Goal: Transaction & Acquisition: Purchase product/service

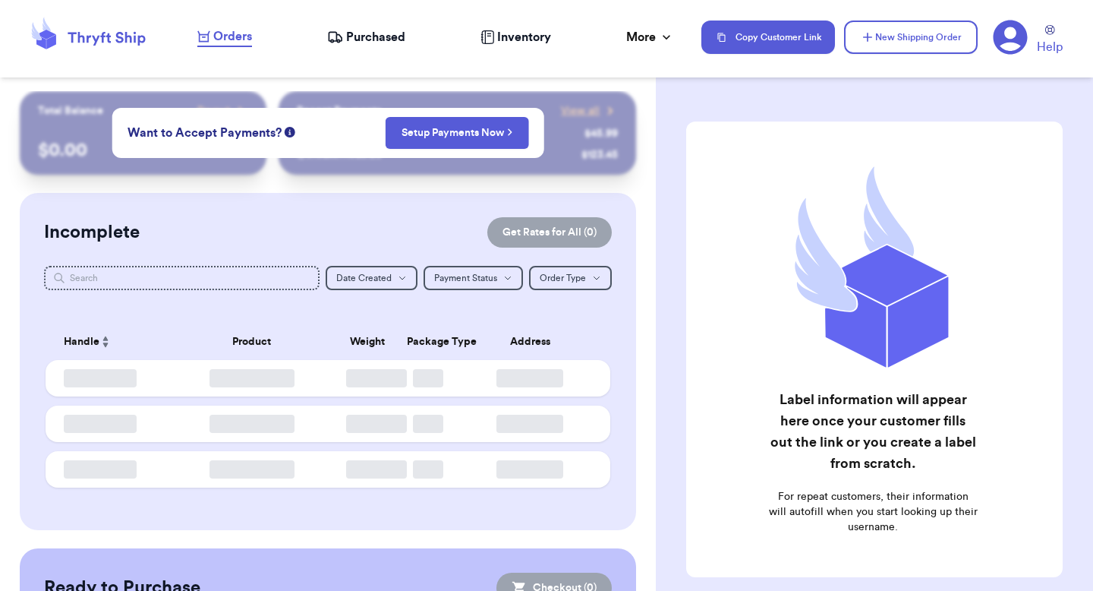
checkbox input "false"
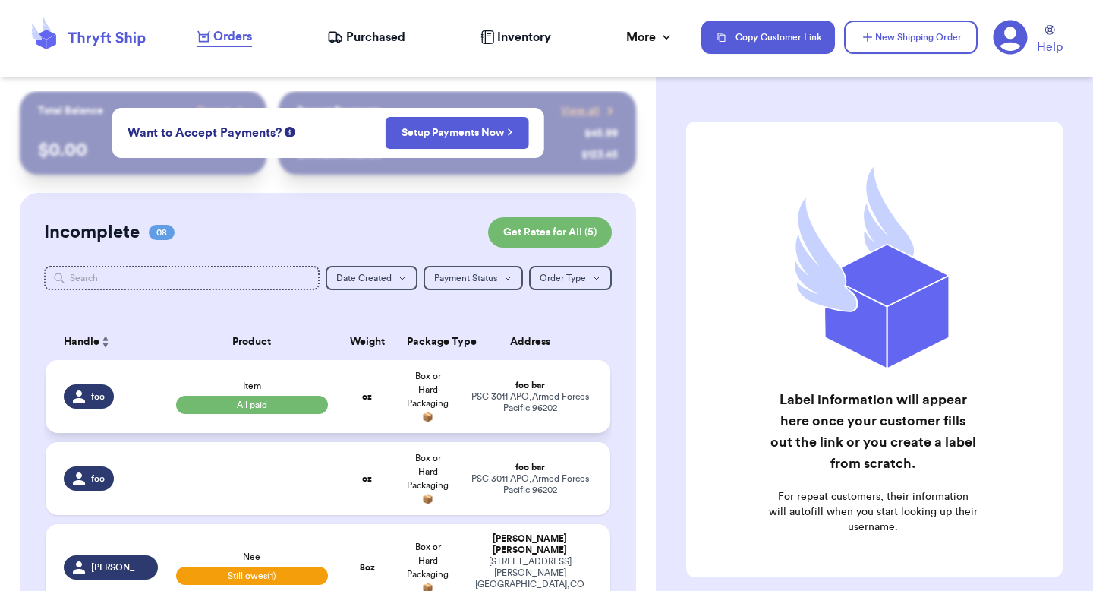
click at [518, 399] on div "PSC 3011 APO , Armed Forces Pacific 96202" at bounding box center [530, 402] width 125 height 23
select select "paid"
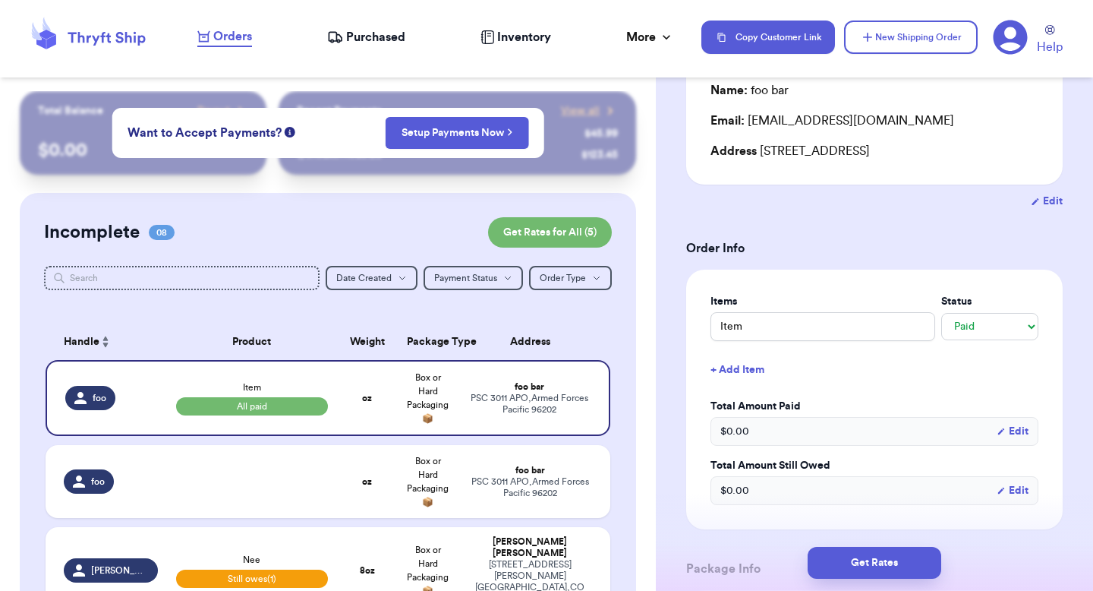
scroll to position [176, 0]
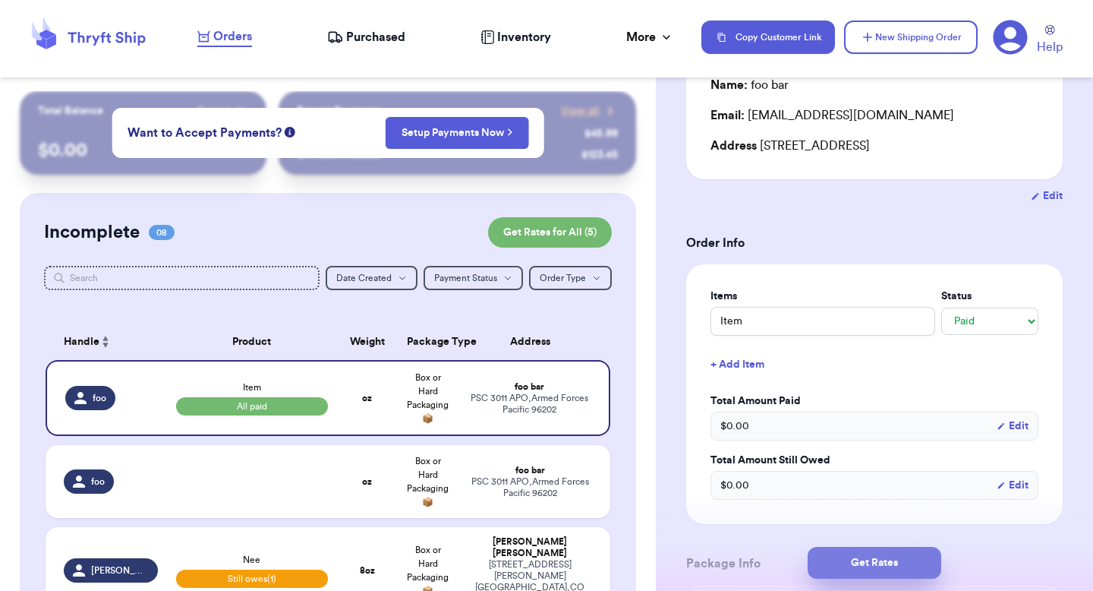
click at [831, 553] on button "Get Rates" at bounding box center [875, 563] width 134 height 32
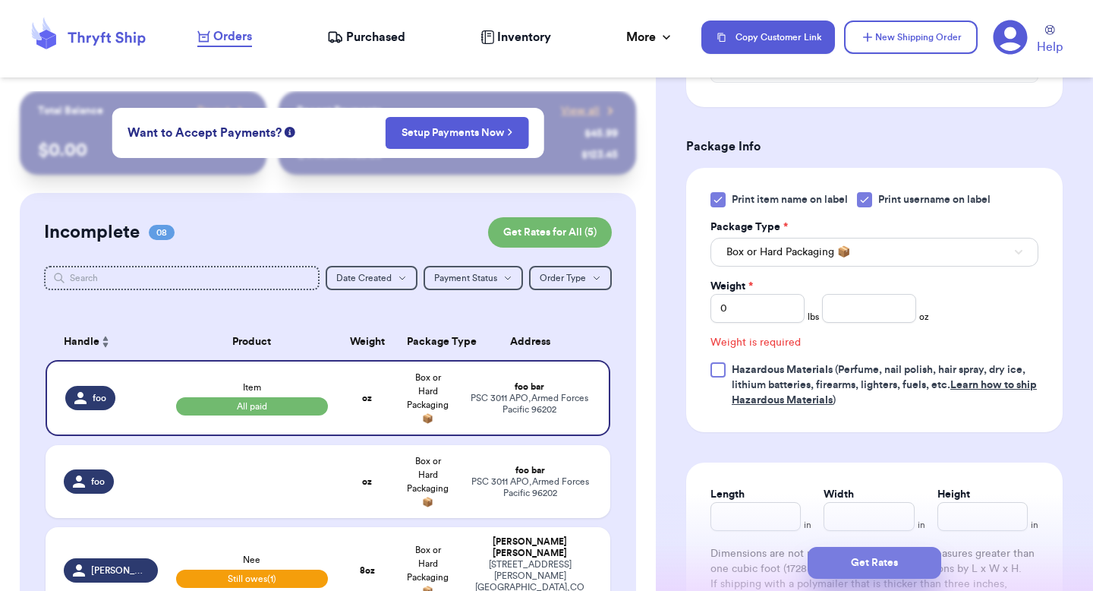
scroll to position [625, 0]
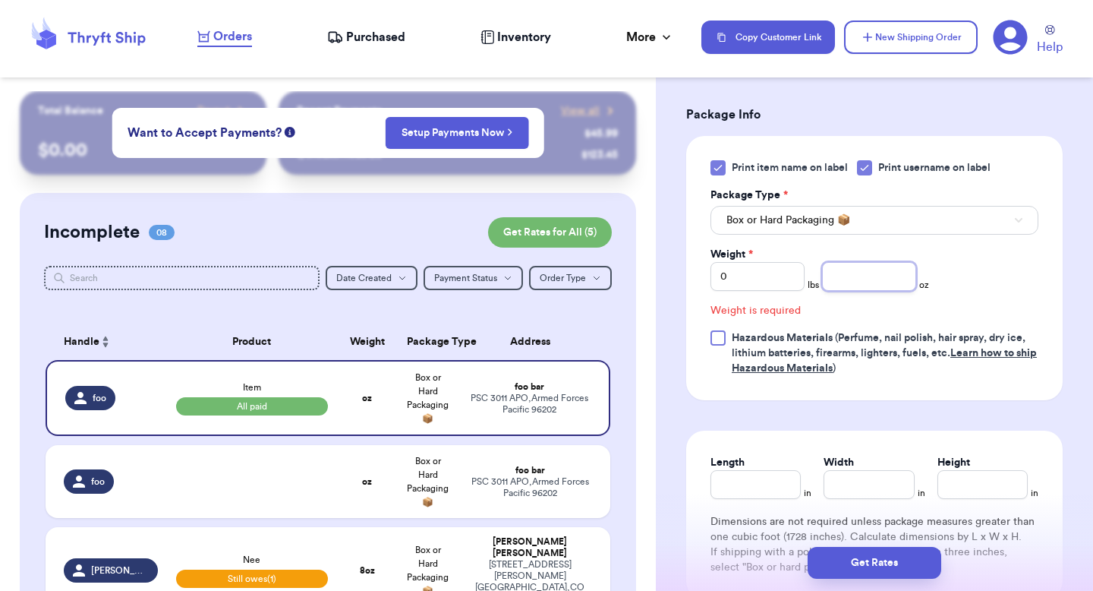
click at [857, 291] on input "number" at bounding box center [869, 276] width 94 height 29
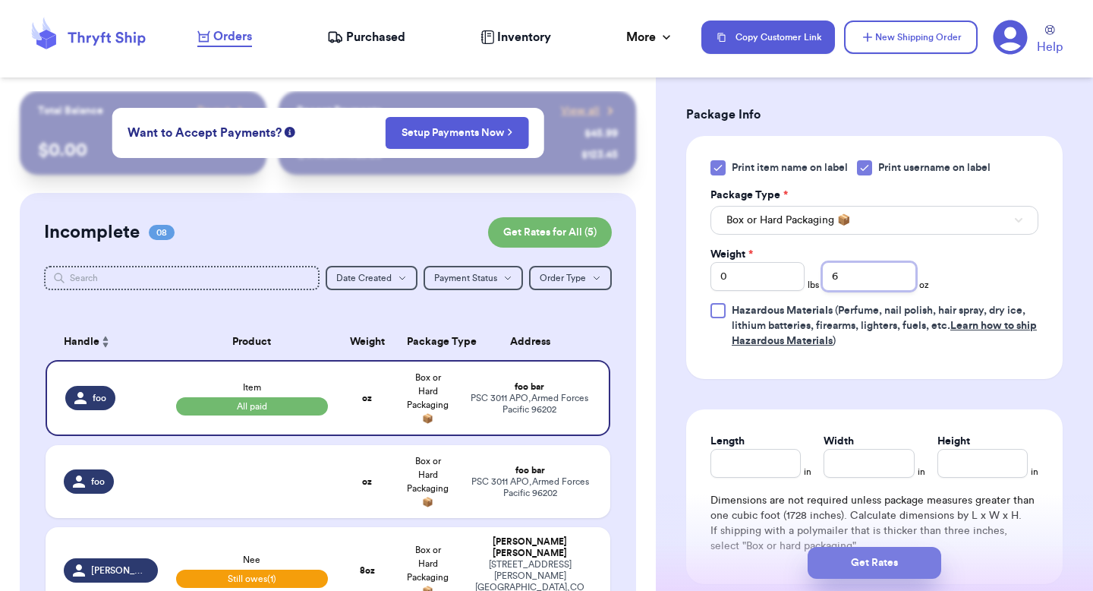
type input "6"
click at [841, 554] on button "Get Rates" at bounding box center [875, 563] width 134 height 32
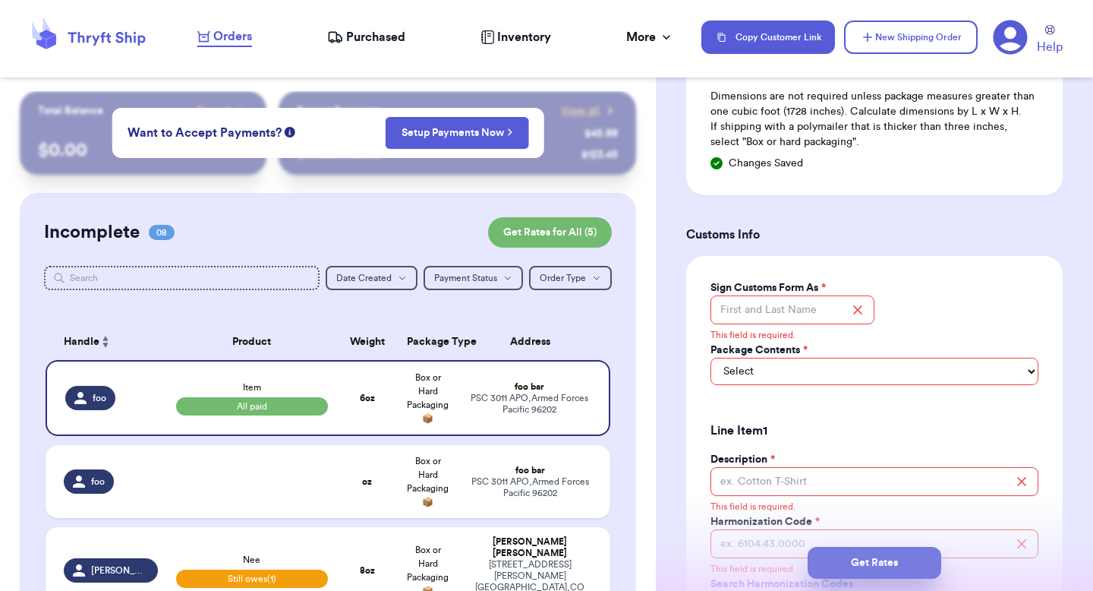
scroll to position [1077, 0]
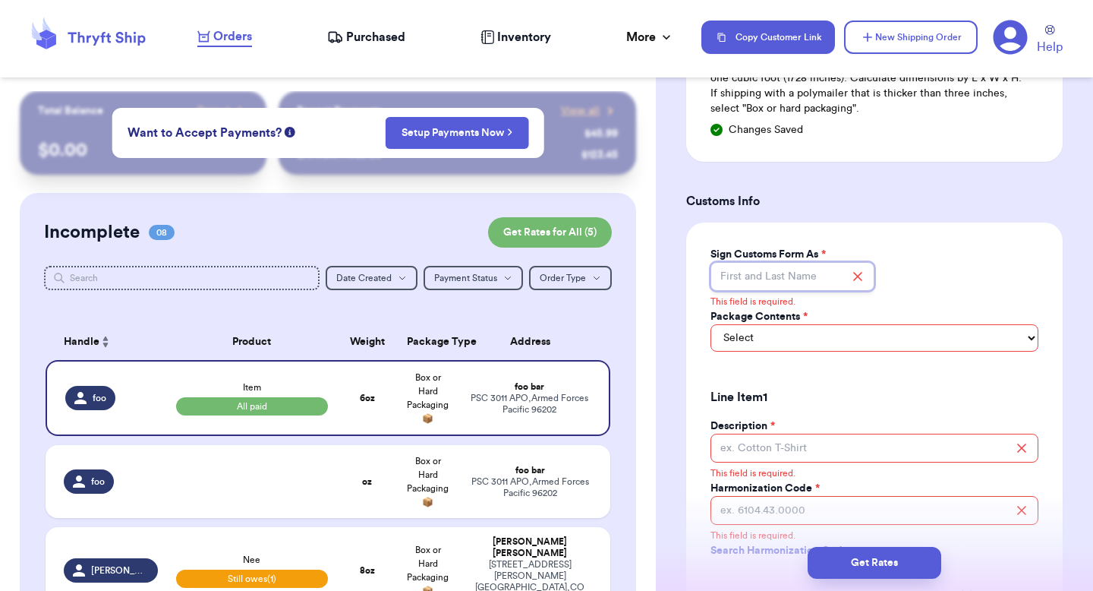
click at [781, 291] on input "Sign Customs Form As *" at bounding box center [793, 276] width 164 height 29
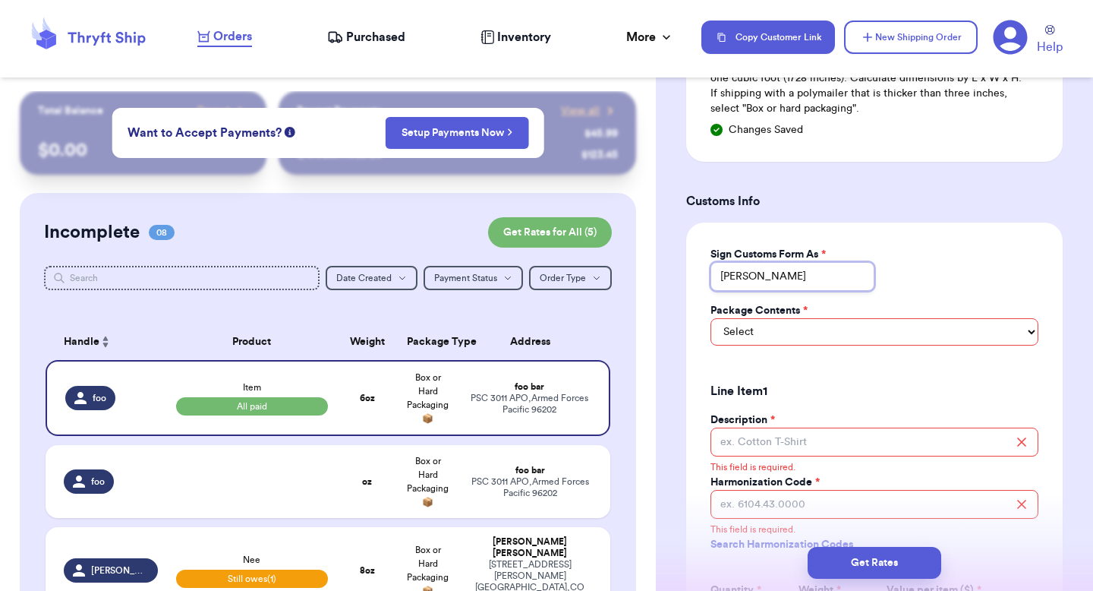
type input "[PERSON_NAME]"
click at [769, 345] on select "Select Merchandise Gift Documents" at bounding box center [875, 331] width 328 height 27
select select "MERCHANDISE"
click at [711, 337] on select "Select Merchandise Gift Documents" at bounding box center [875, 331] width 328 height 27
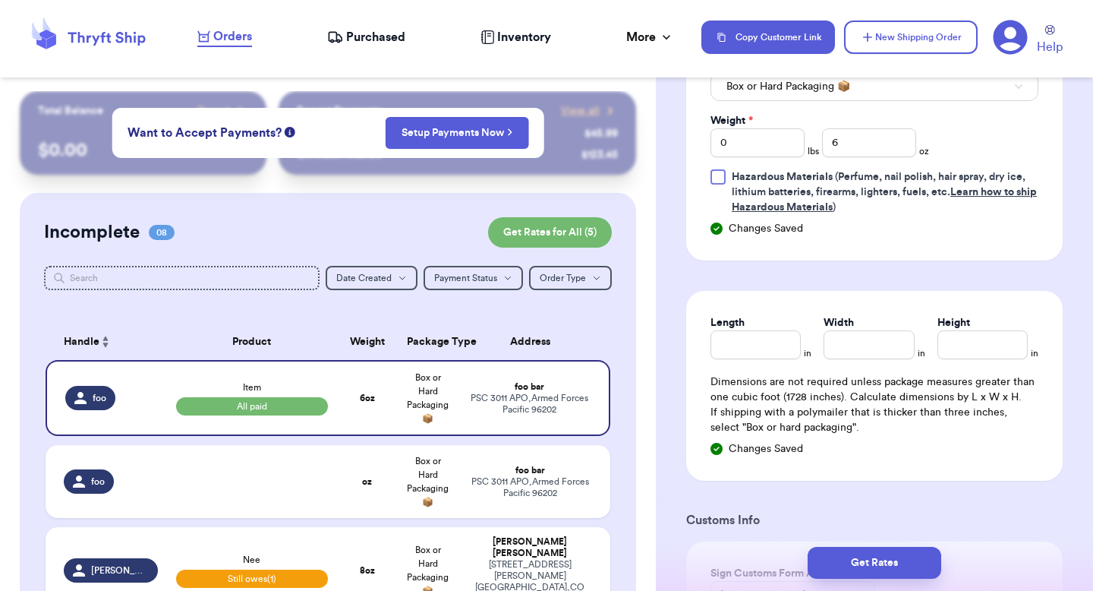
scroll to position [749, 0]
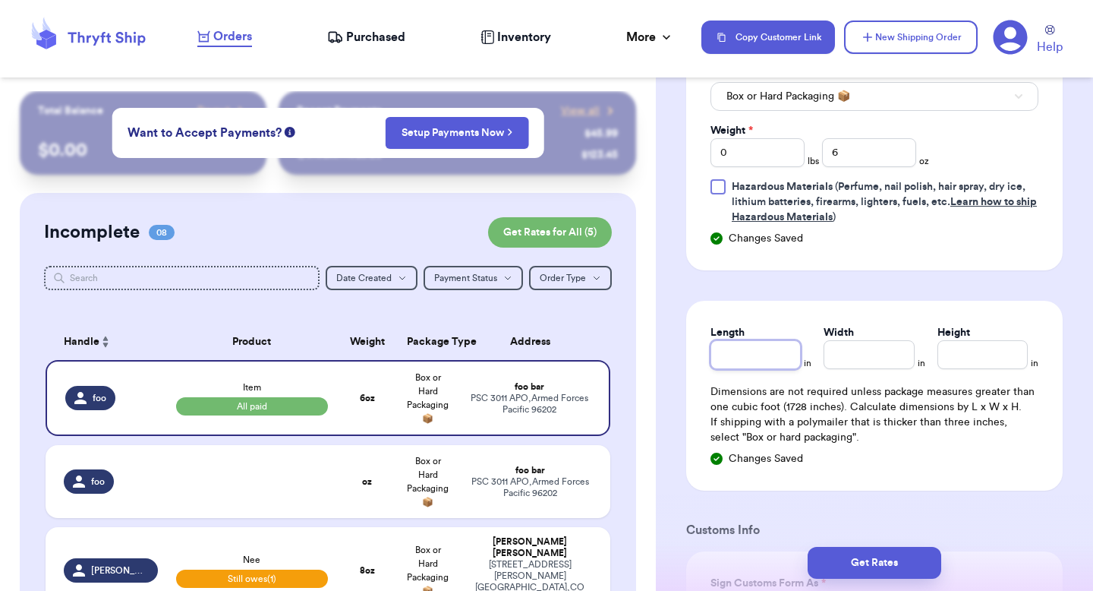
click at [763, 369] on input "Length" at bounding box center [756, 354] width 90 height 29
type input "10"
type input "12"
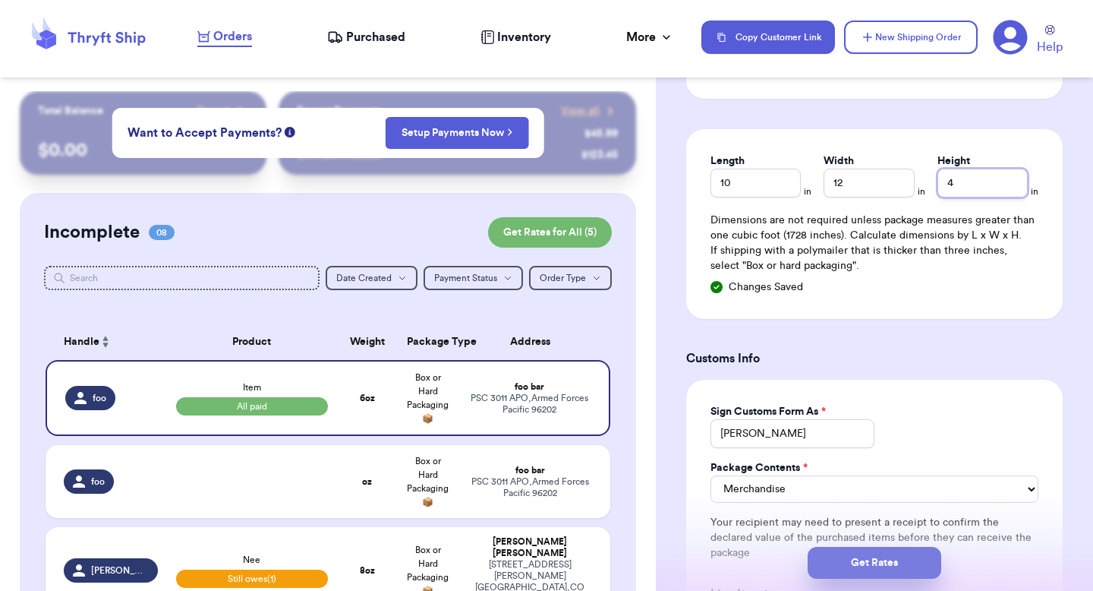
type input "4"
click at [844, 550] on button "Get Rates" at bounding box center [875, 563] width 134 height 32
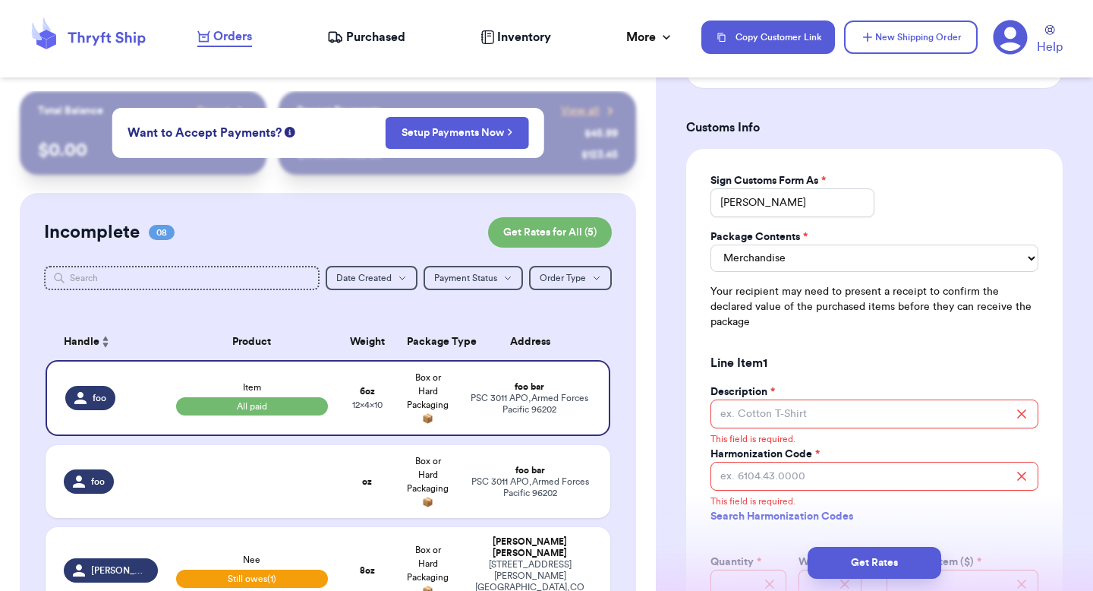
scroll to position [1210, 0]
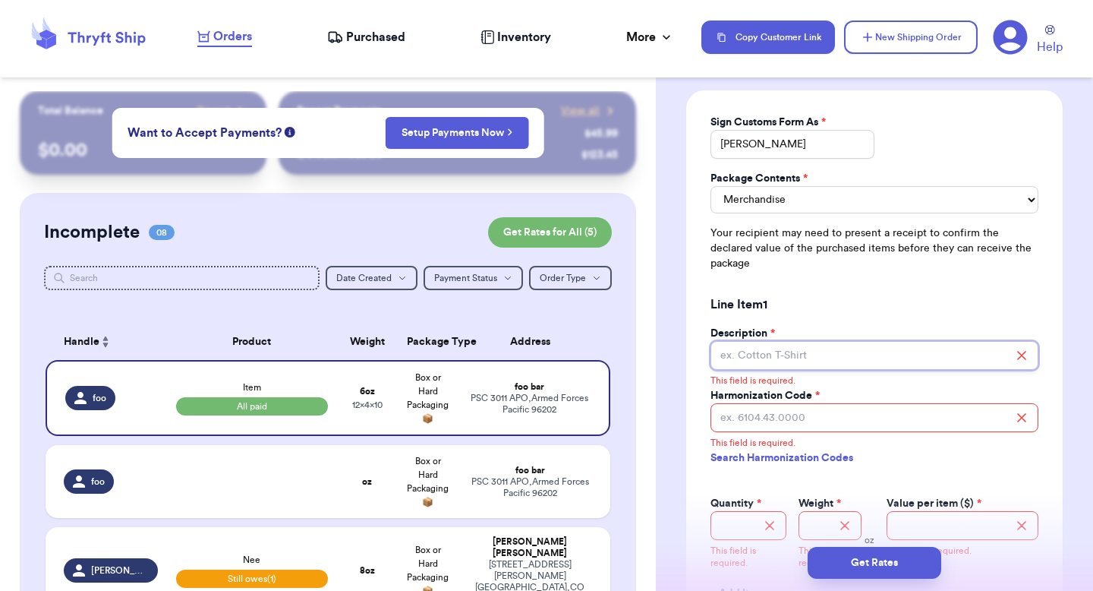
click at [811, 365] on input "Description *" at bounding box center [875, 355] width 328 height 29
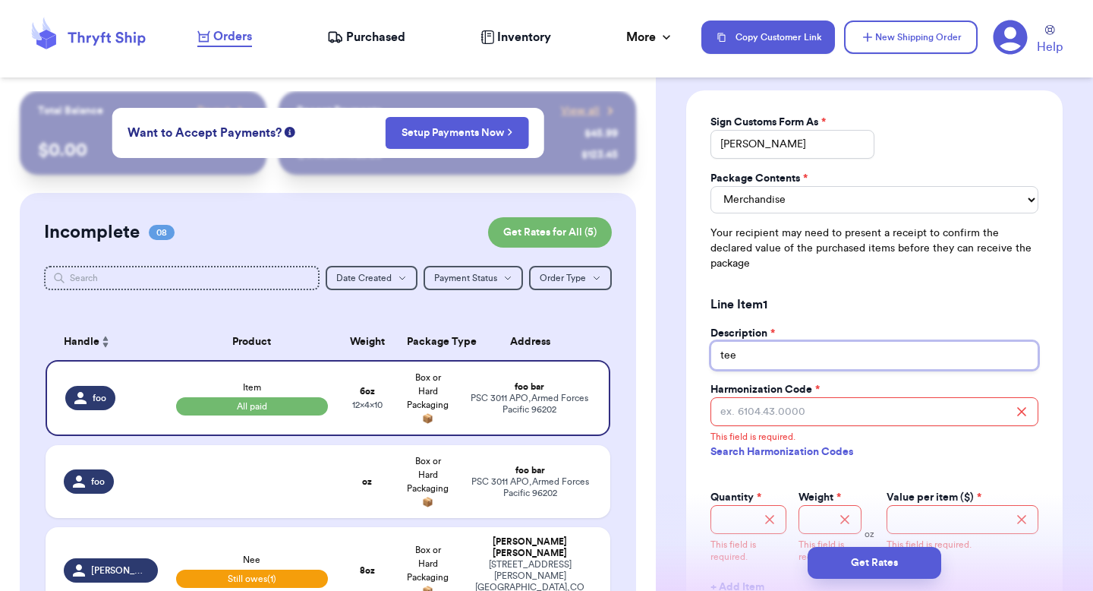
type input "tee"
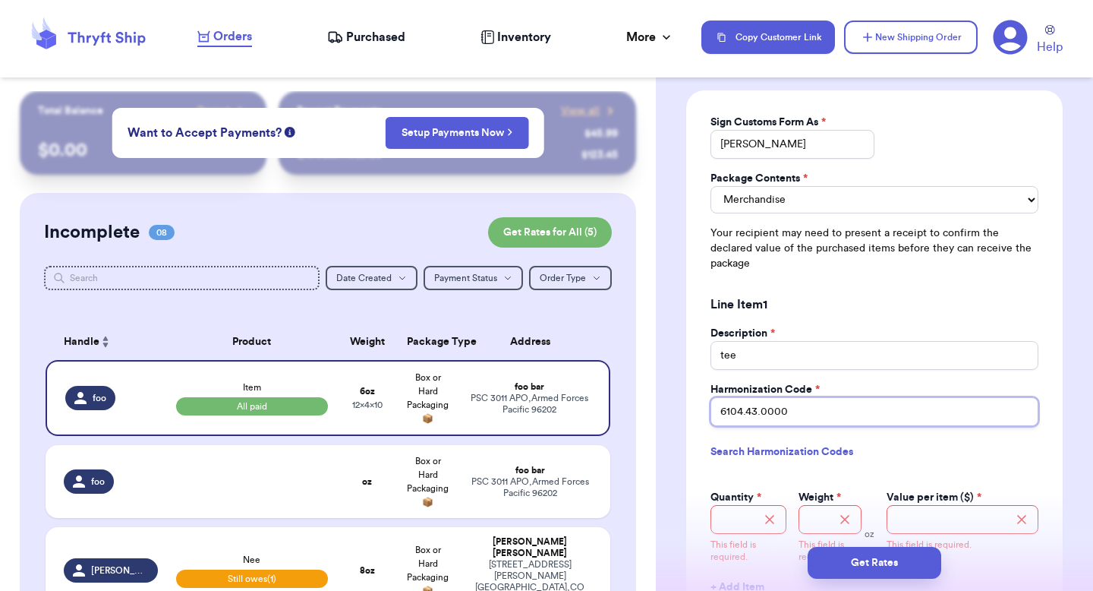
type input "6104.43.0000"
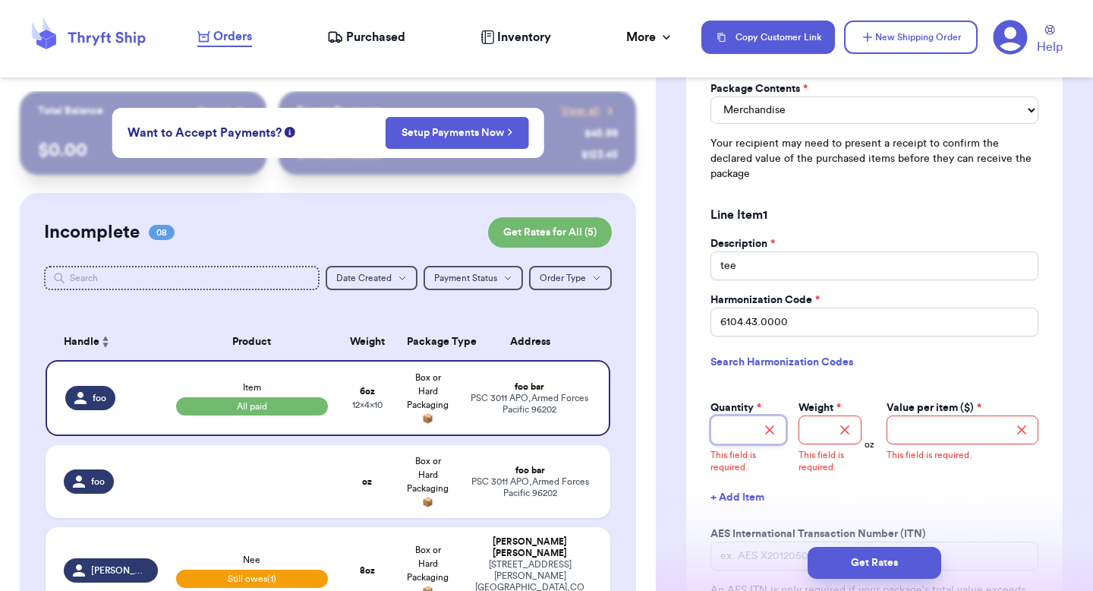
scroll to position [1304, 0]
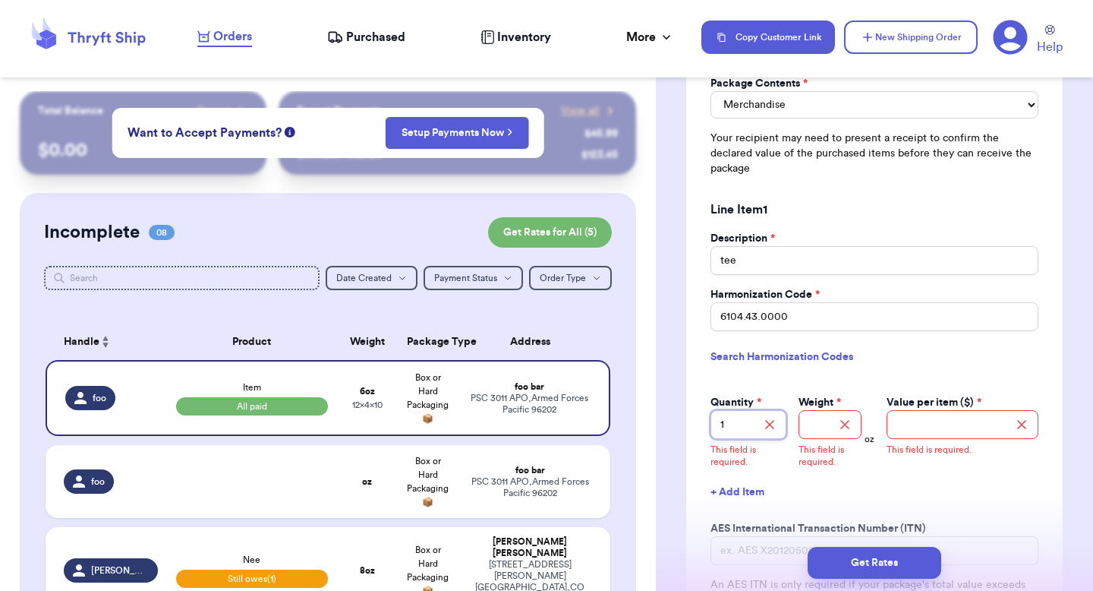
type input "1"
type input "5"
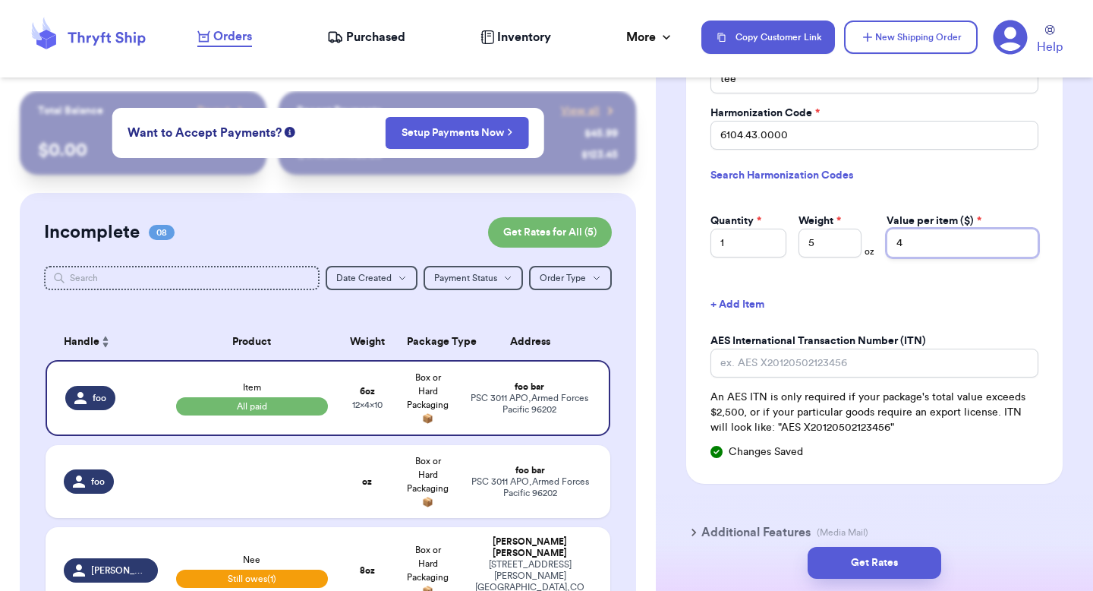
scroll to position [1490, 0]
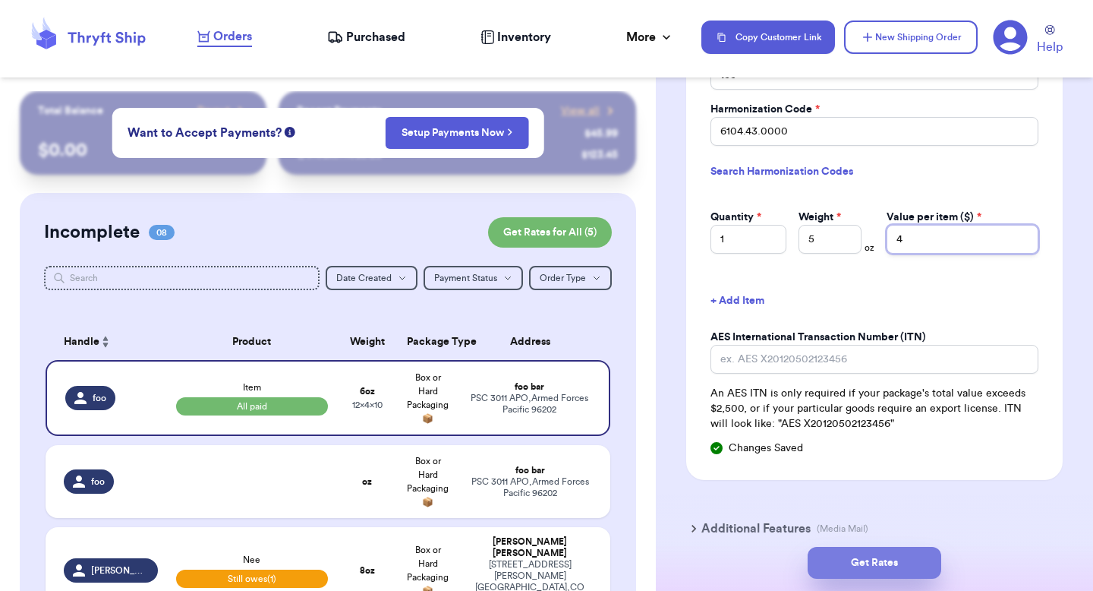
type input "4"
click at [835, 557] on button "Get Rates" at bounding box center [875, 563] width 134 height 32
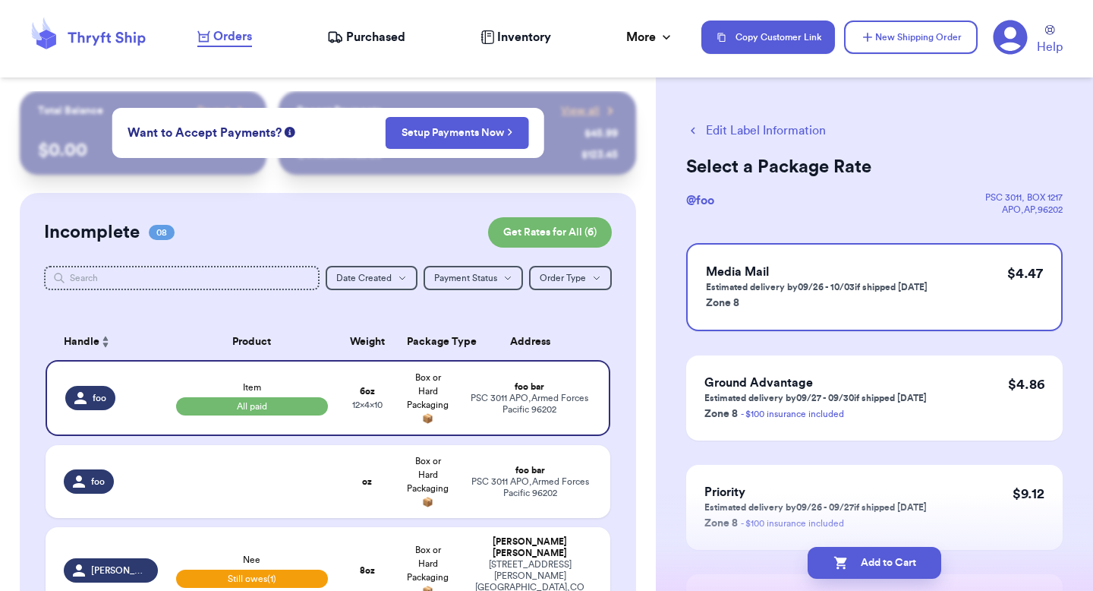
click at [835, 557] on icon "button" at bounding box center [840, 563] width 13 height 13
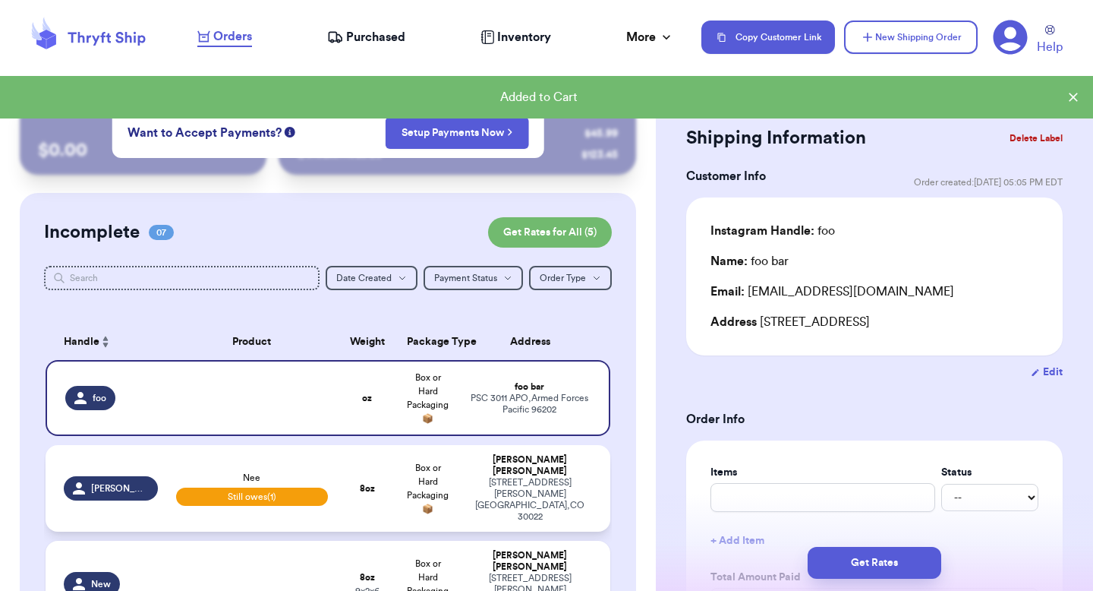
click at [394, 478] on td "8 oz" at bounding box center [367, 488] width 61 height 87
type input "Nee"
select select "unpaid"
type input "8"
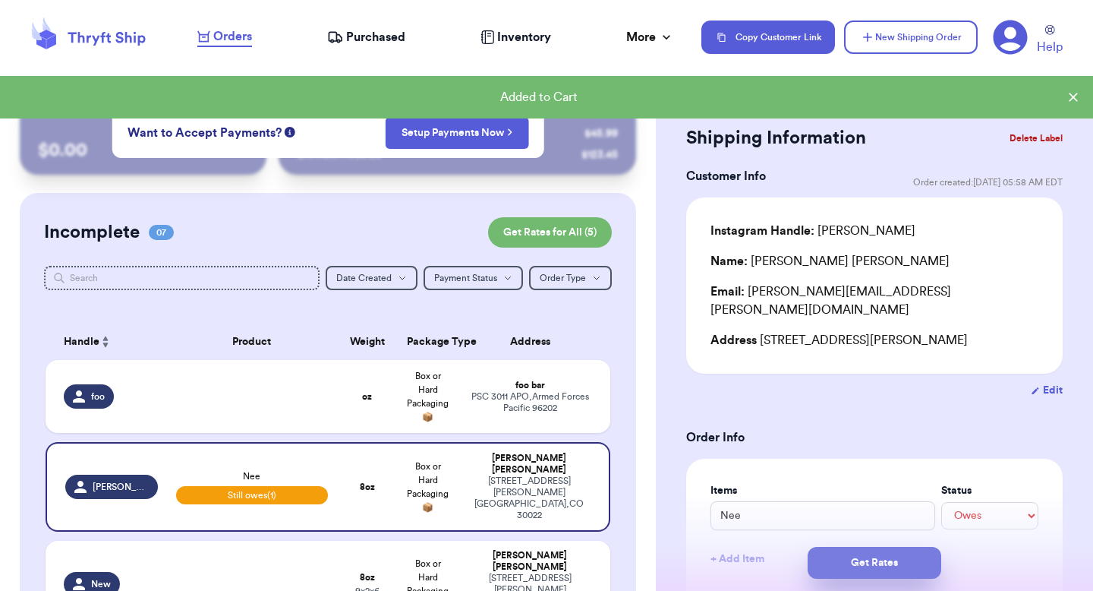
click at [843, 557] on button "Get Rates" at bounding box center [875, 563] width 134 height 32
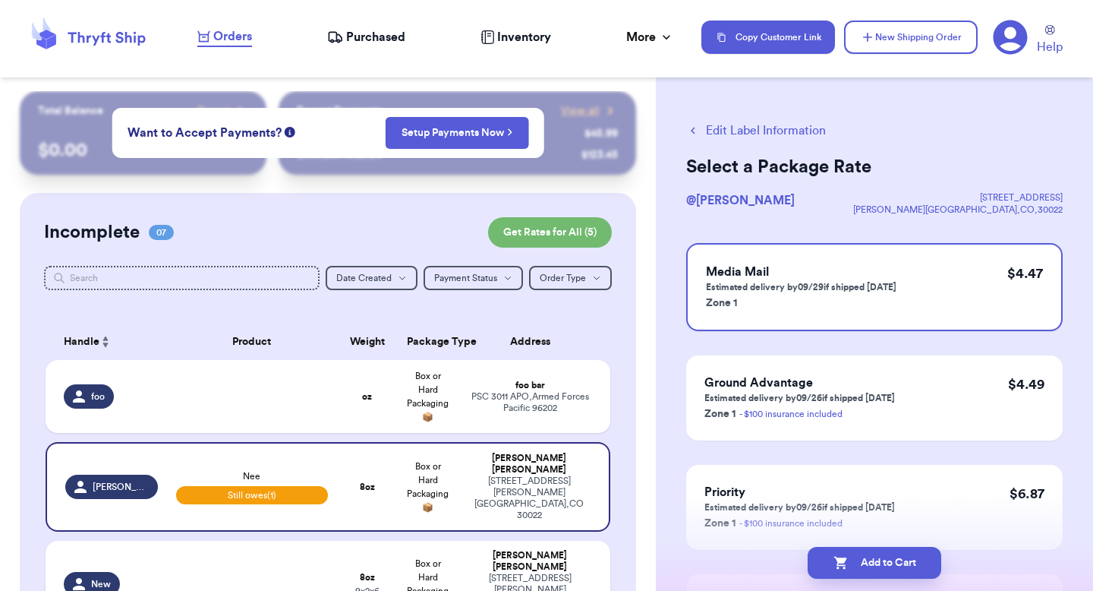
click at [843, 557] on icon "button" at bounding box center [841, 562] width 15 height 15
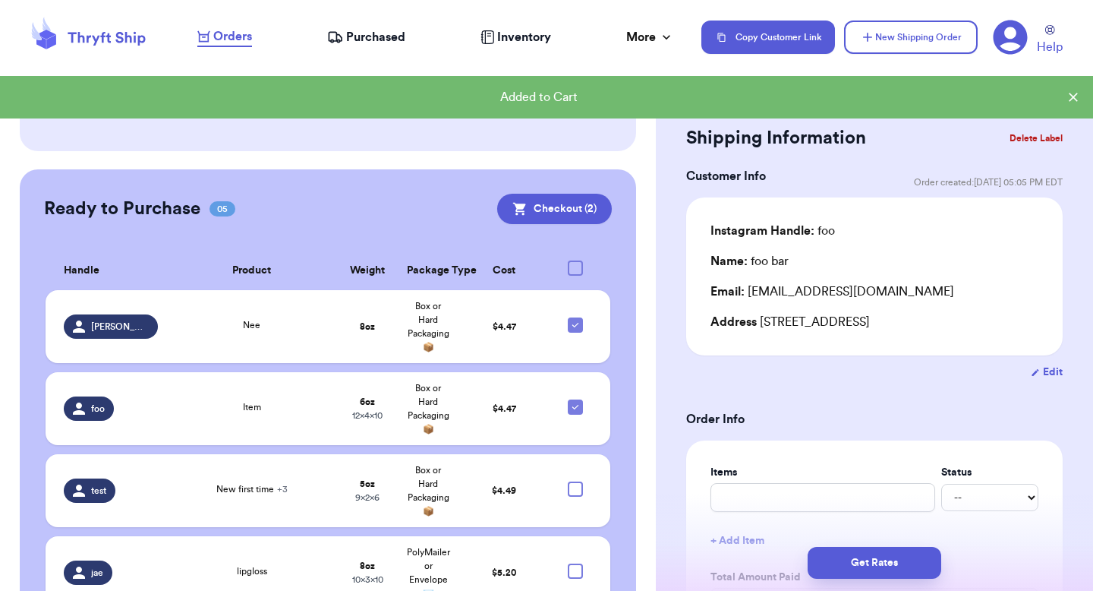
scroll to position [740, 0]
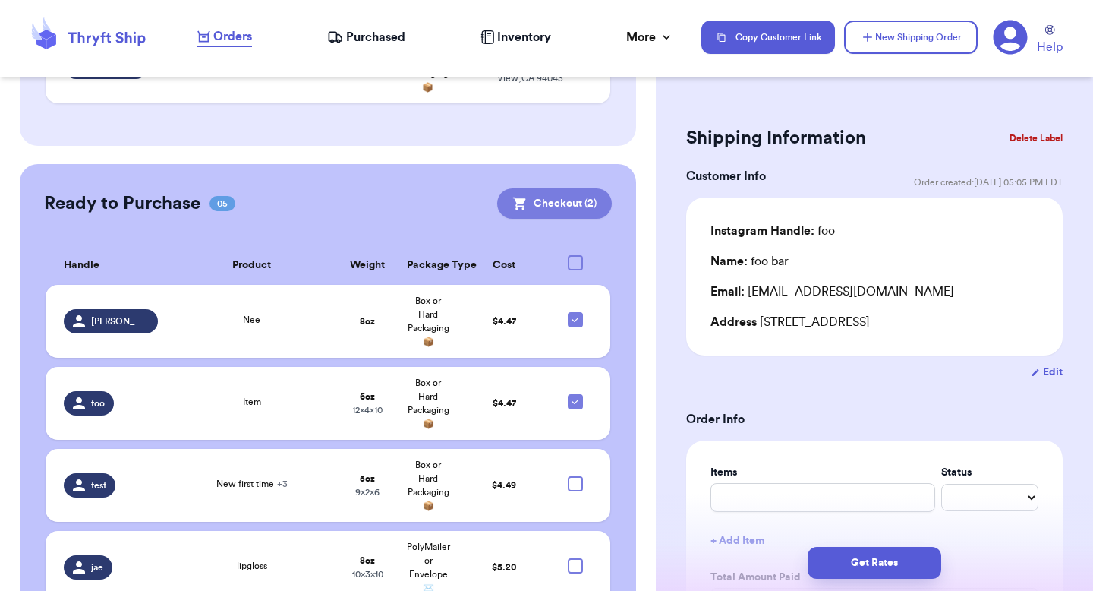
click at [582, 188] on button "Checkout ( 2 )" at bounding box center [554, 203] width 115 height 30
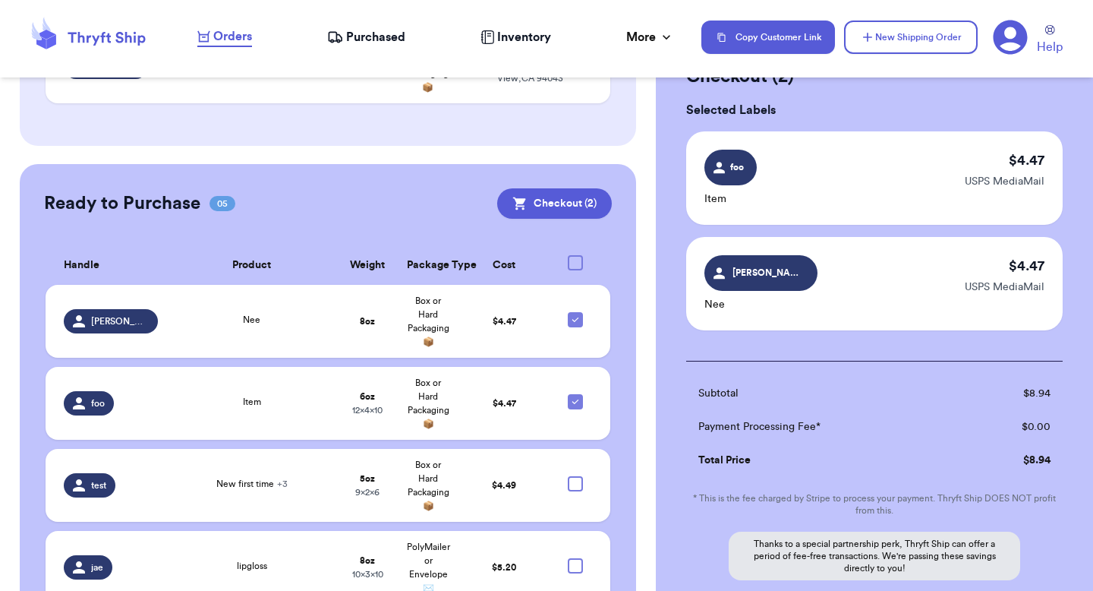
scroll to position [63, 0]
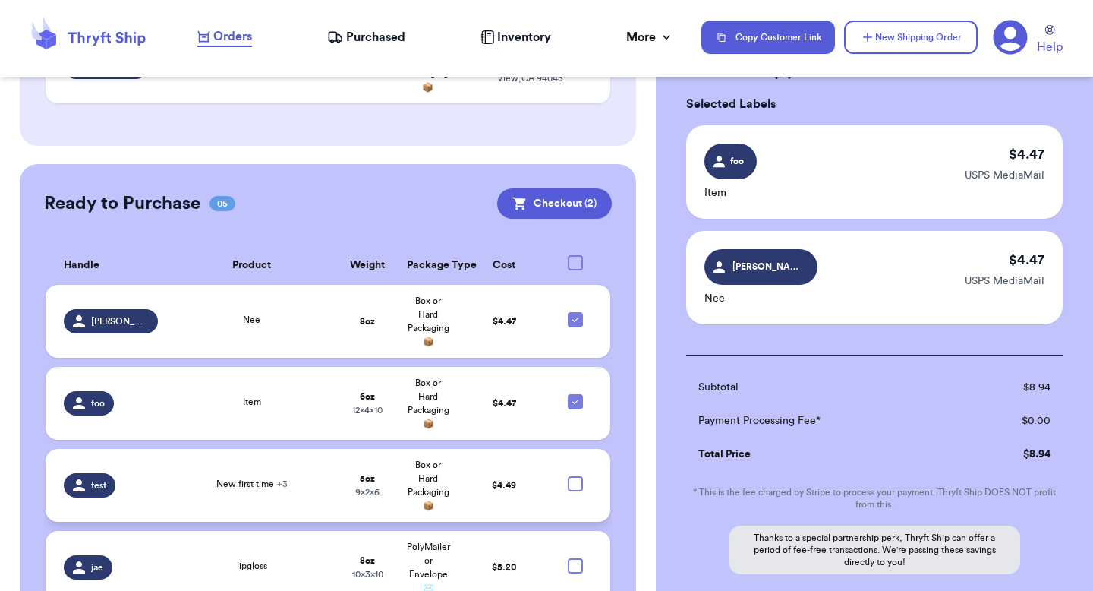
click at [482, 465] on td "$ 4.49" at bounding box center [504, 485] width 91 height 73
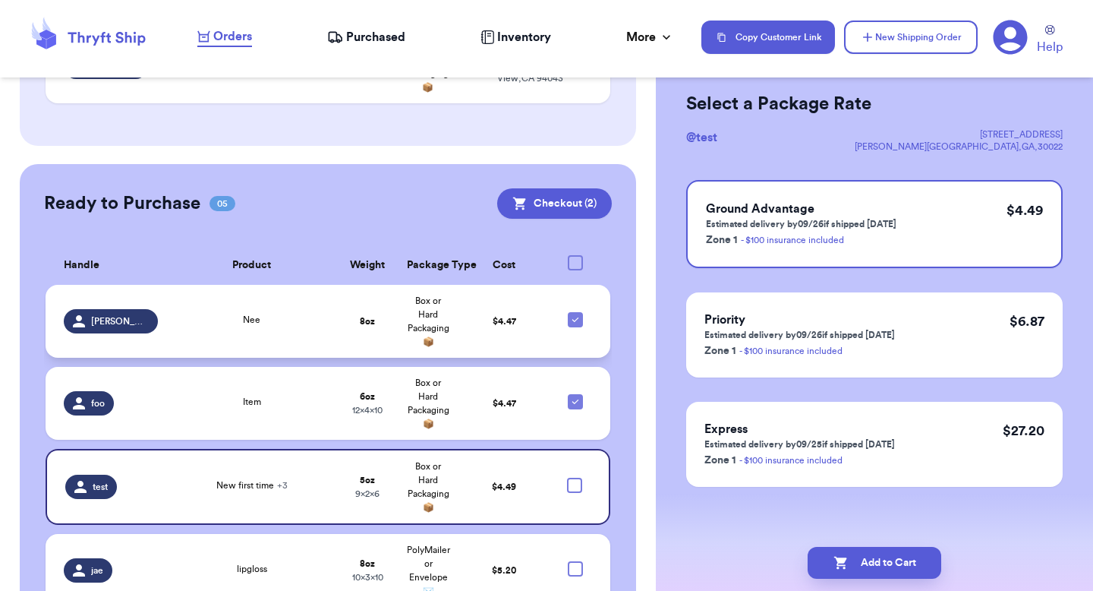
click at [532, 297] on td "$ 4.47" at bounding box center [504, 321] width 91 height 73
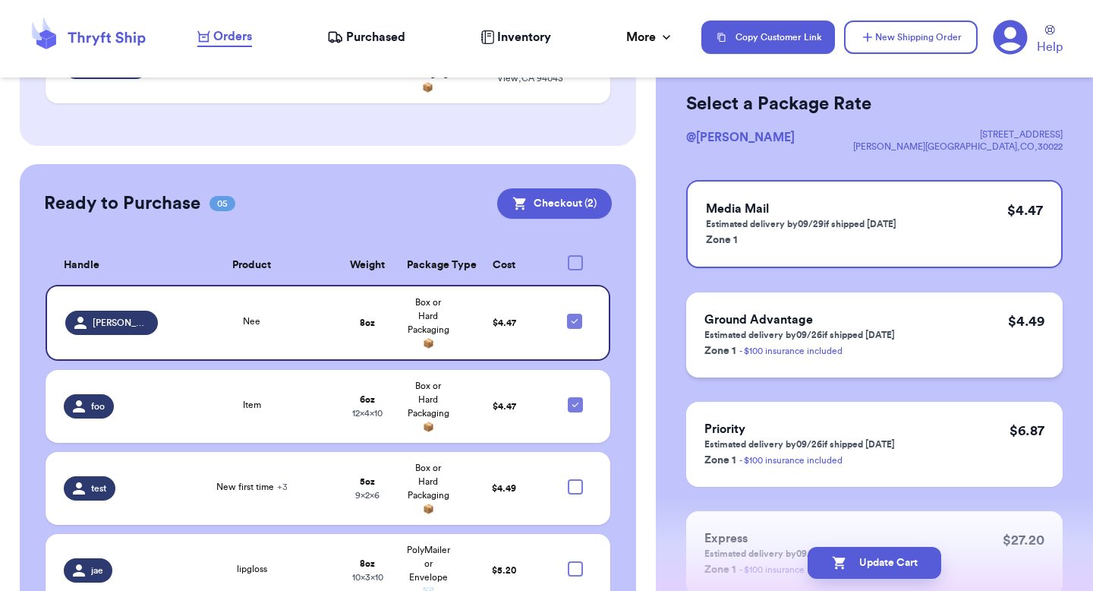
click at [841, 343] on p "Zone 1 - $100 insurance included" at bounding box center [800, 350] width 191 height 18
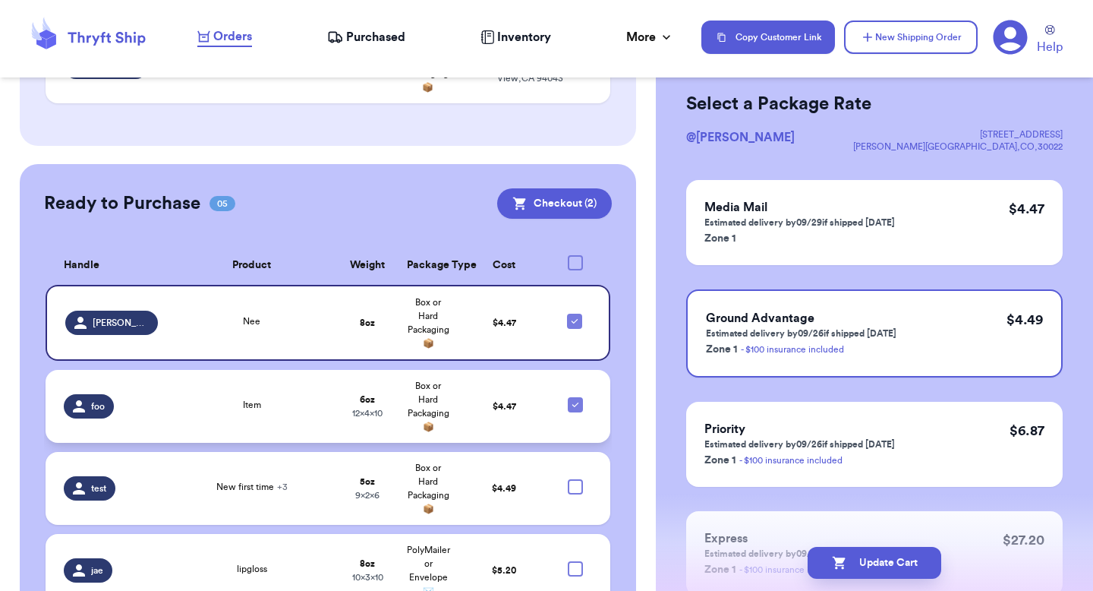
click at [497, 370] on td "$ 4.47" at bounding box center [504, 406] width 91 height 73
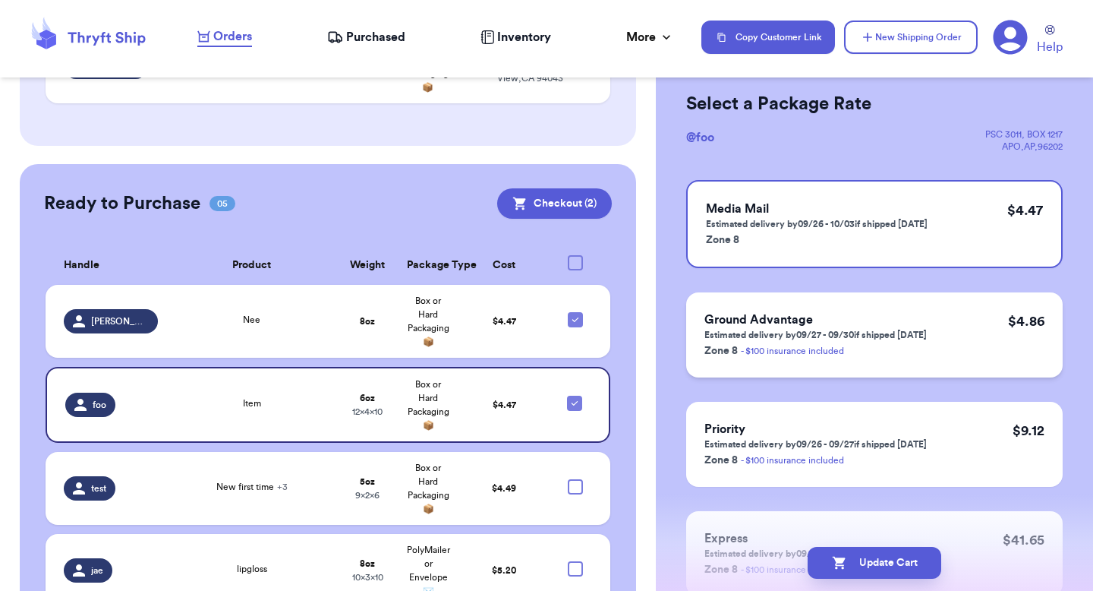
click at [913, 331] on p "Estimated delivery by 09/27 - 09/30 if shipped today" at bounding box center [816, 335] width 222 height 12
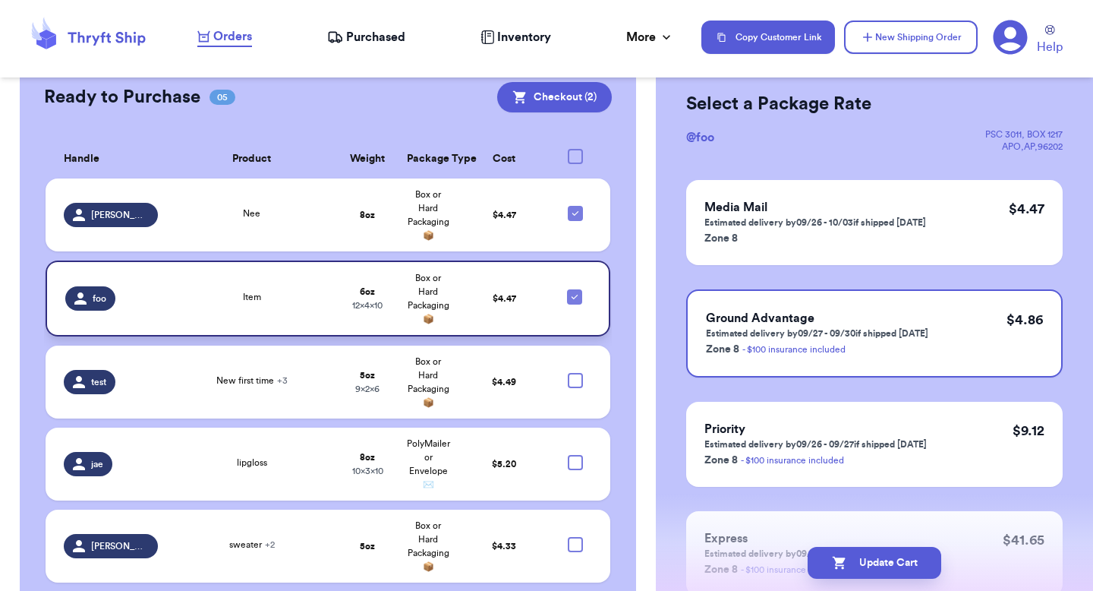
scroll to position [850, 0]
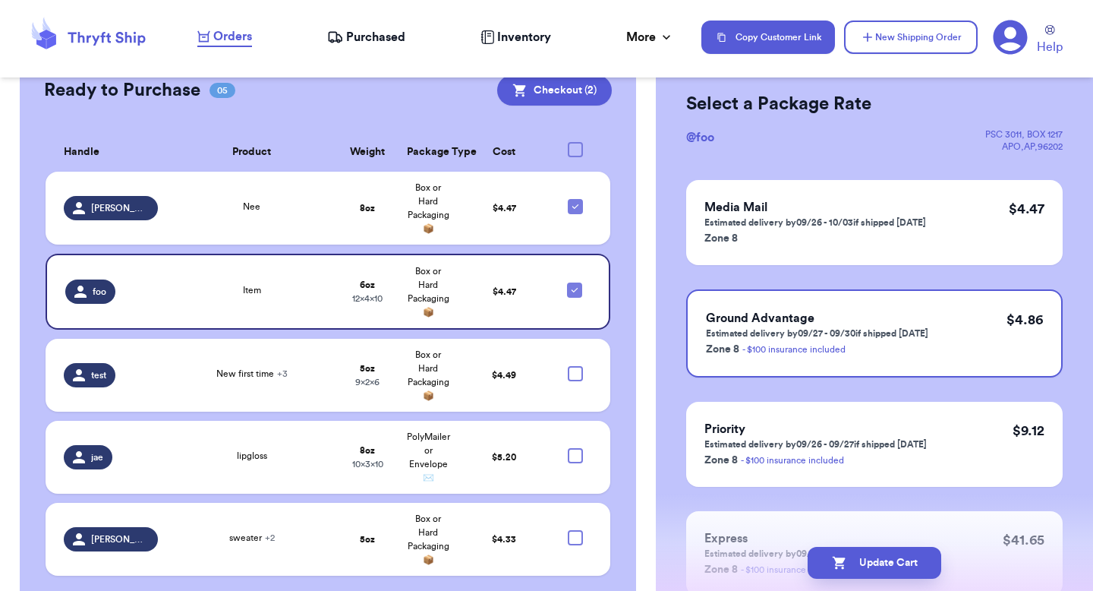
click at [491, 465] on table "Handle Product Weight Package Type Cost valeria Nee 8 oz Box or Hard Packaging …" at bounding box center [328, 359] width 568 height 470
click at [491, 453] on td "$ 5.20" at bounding box center [504, 457] width 91 height 73
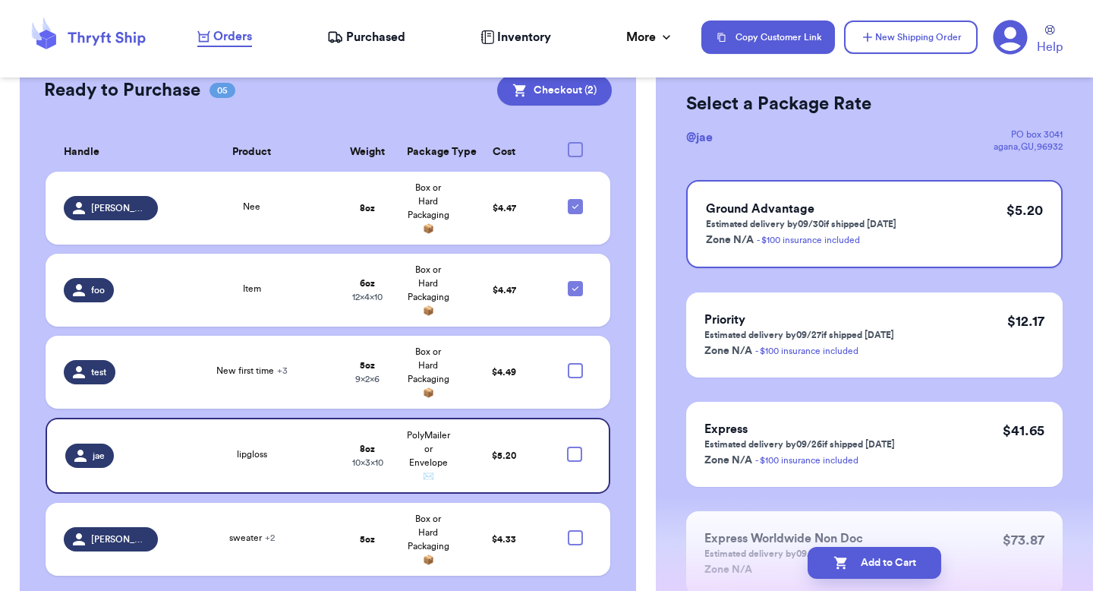
scroll to position [0, 0]
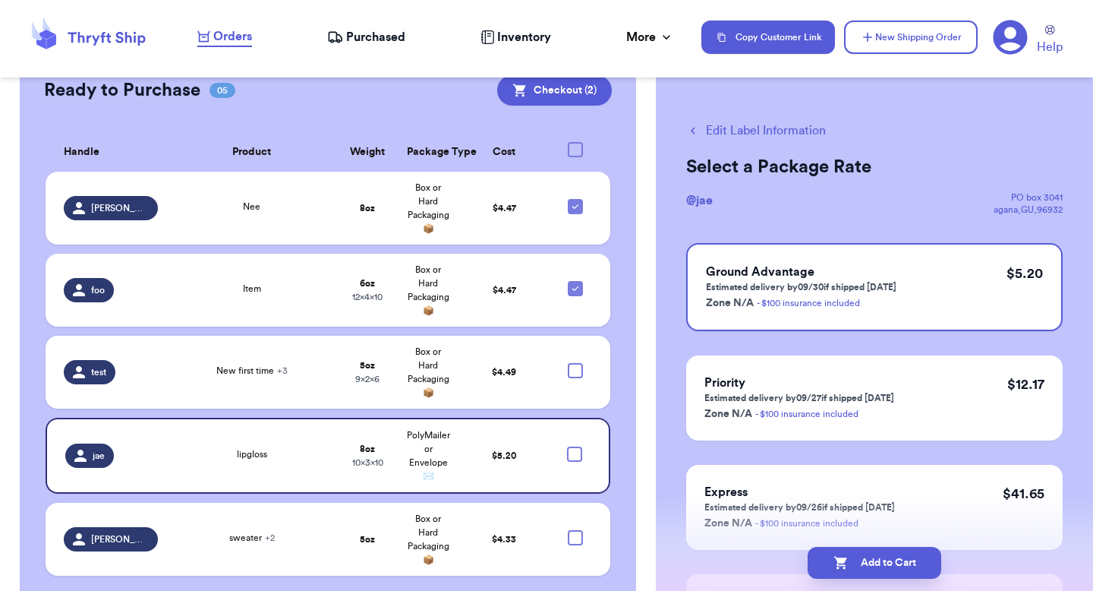
click at [738, 128] on button "Edit Label Information" at bounding box center [756, 130] width 140 height 18
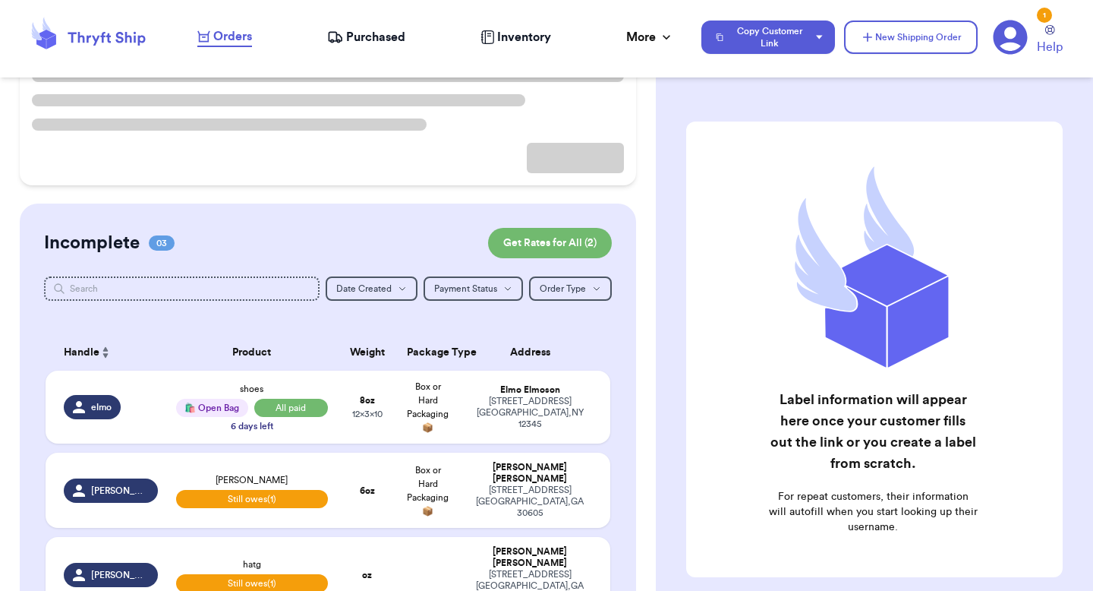
scroll to position [284, 0]
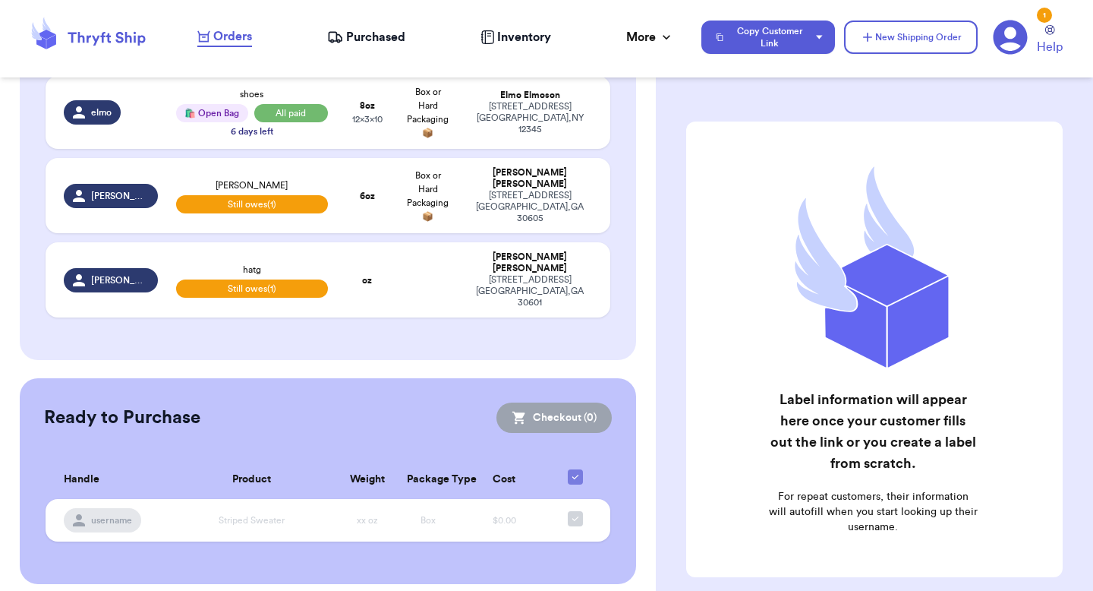
click at [414, 347] on div "Incomplete 03 Get Rates for All ( 2 ) Get Rates for All ( 2 ) Date Created Date…" at bounding box center [328, 134] width 617 height 451
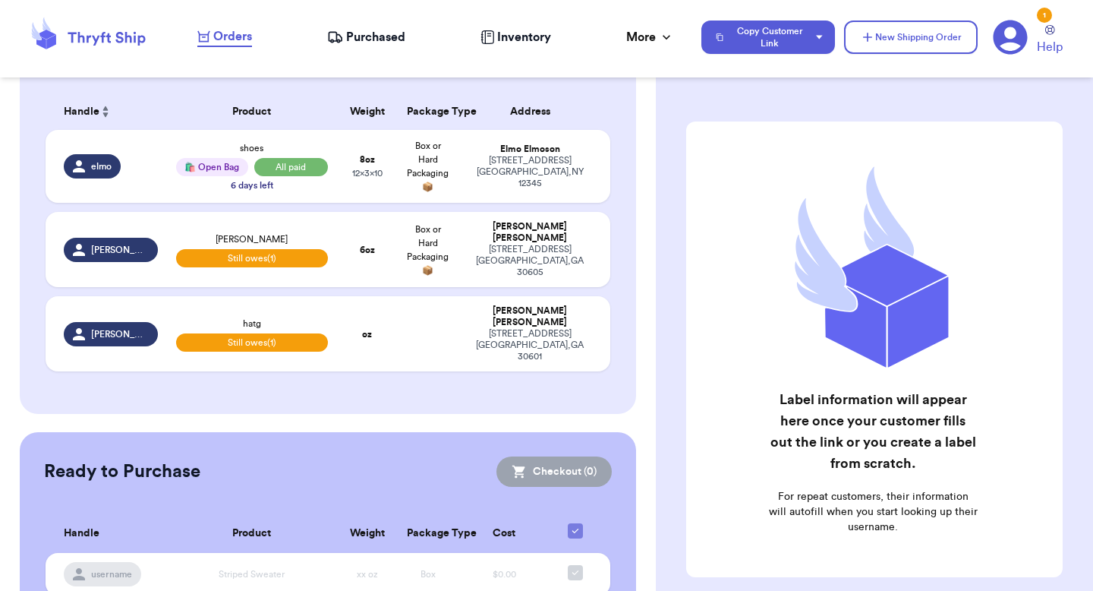
scroll to position [218, 0]
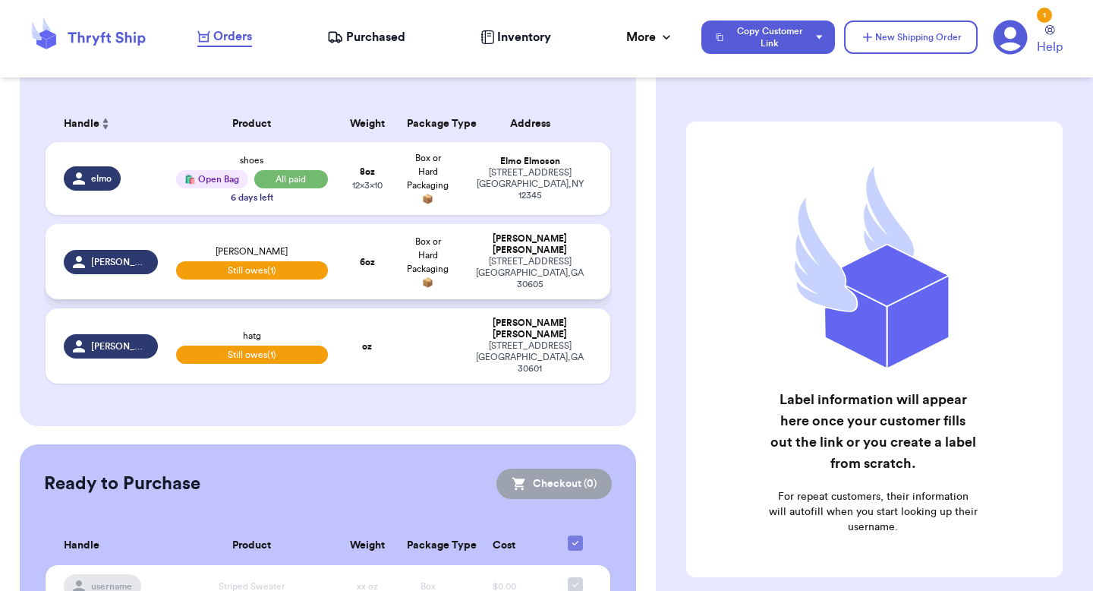
click at [418, 249] on span "Box or Hard Packaging 📦" at bounding box center [428, 262] width 42 height 50
select select "unpaid"
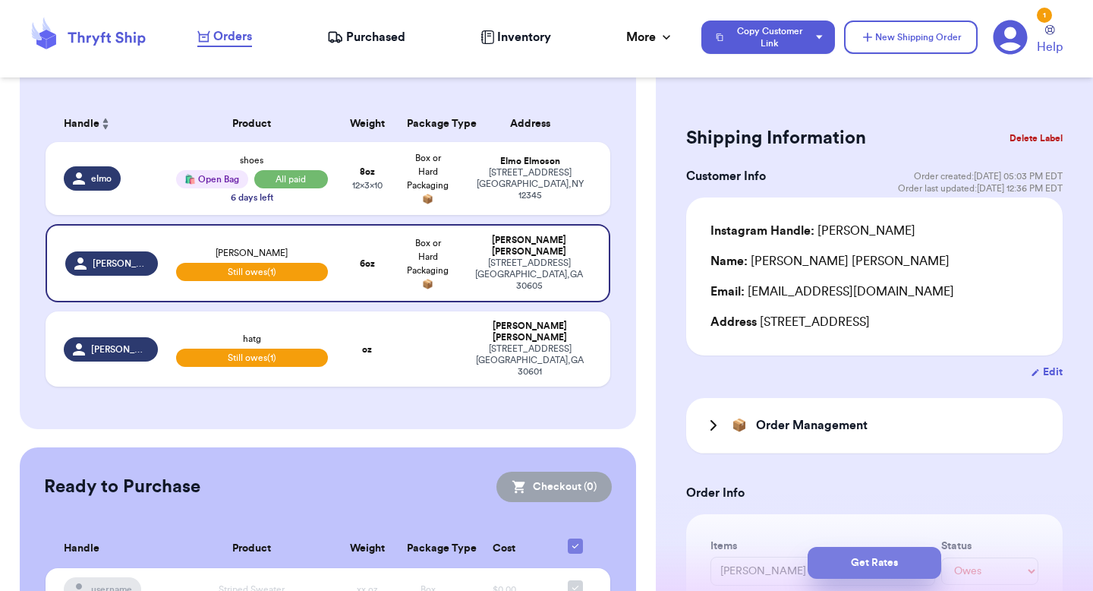
click at [844, 552] on button "Get Rates" at bounding box center [875, 563] width 134 height 32
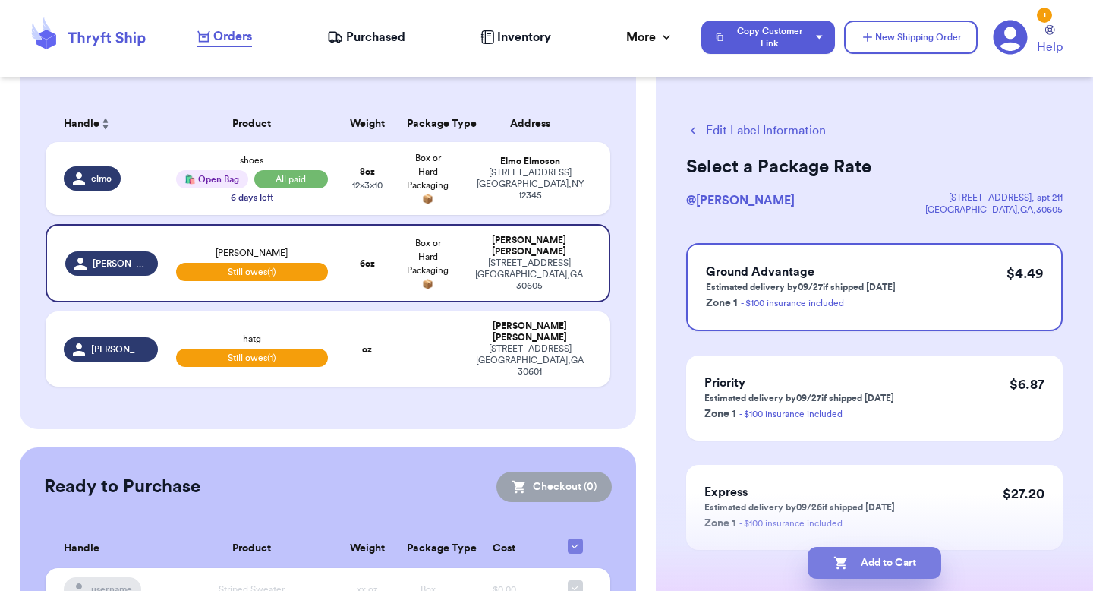
click at [842, 572] on button "Add to Cart" at bounding box center [875, 563] width 134 height 32
checkbox input "true"
select select "paid"
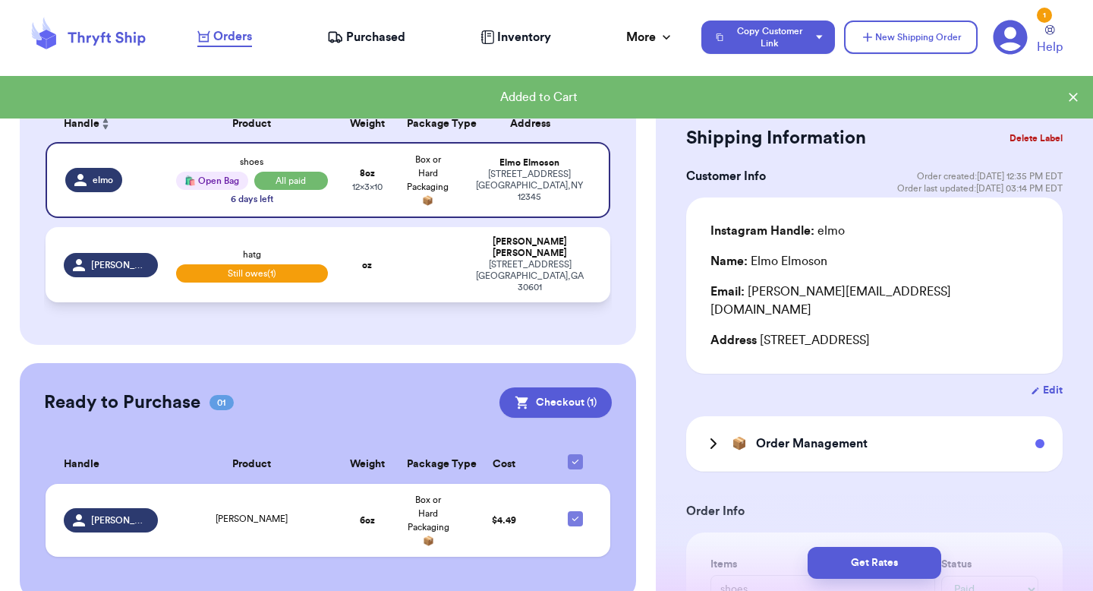
click at [435, 254] on td at bounding box center [428, 264] width 61 height 75
type input "hatg"
select select "unpaid"
type input "0"
type input "23"
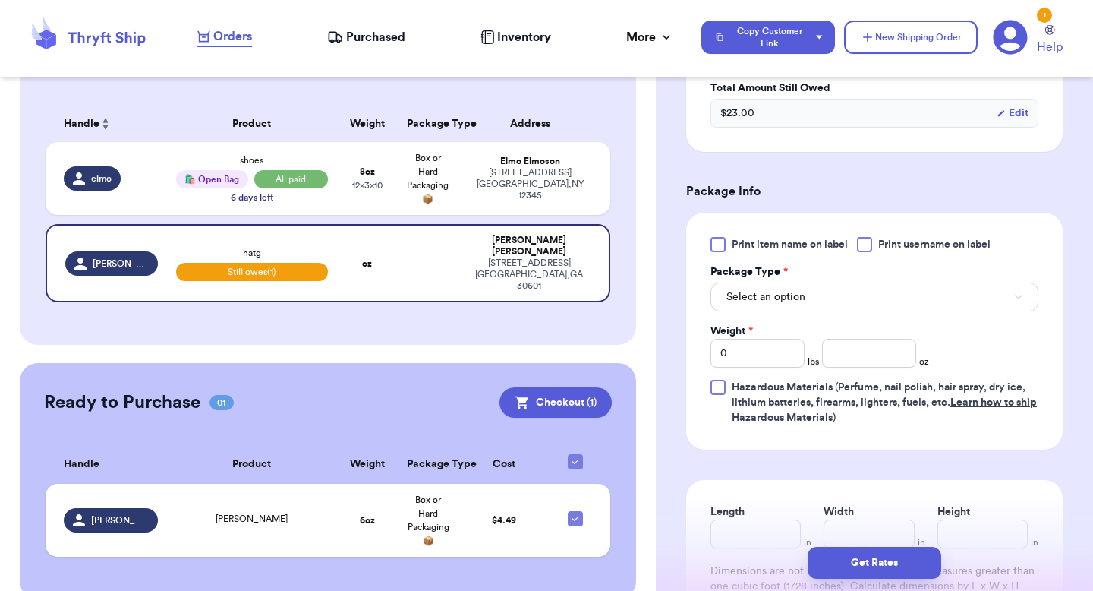
scroll to position [648, 0]
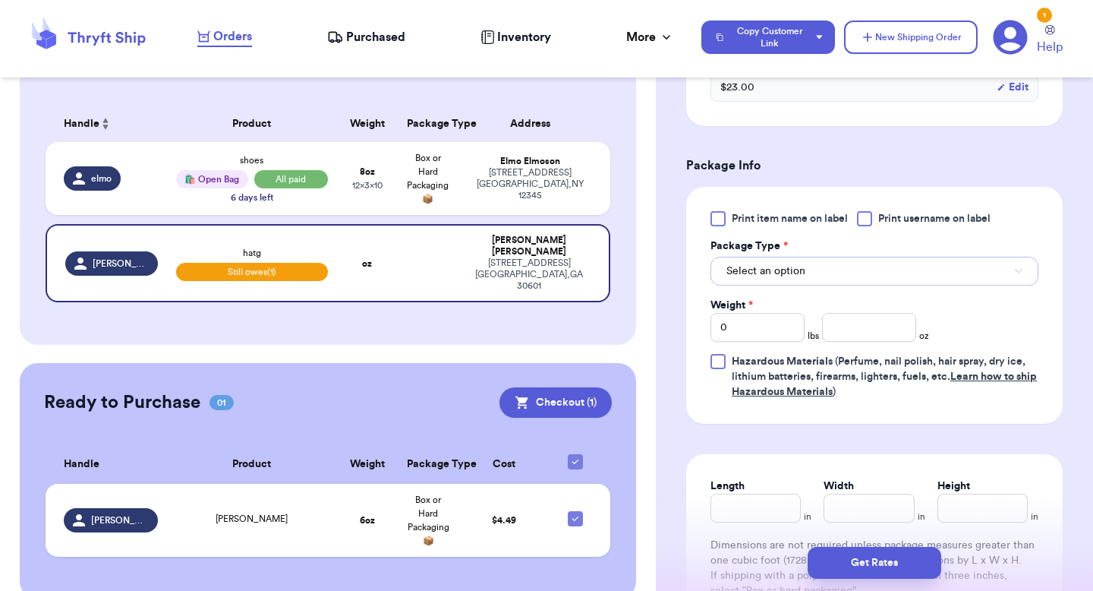
click at [831, 274] on button "Select an option" at bounding box center [875, 271] width 328 height 29
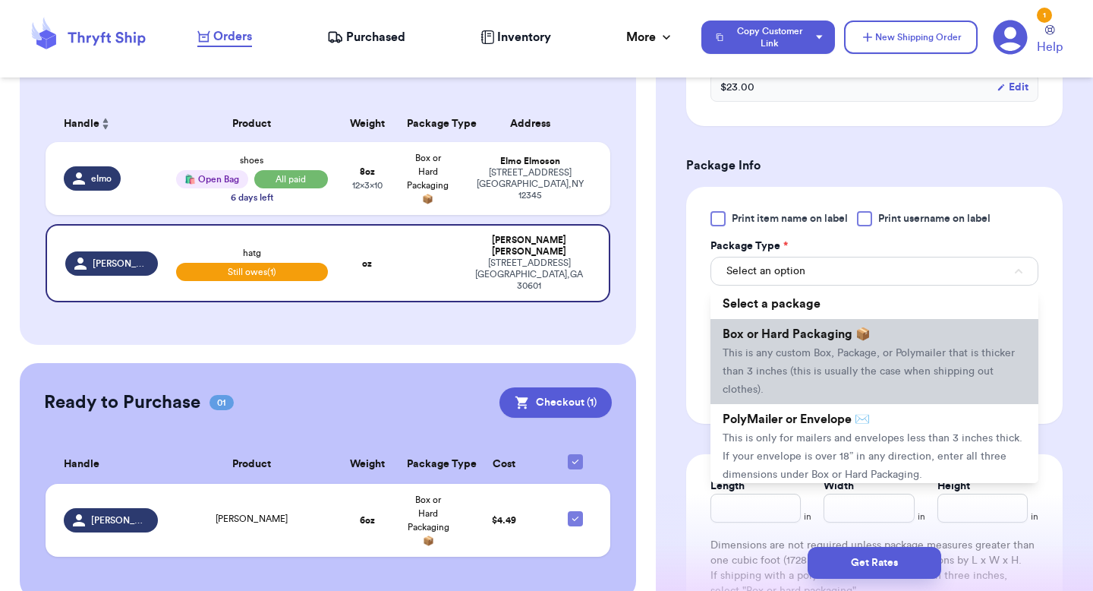
click at [792, 330] on span "Box or Hard Packaging 📦" at bounding box center [797, 334] width 148 height 12
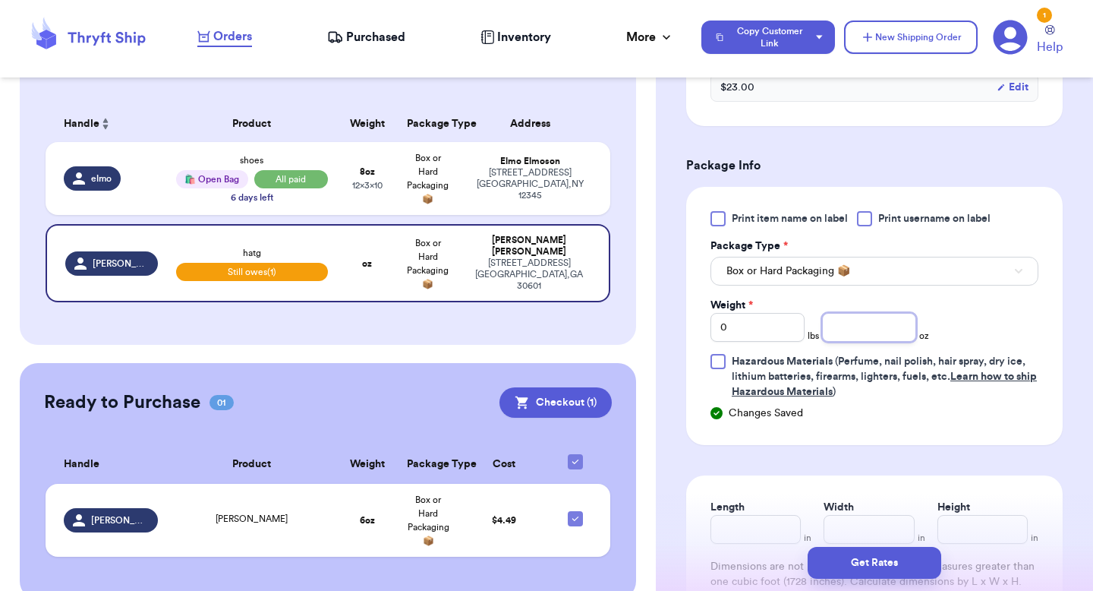
click at [862, 322] on input "number" at bounding box center [869, 327] width 94 height 29
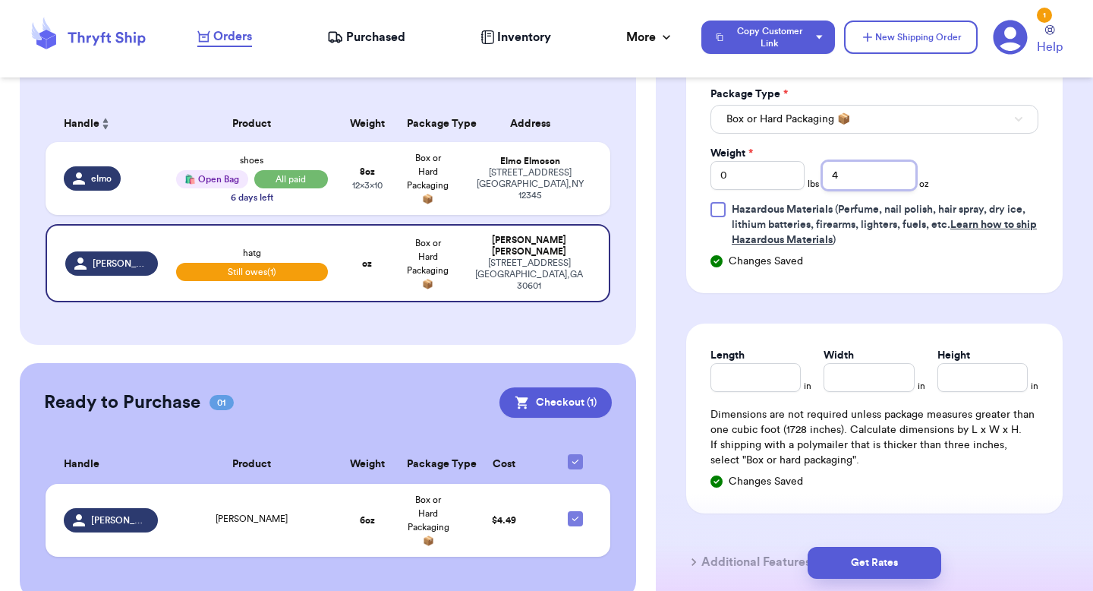
scroll to position [857, 0]
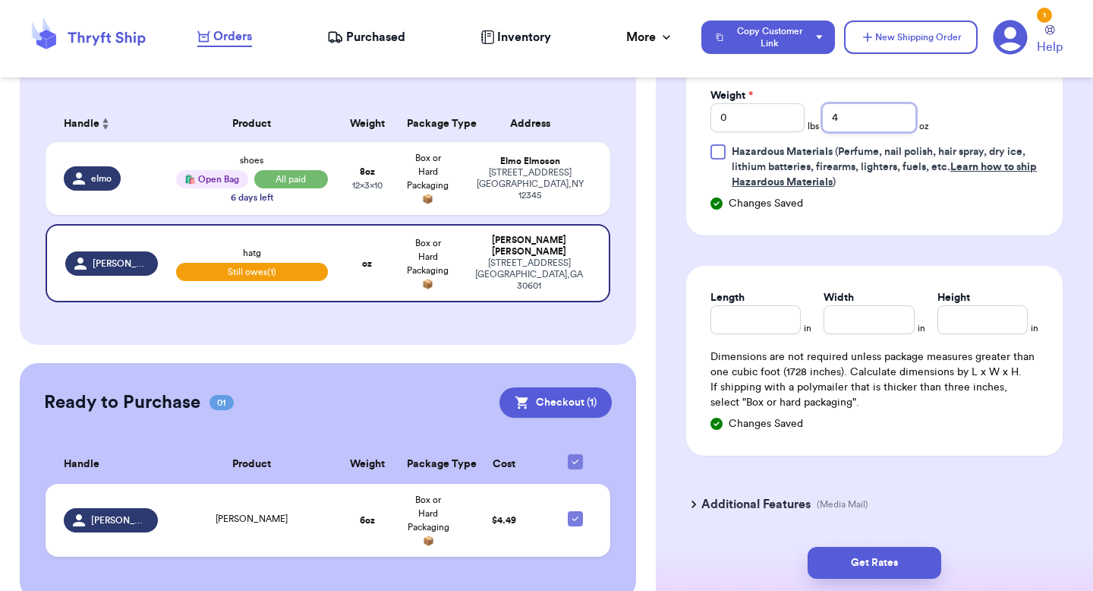
type input "4"
click at [778, 322] on input "Length" at bounding box center [756, 319] width 90 height 29
type input "10"
type input "12"
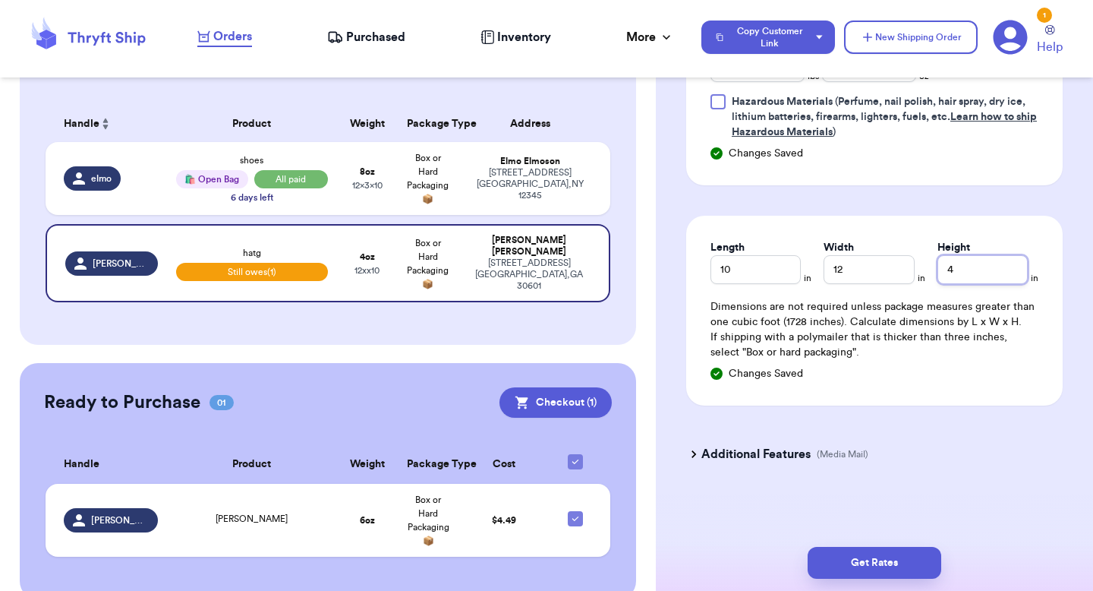
type input "4"
click at [737, 454] on h3 "Additional Features" at bounding box center [756, 454] width 109 height 18
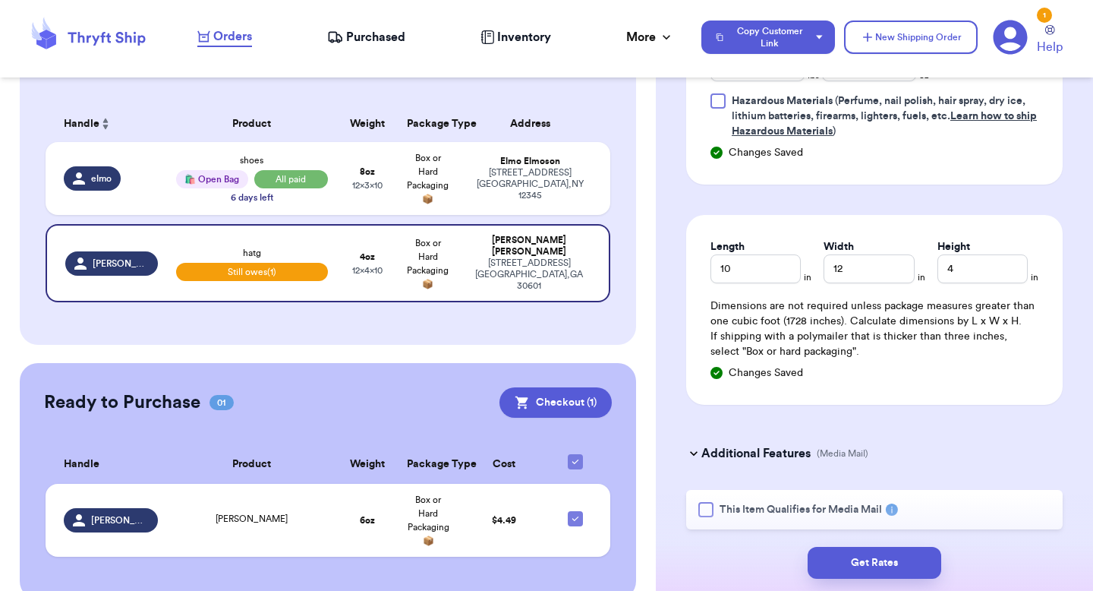
click at [705, 504] on div at bounding box center [706, 509] width 15 height 15
click at [0, 0] on input "This Item Qualifies for Media Mail" at bounding box center [0, 0] width 0 height 0
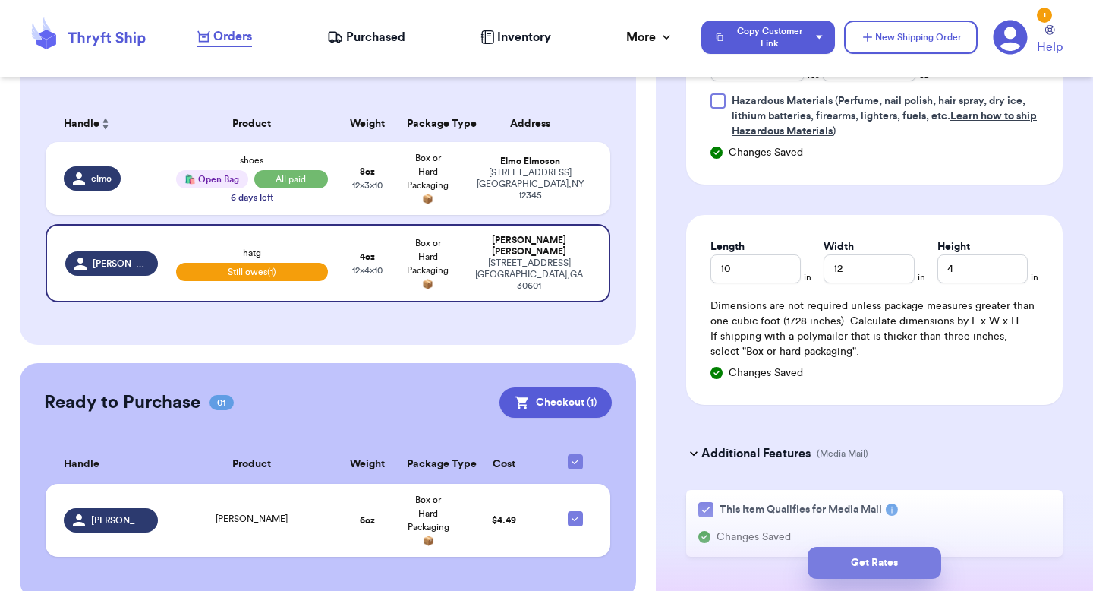
click at [856, 557] on button "Get Rates" at bounding box center [875, 563] width 134 height 32
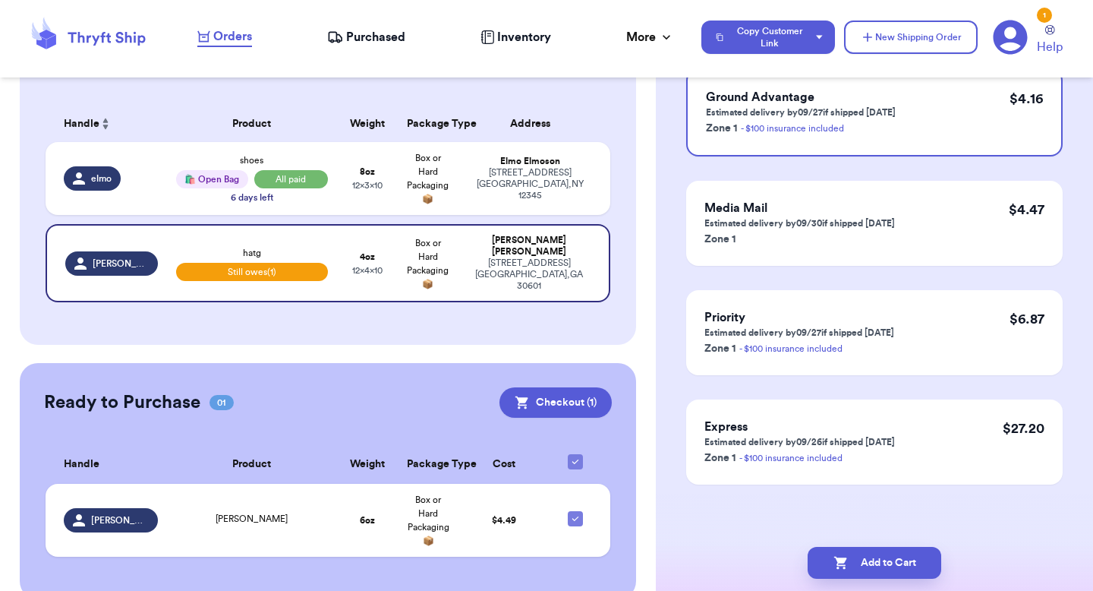
scroll to position [0, 0]
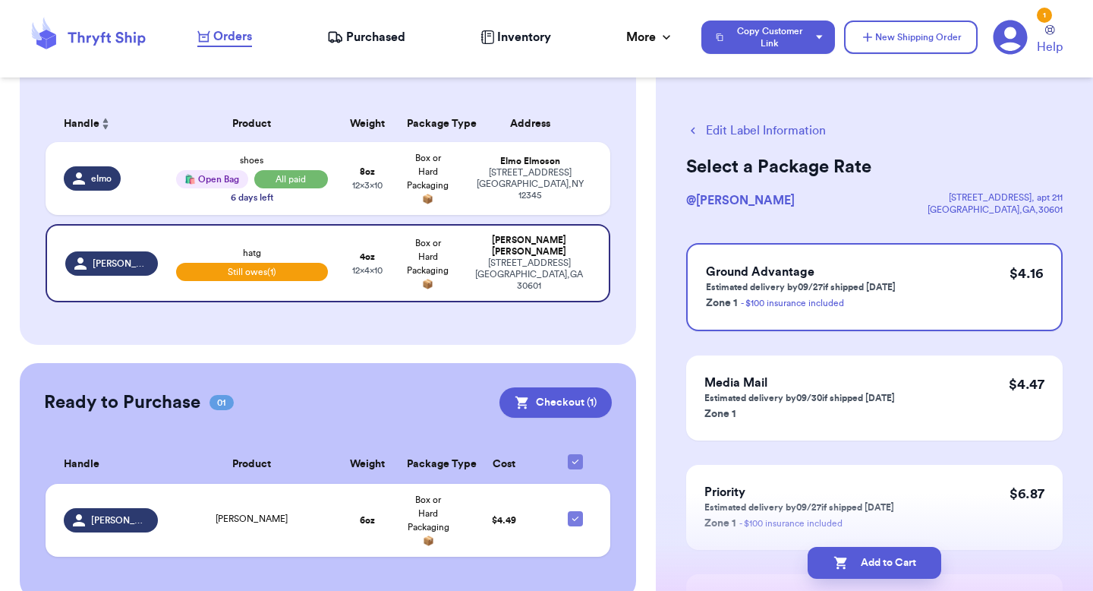
click at [856, 557] on button "Add to Cart" at bounding box center [875, 563] width 134 height 32
checkbox input "true"
select select "paid"
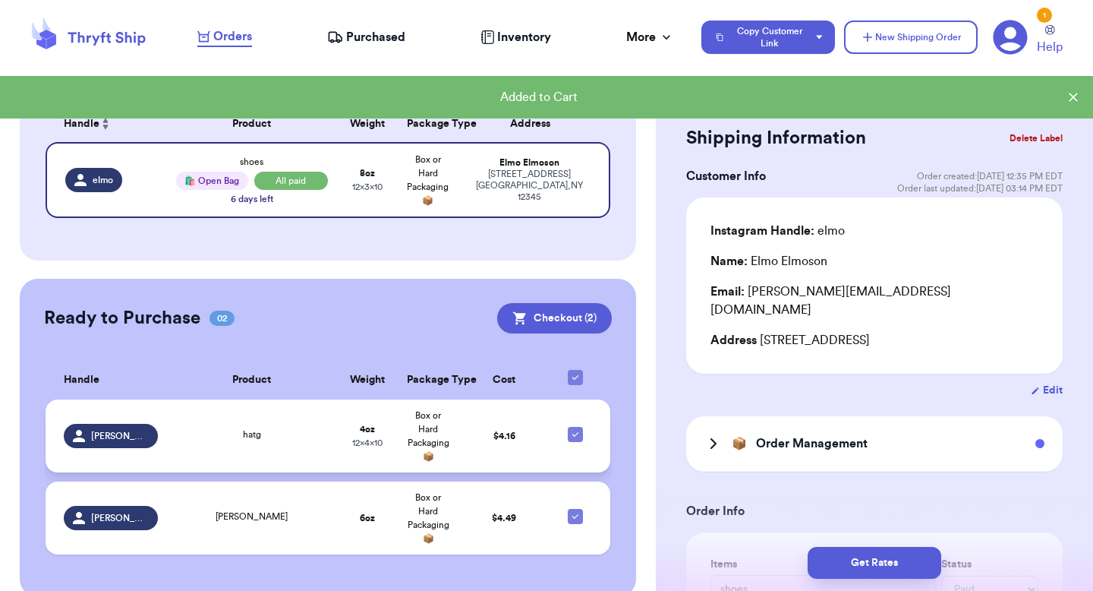
click at [558, 451] on td at bounding box center [580, 435] width 61 height 73
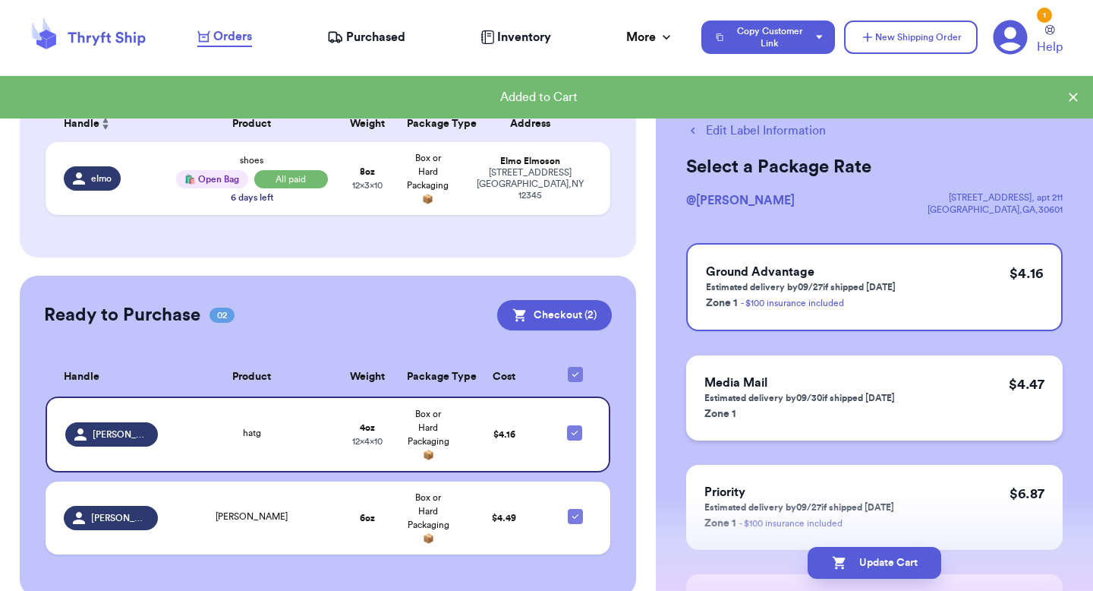
click at [846, 418] on p "Zone 1" at bounding box center [800, 413] width 191 height 18
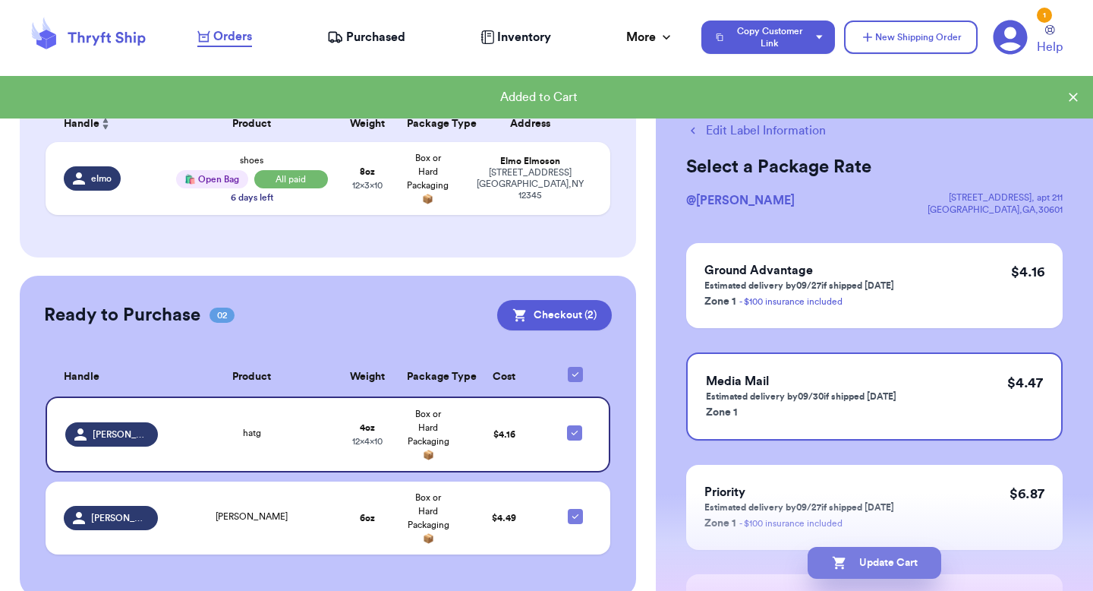
click at [897, 558] on button "Update Cart" at bounding box center [875, 563] width 134 height 32
select select "paid"
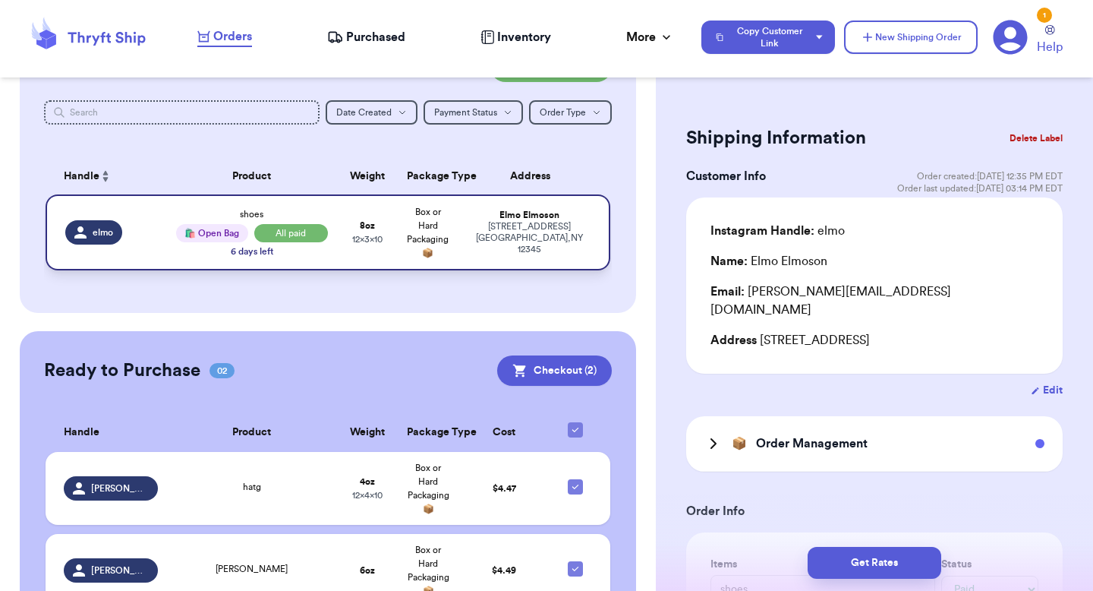
scroll to position [154, 0]
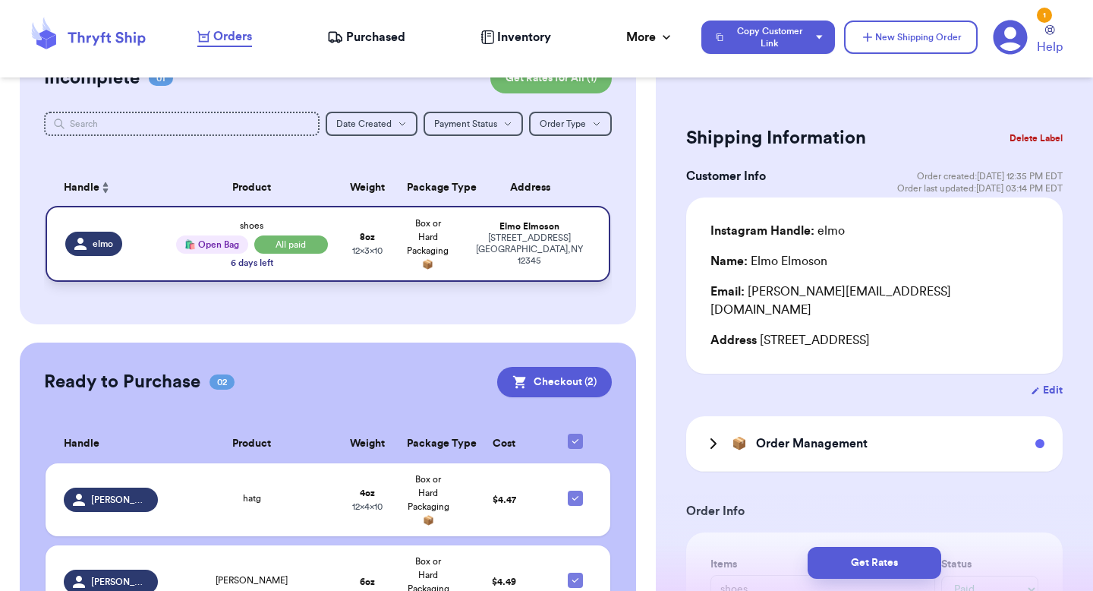
click at [529, 232] on div "Elmo Elmoson" at bounding box center [529, 226] width 123 height 11
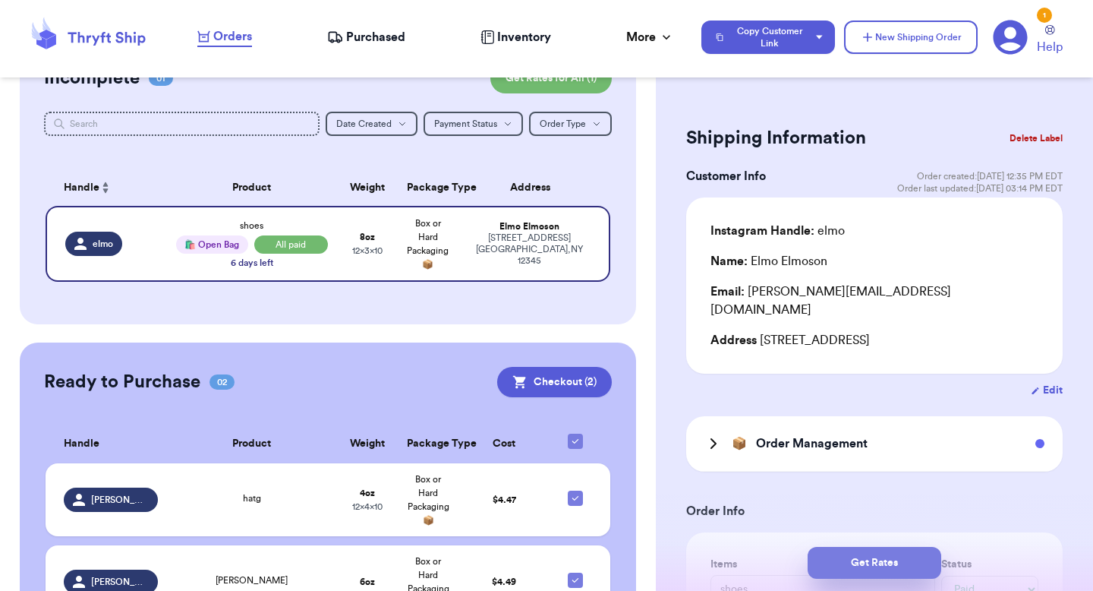
click at [847, 573] on button "Get Rates" at bounding box center [875, 563] width 134 height 32
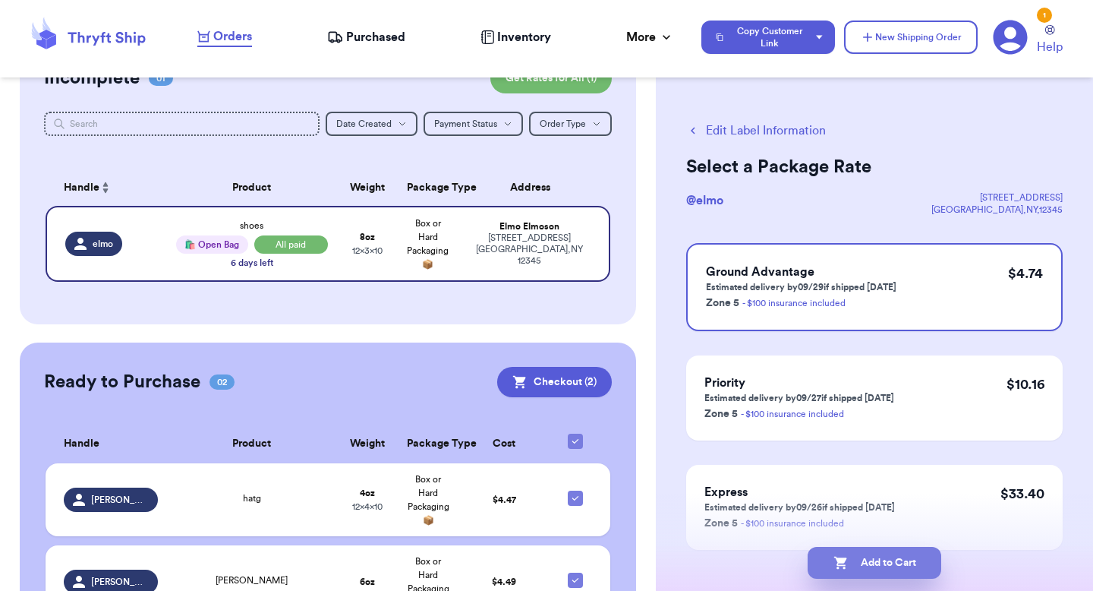
click at [849, 569] on button "Add to Cart" at bounding box center [875, 563] width 134 height 32
checkbox input "true"
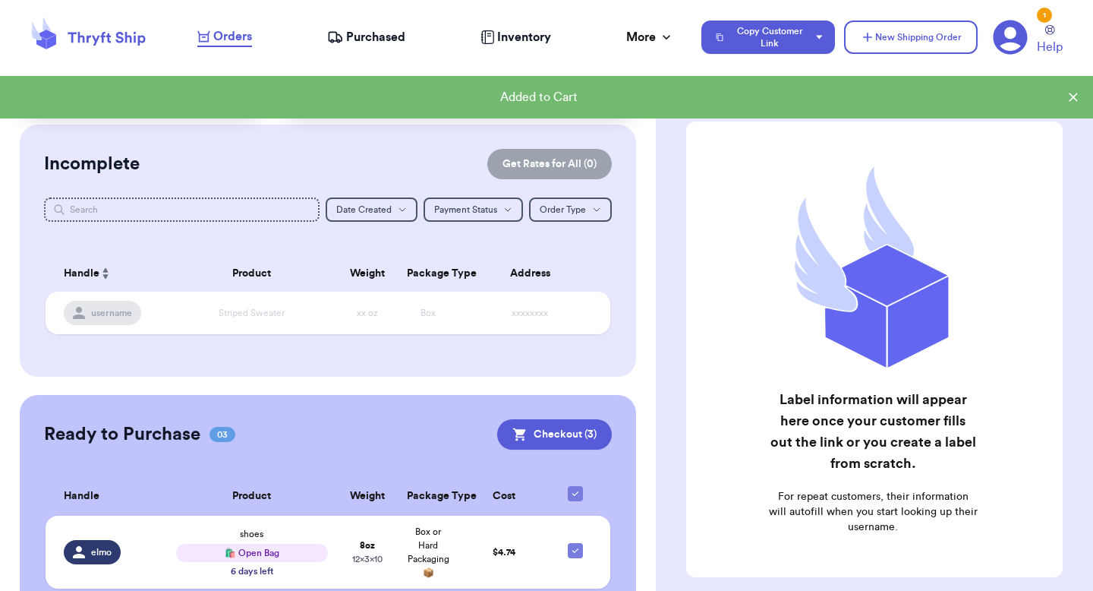
scroll to position [24, 0]
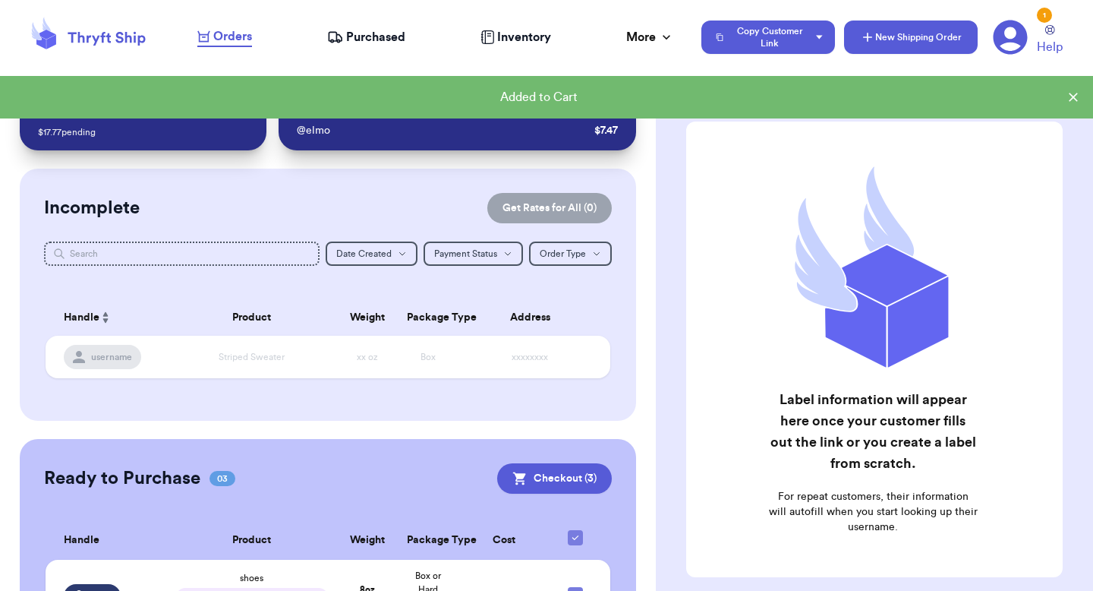
click at [926, 43] on button "New Shipping Order" at bounding box center [911, 37] width 134 height 33
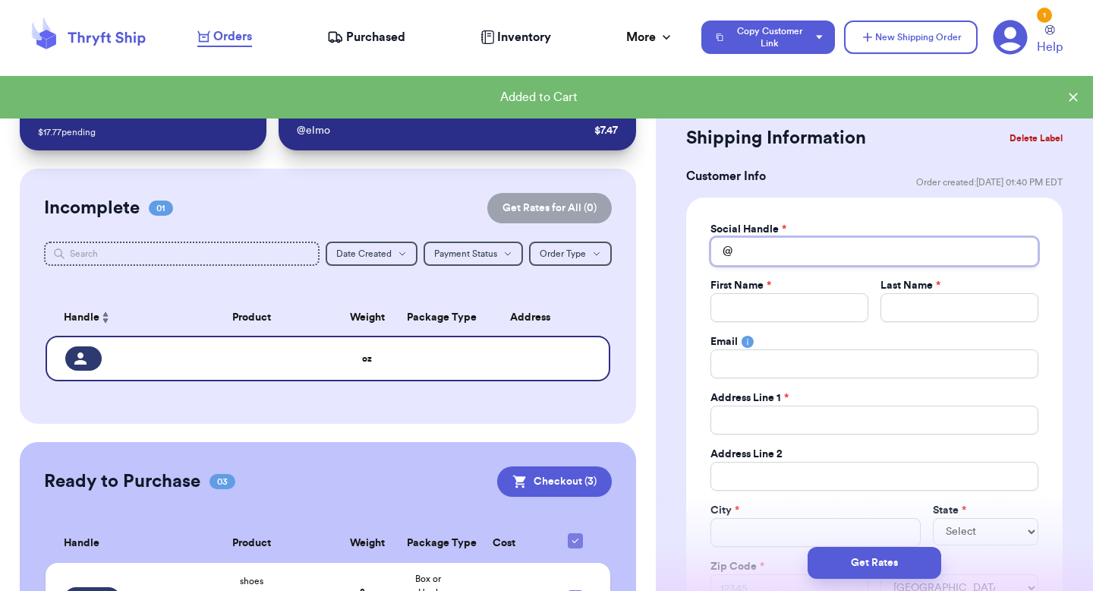
click at [798, 255] on input "Total Amount Paid" at bounding box center [875, 251] width 328 height 29
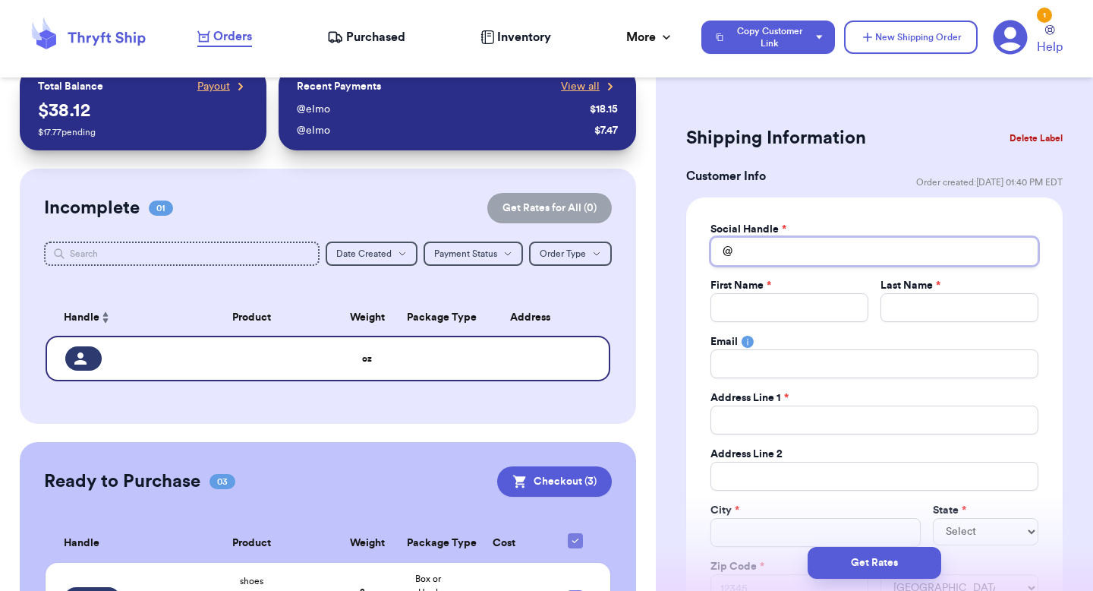
type input "g"
type input "d"
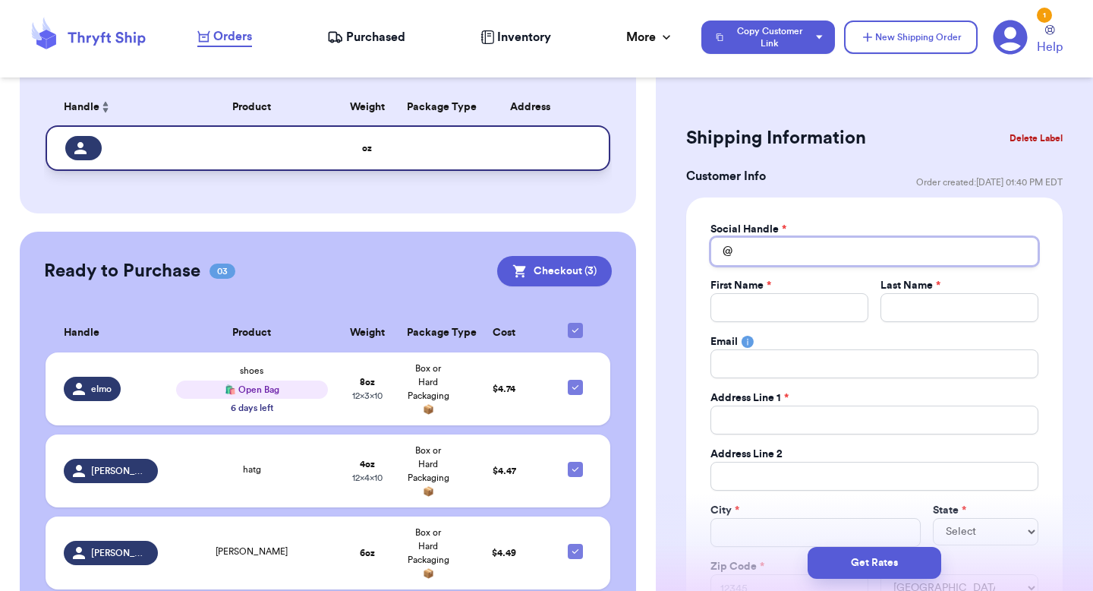
scroll to position [292, 0]
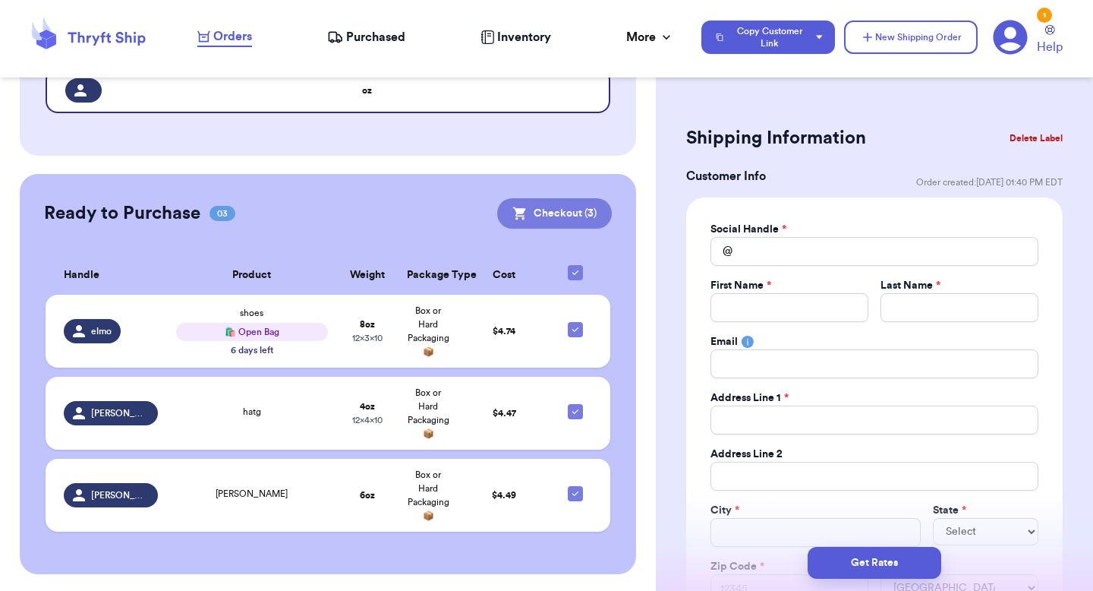
click at [585, 209] on button "Checkout ( 3 )" at bounding box center [554, 213] width 115 height 30
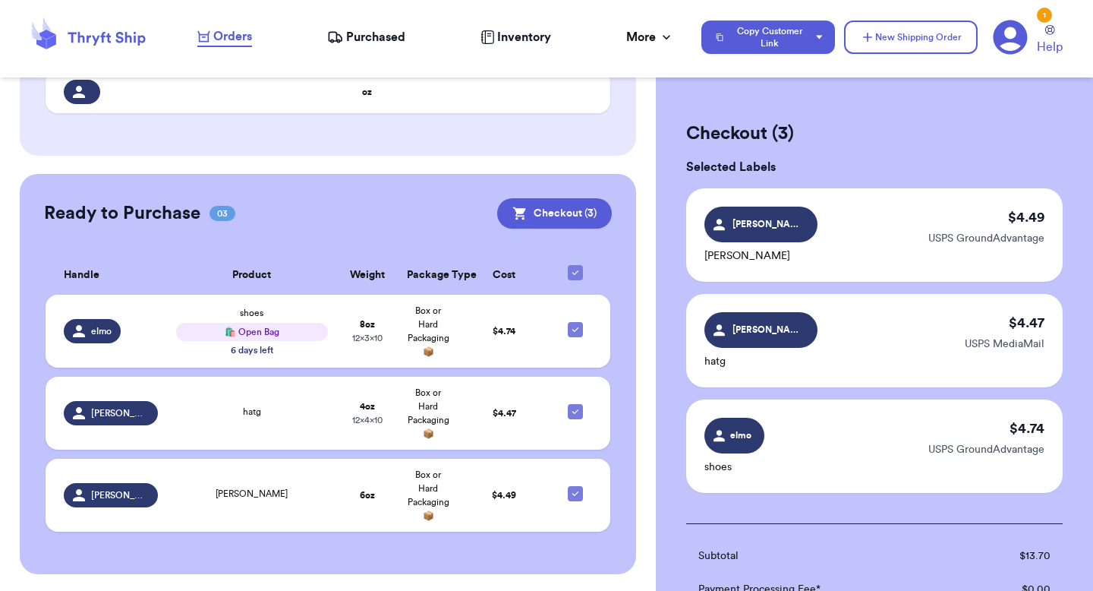
scroll to position [314, 0]
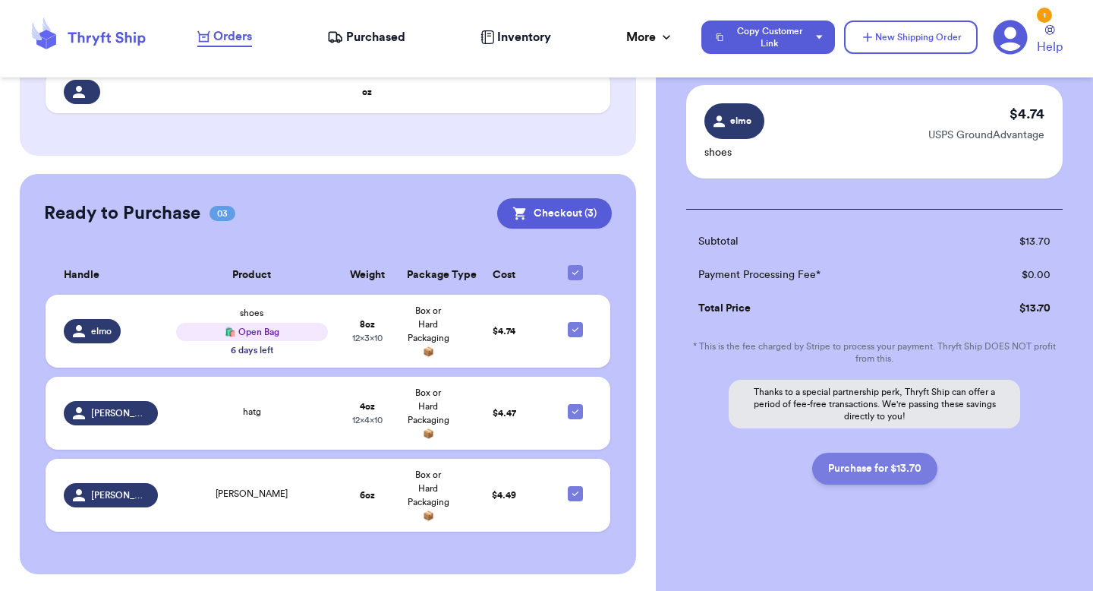
click at [845, 468] on button "Purchase for $13.70" at bounding box center [874, 469] width 125 height 32
checkbox input "false"
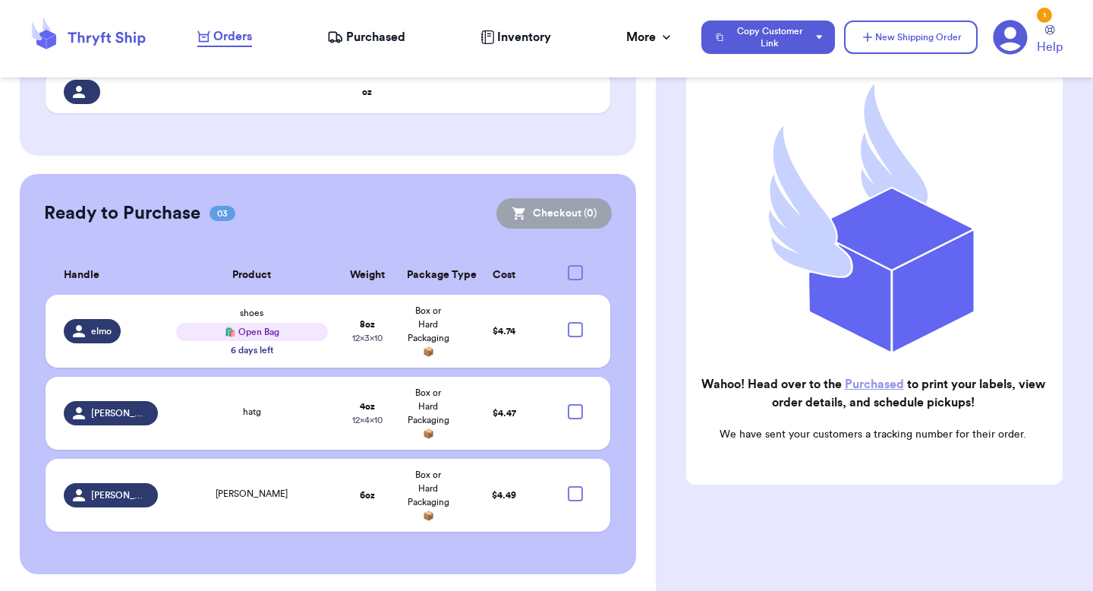
checkbox input "true"
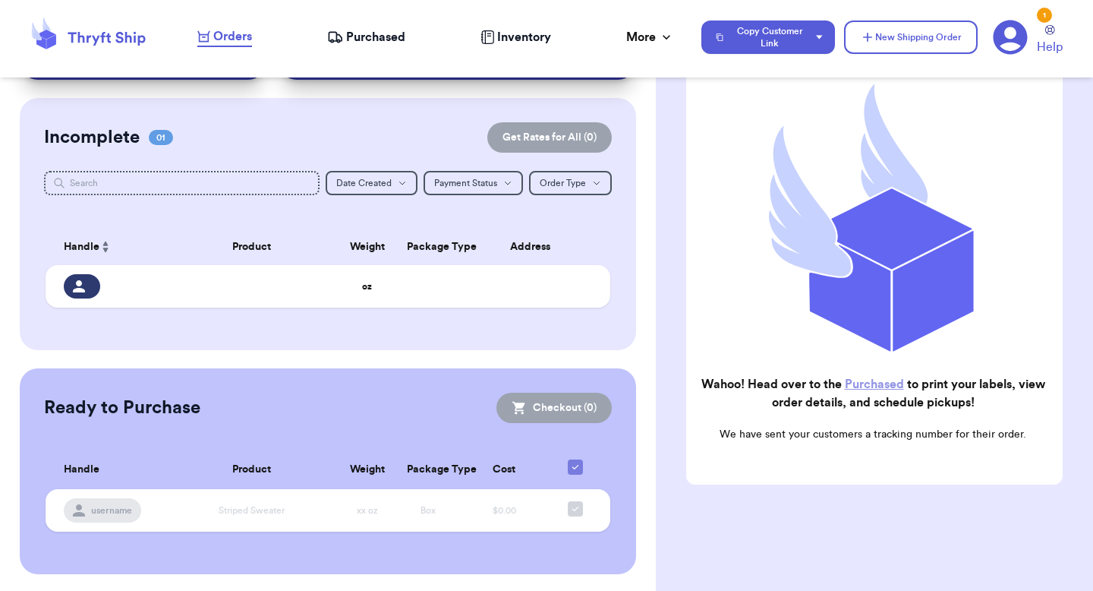
click at [1010, 29] on icon at bounding box center [1010, 37] width 35 height 35
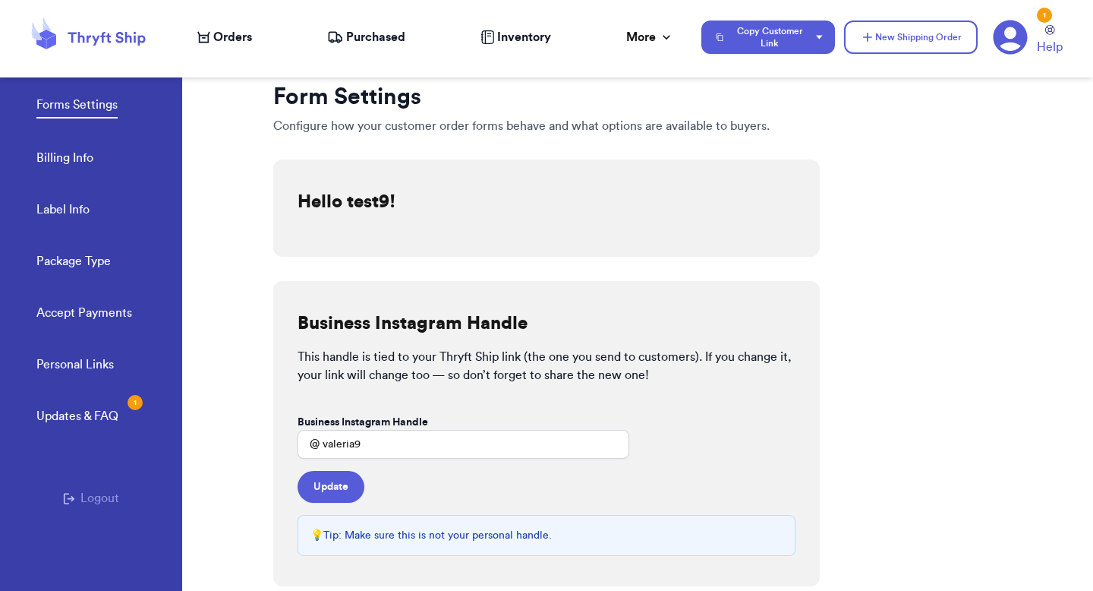
click at [88, 412] on div "Updates & FAQ 1" at bounding box center [77, 416] width 82 height 18
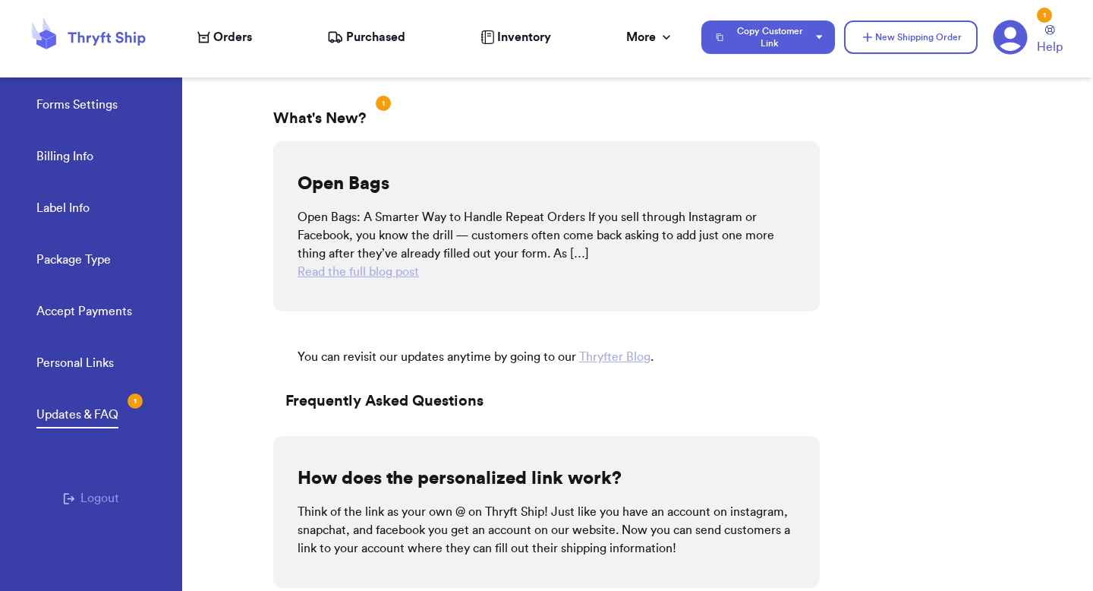
click at [116, 105] on link "Forms Settings" at bounding box center [76, 106] width 81 height 21
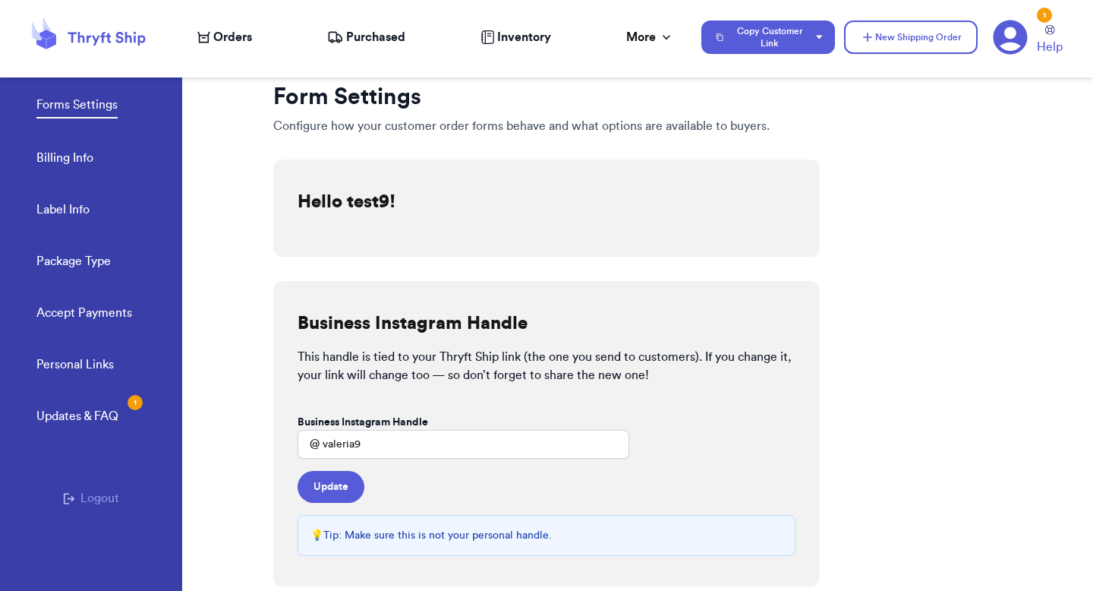
click at [246, 39] on span "Orders" at bounding box center [232, 37] width 39 height 18
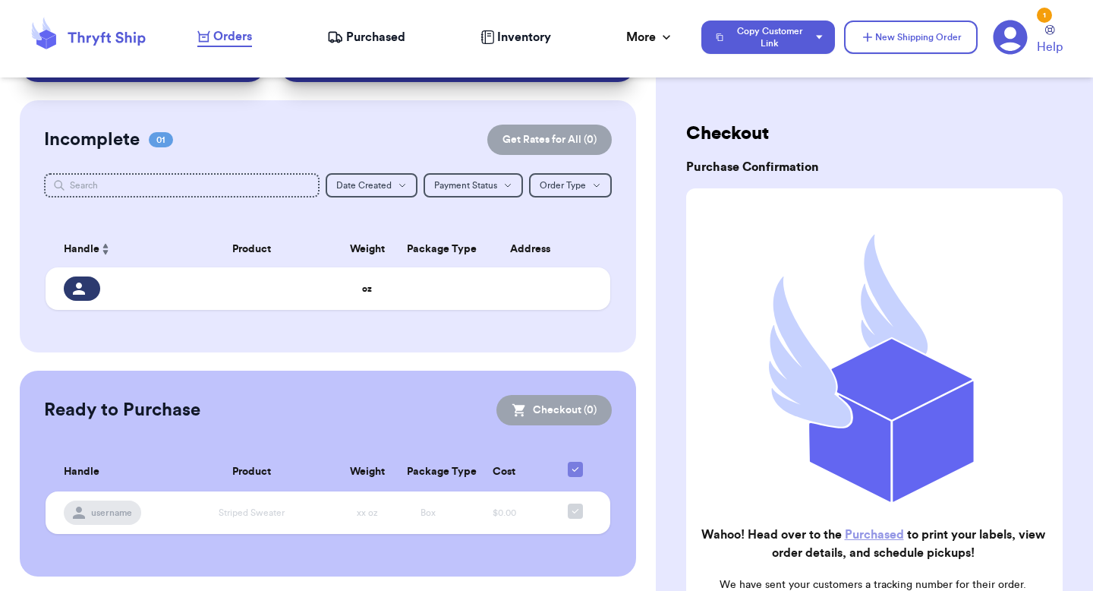
scroll to position [95, 0]
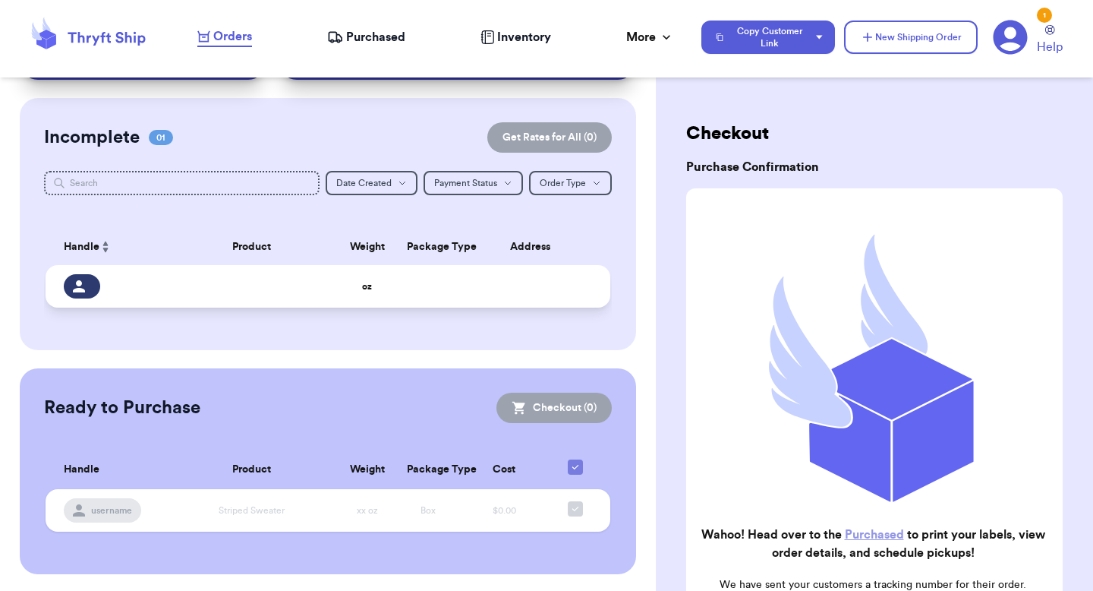
click at [176, 278] on td at bounding box center [252, 286] width 170 height 43
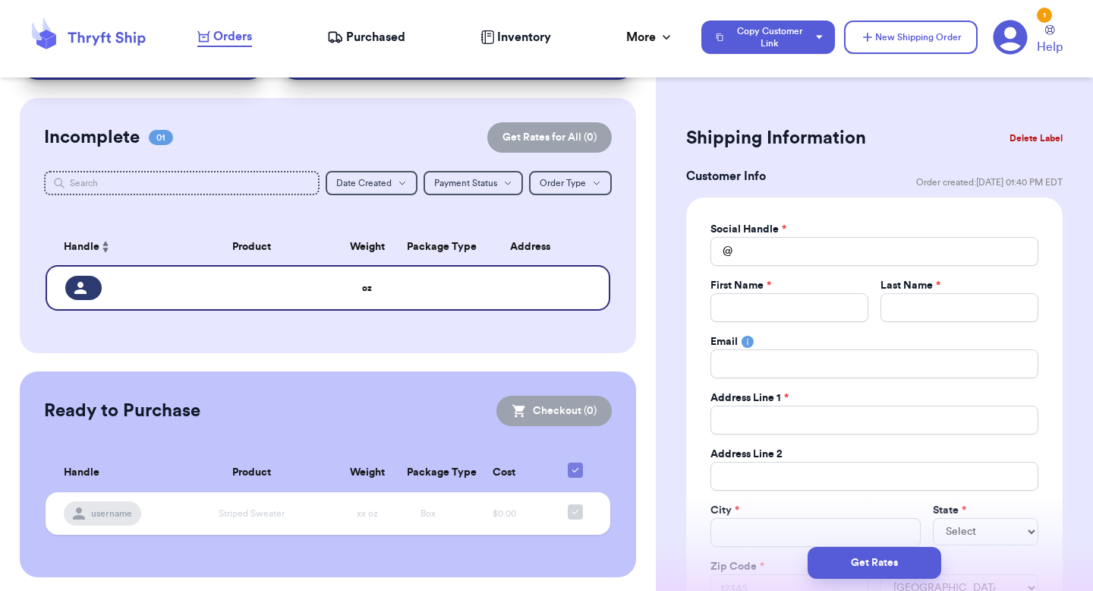
click at [358, 41] on span "Purchased" at bounding box center [375, 37] width 59 height 18
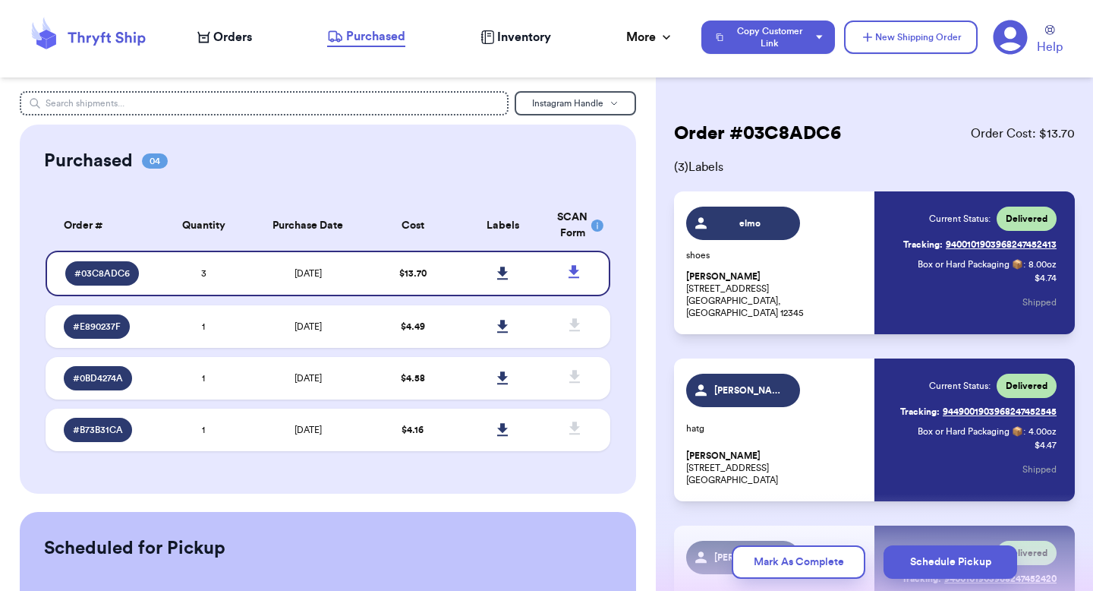
click at [1020, 33] on icon at bounding box center [1011, 38] width 34 height 34
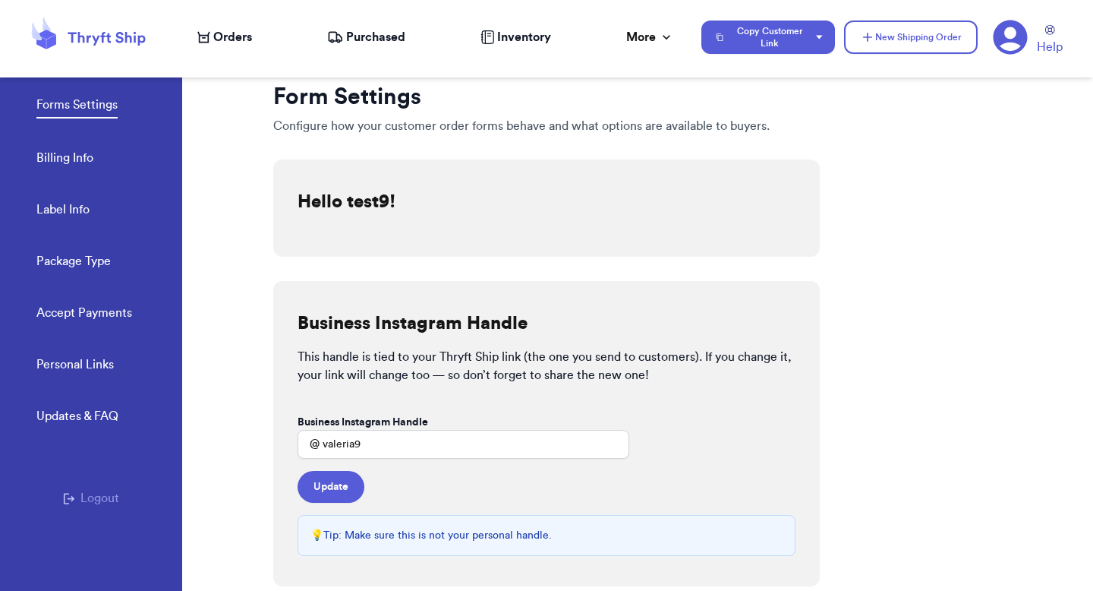
click at [367, 42] on span "Purchased" at bounding box center [375, 37] width 59 height 18
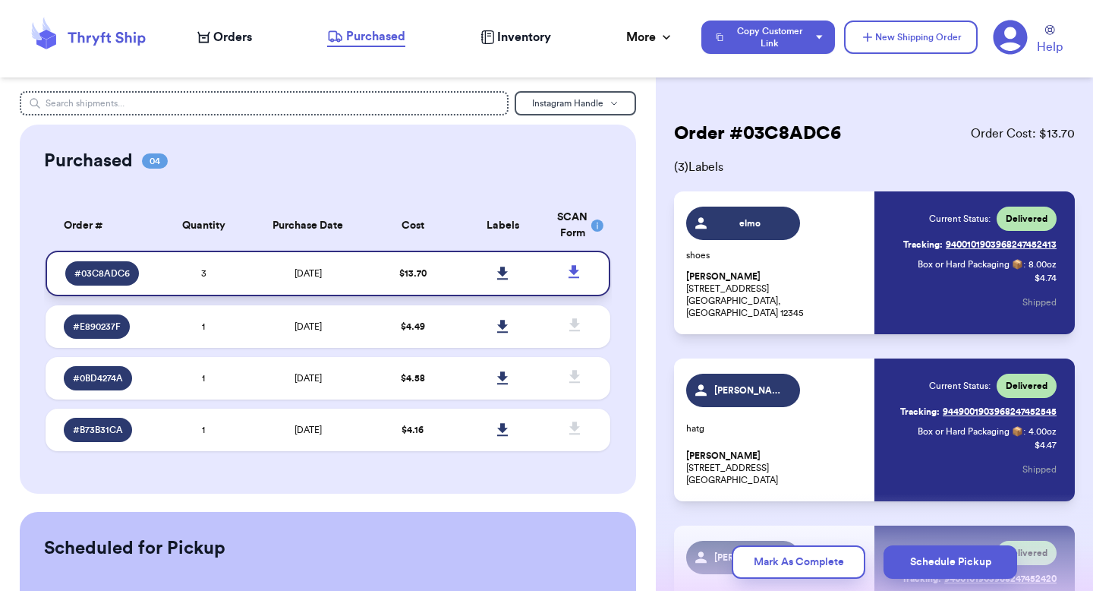
click at [496, 272] on link at bounding box center [503, 273] width 33 height 33
click at [1019, 35] on icon at bounding box center [1011, 38] width 34 height 34
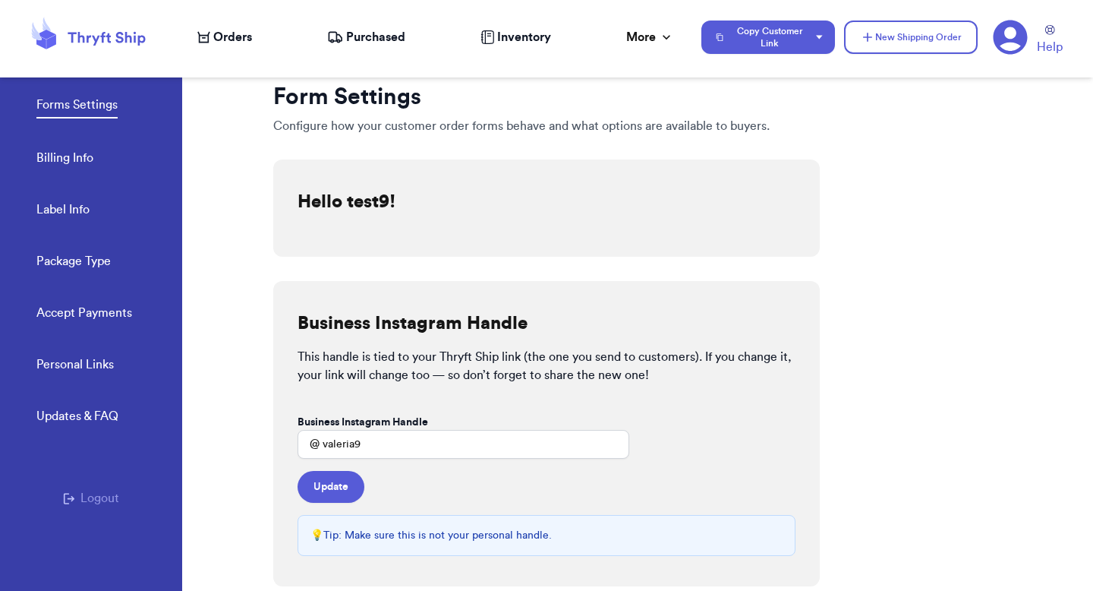
click at [76, 494] on button "Logout" at bounding box center [91, 498] width 56 height 18
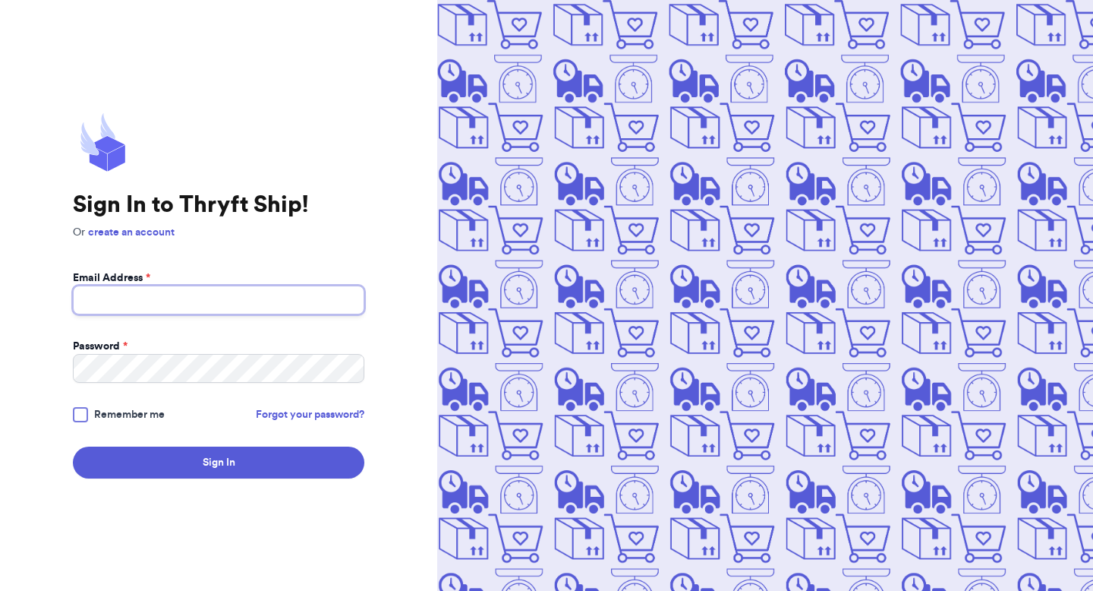
click at [241, 292] on input "Email Address *" at bounding box center [219, 299] width 292 height 29
type input "v"
type input "[EMAIL_ADDRESS][DOMAIN_NAME]"
click at [73, 446] on button "Sign In" at bounding box center [219, 462] width 292 height 32
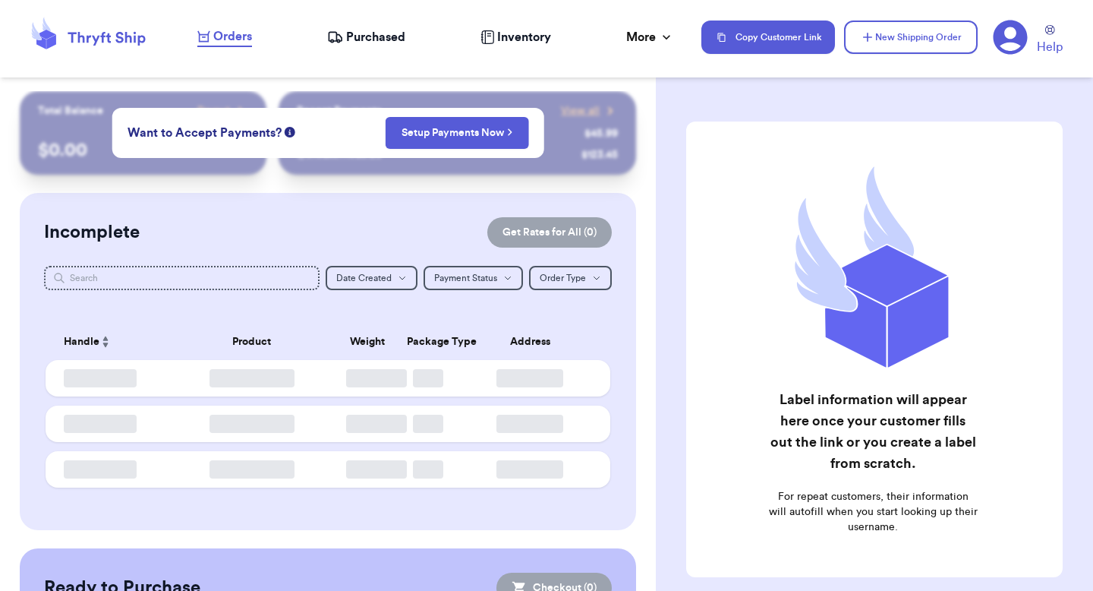
checkbox input "false"
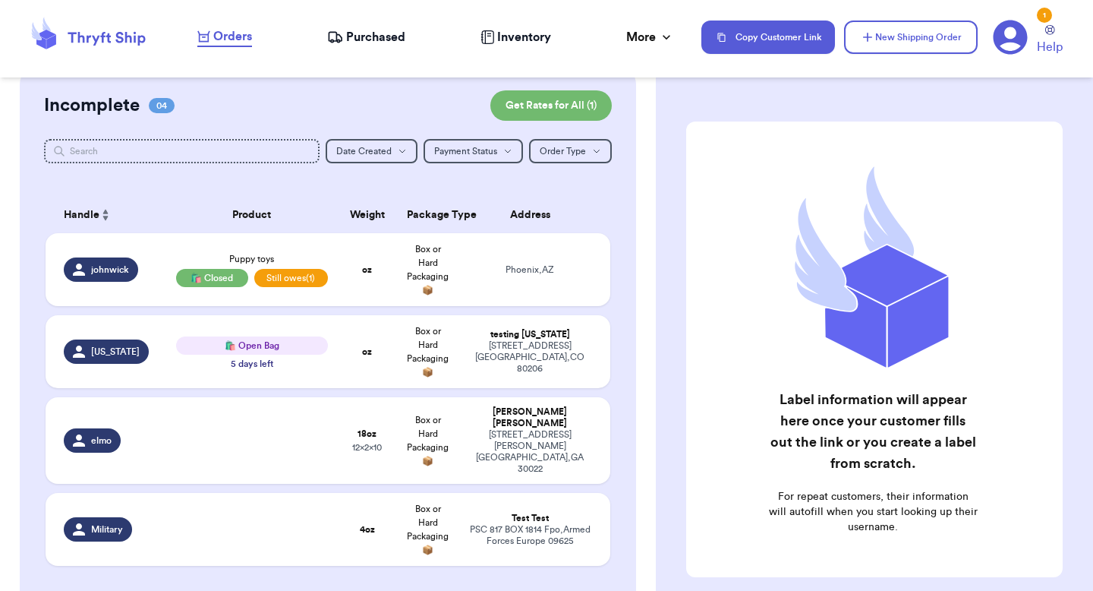
scroll to position [131, 0]
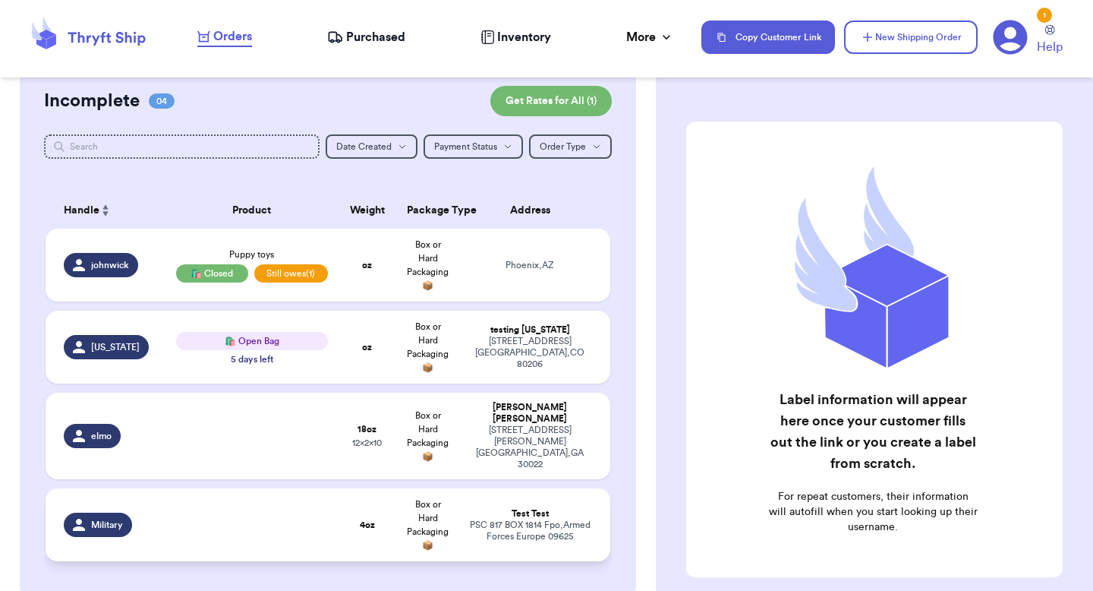
click at [412, 501] on td "Box or Hard Packaging 📦" at bounding box center [428, 524] width 61 height 73
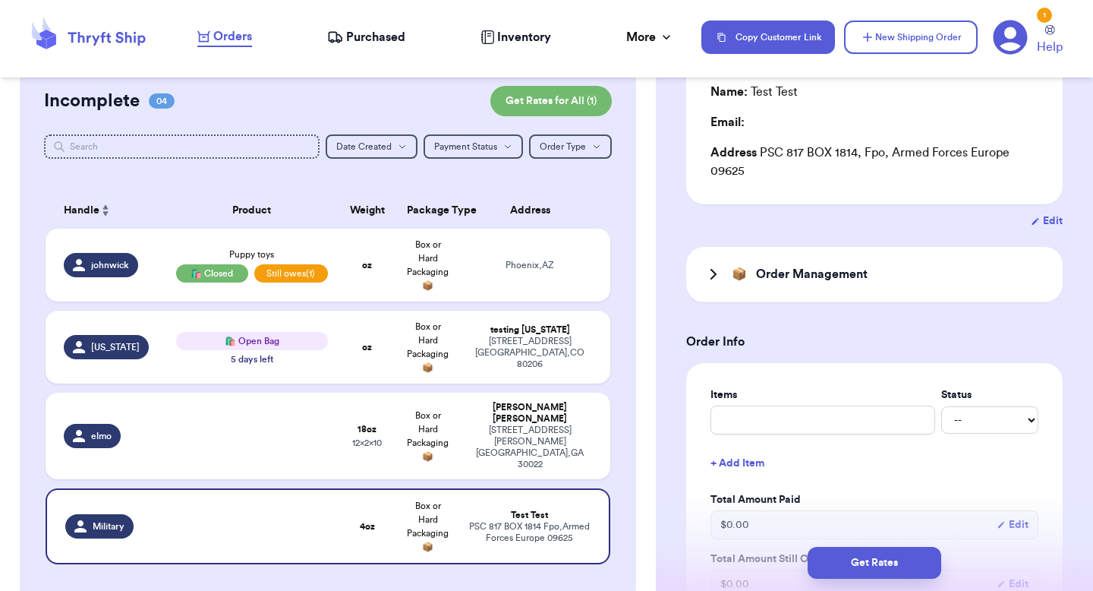
scroll to position [181, 0]
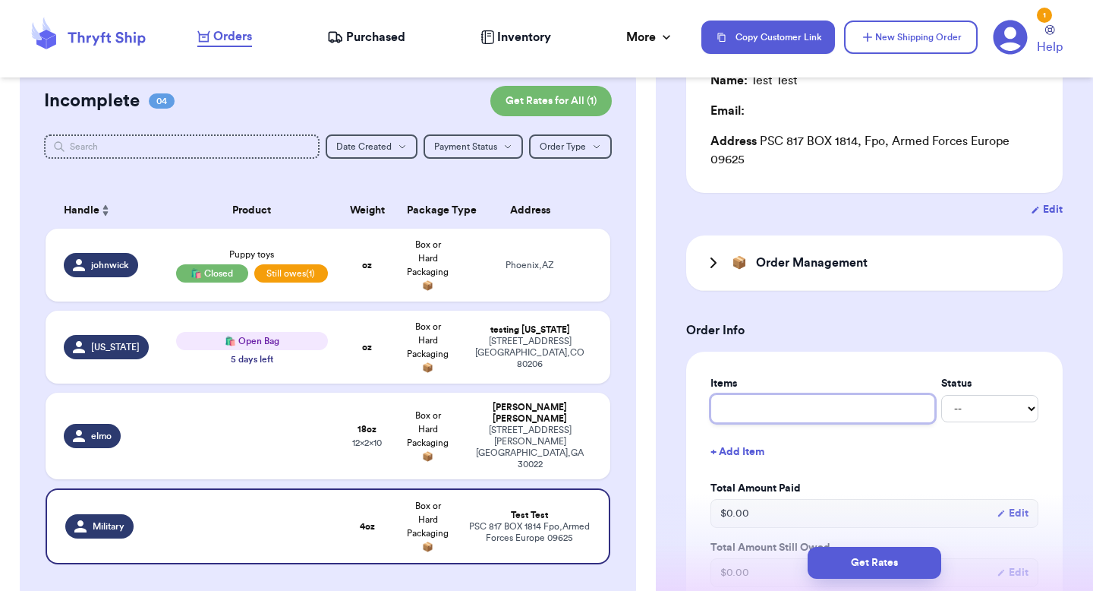
click at [761, 410] on input "Description *" at bounding box center [823, 408] width 225 height 29
type input "t"
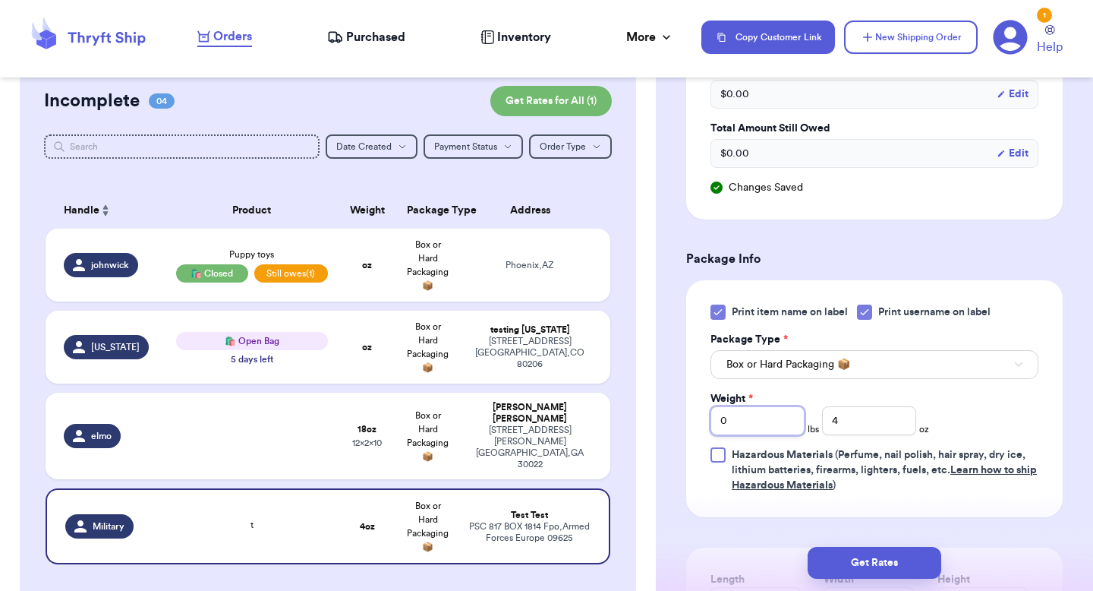
scroll to position [780, 0]
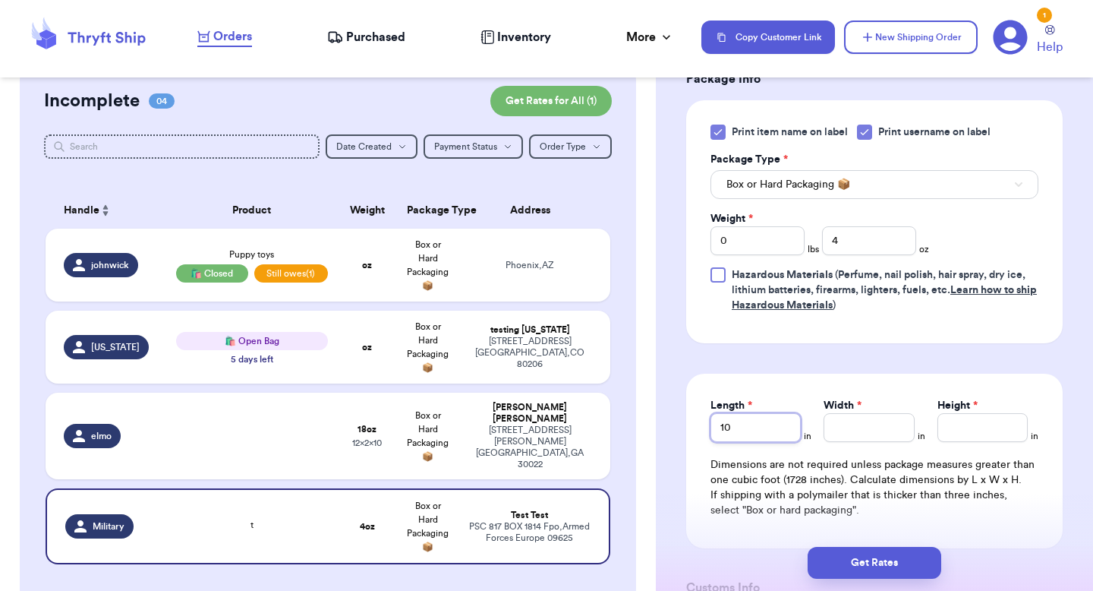
type input "10"
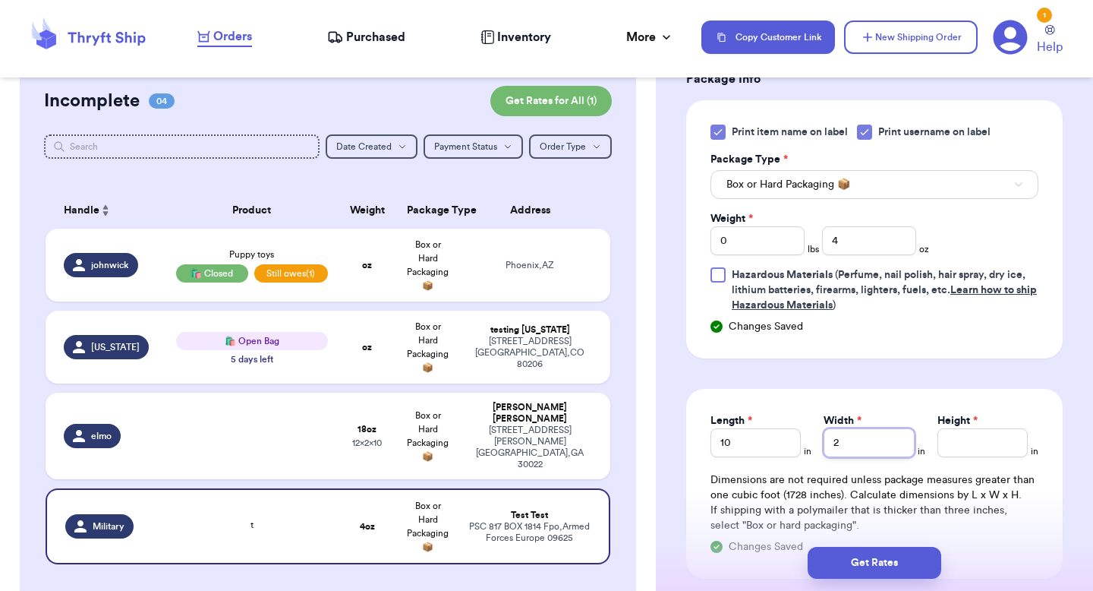
type input "2"
type input "3"
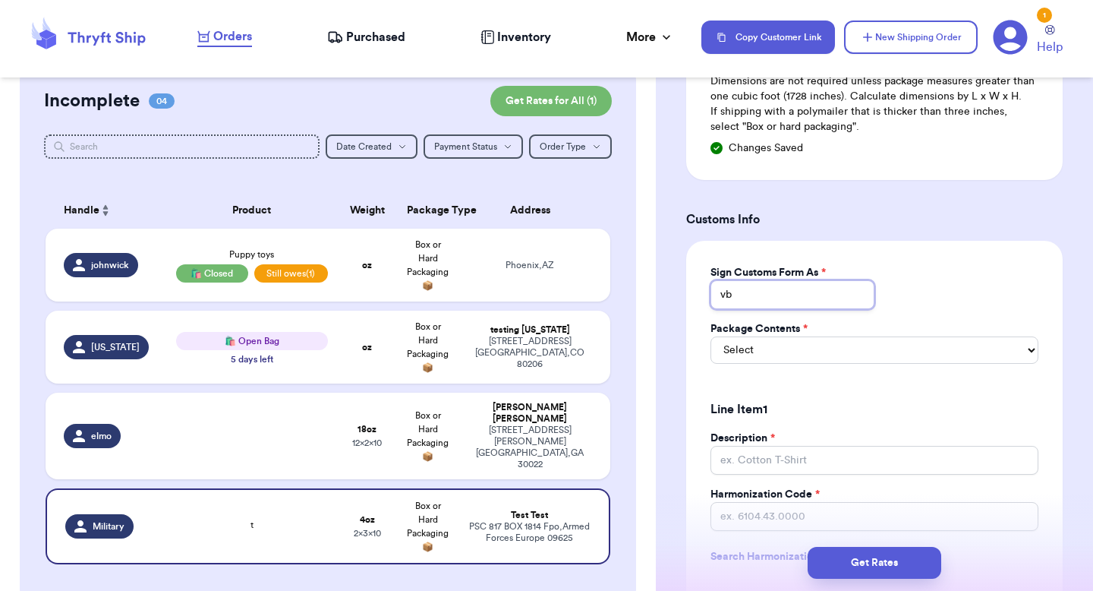
type input "vb"
select select "MERCHANDISE"
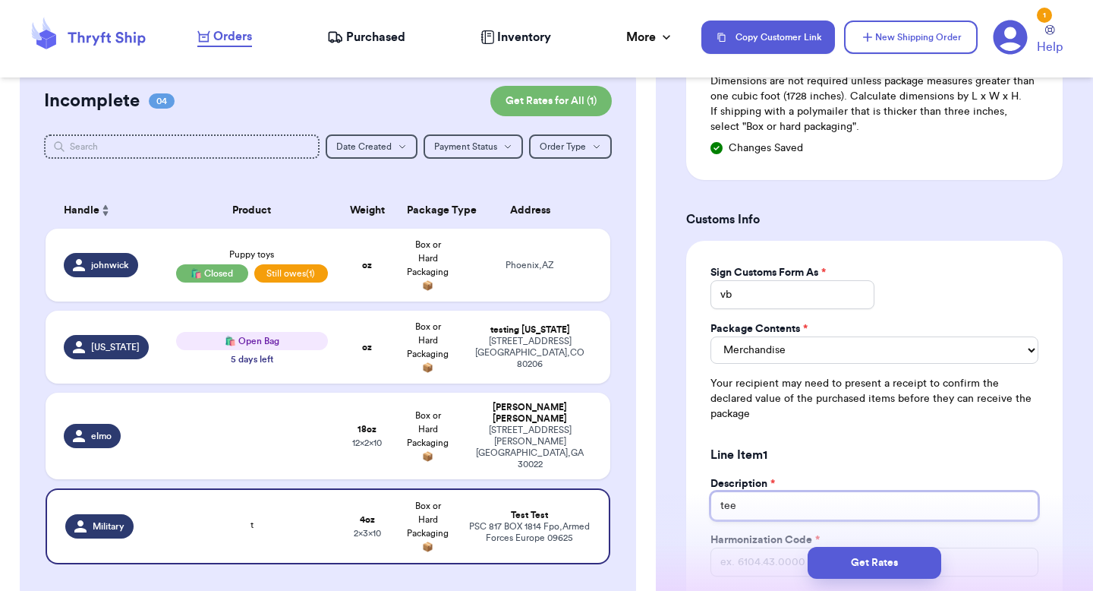
type input "tee"
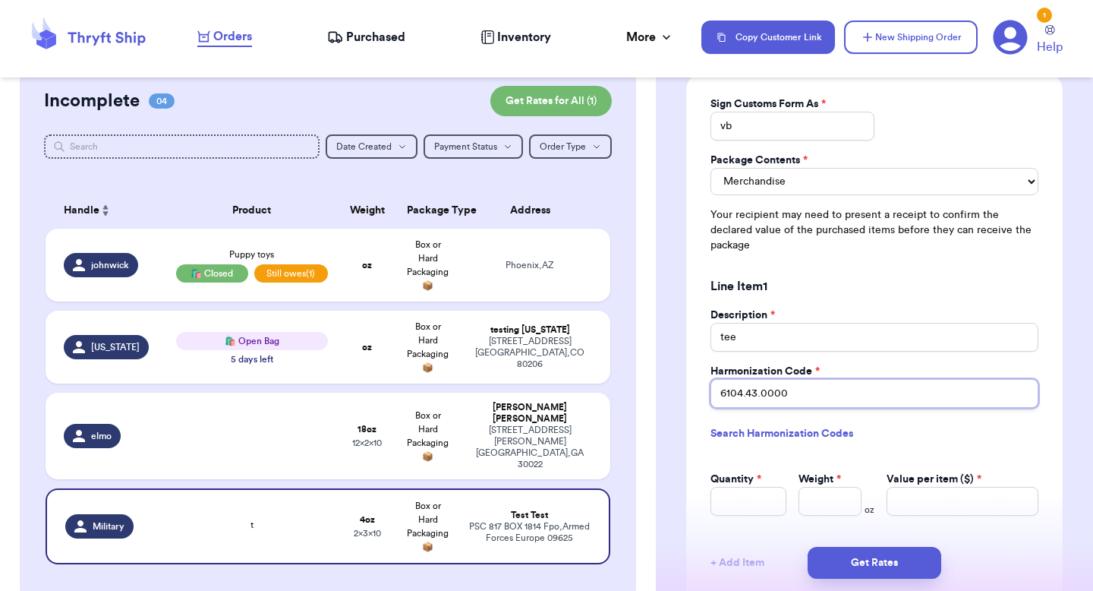
scroll to position [1455, 0]
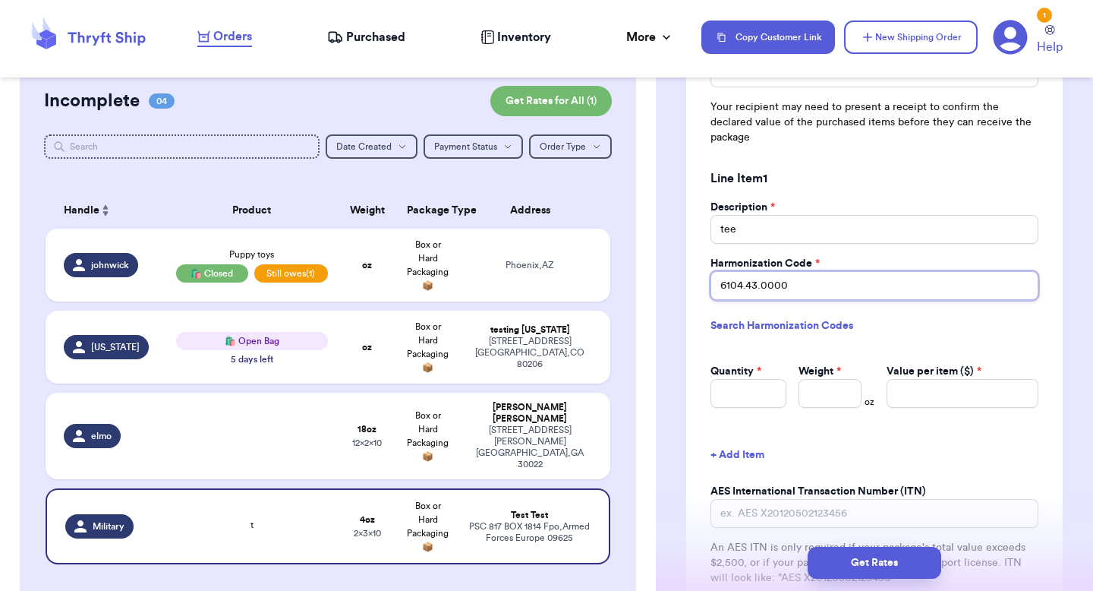
type input "6104.43.0000"
type input "1"
type input "4"
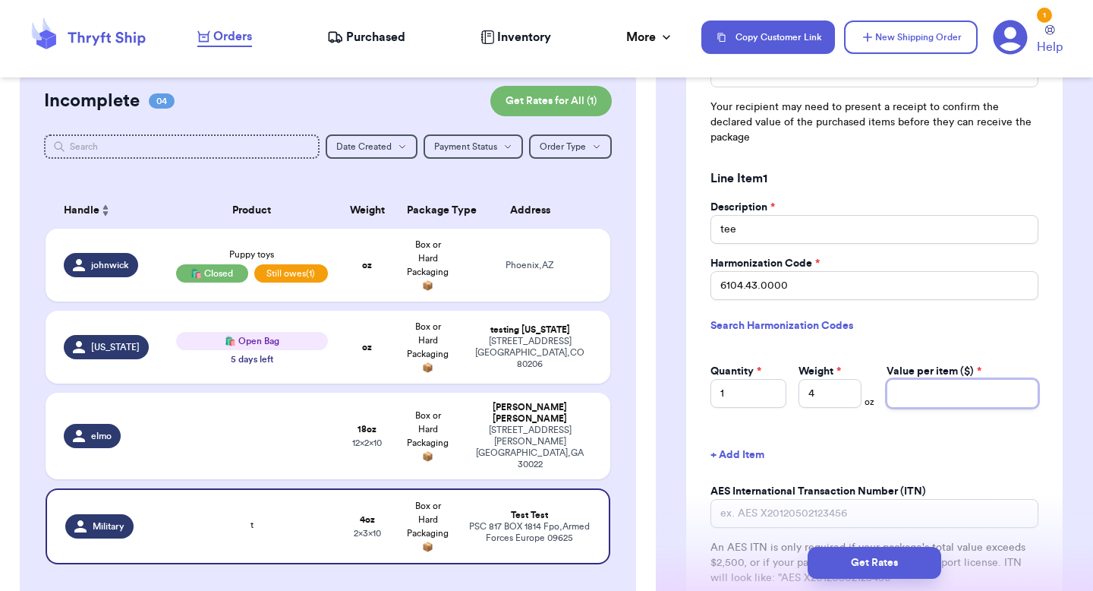
click at [926, 391] on input "Value per item ($) *" at bounding box center [963, 393] width 152 height 29
type input "5"
click at [862, 550] on button "Get Rates" at bounding box center [875, 563] width 134 height 32
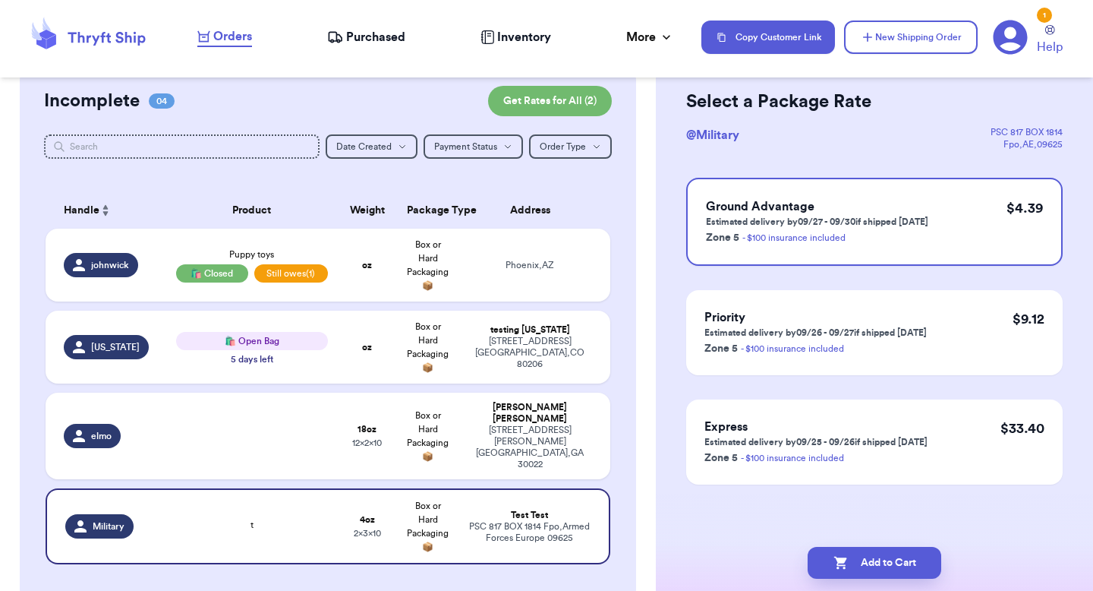
scroll to position [0, 0]
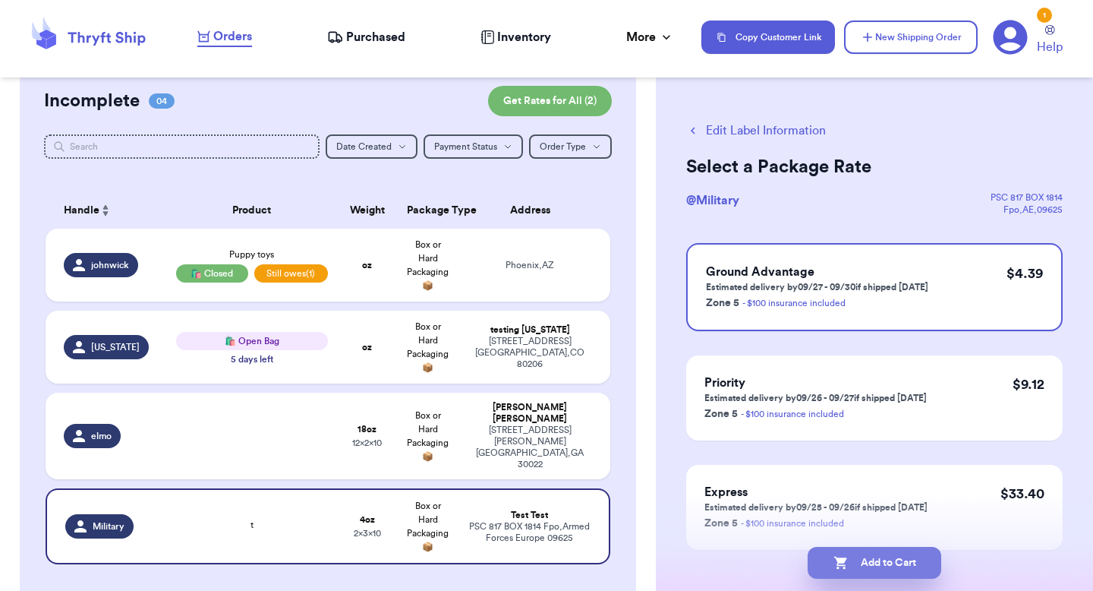
click at [862, 551] on button "Add to Cart" at bounding box center [875, 563] width 134 height 32
select select "AZ"
select select "unpaid"
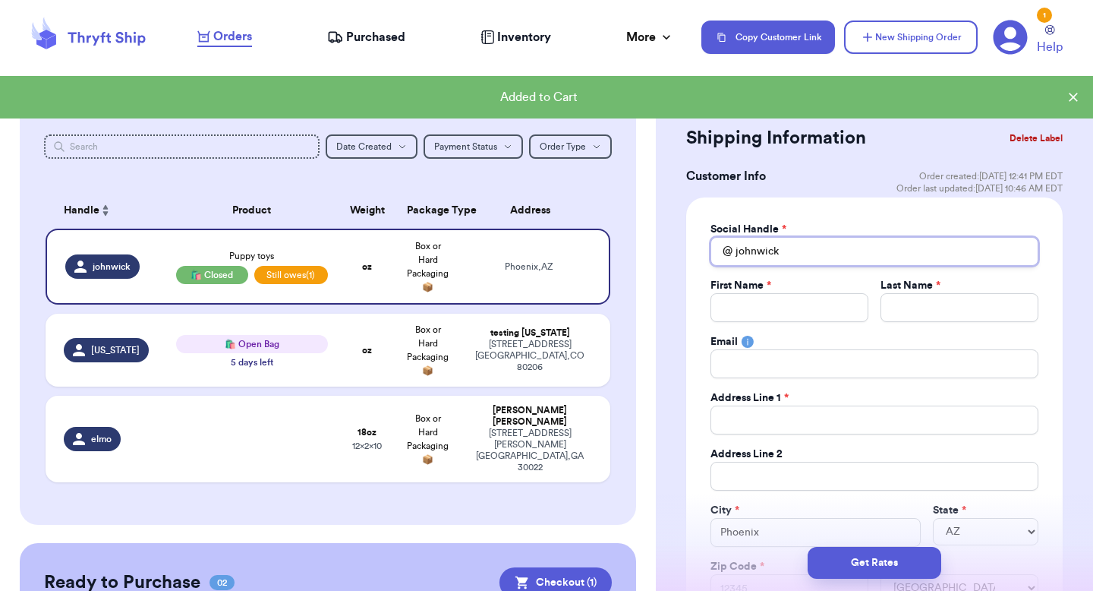
click at [819, 250] on input "johnwick" at bounding box center [875, 251] width 328 height 29
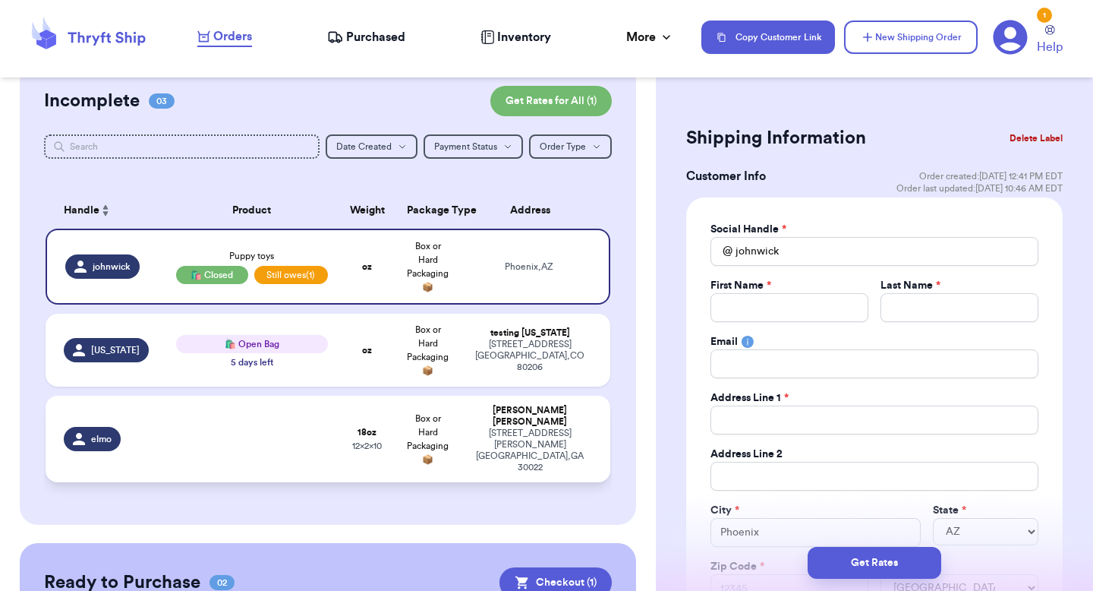
click at [464, 412] on td "Valeria Brenner 10370 Oxford Mill Circle Johns Creek , GA 30022" at bounding box center [535, 439] width 152 height 87
select select "unknown"
type input "1"
type input "2"
type input "10"
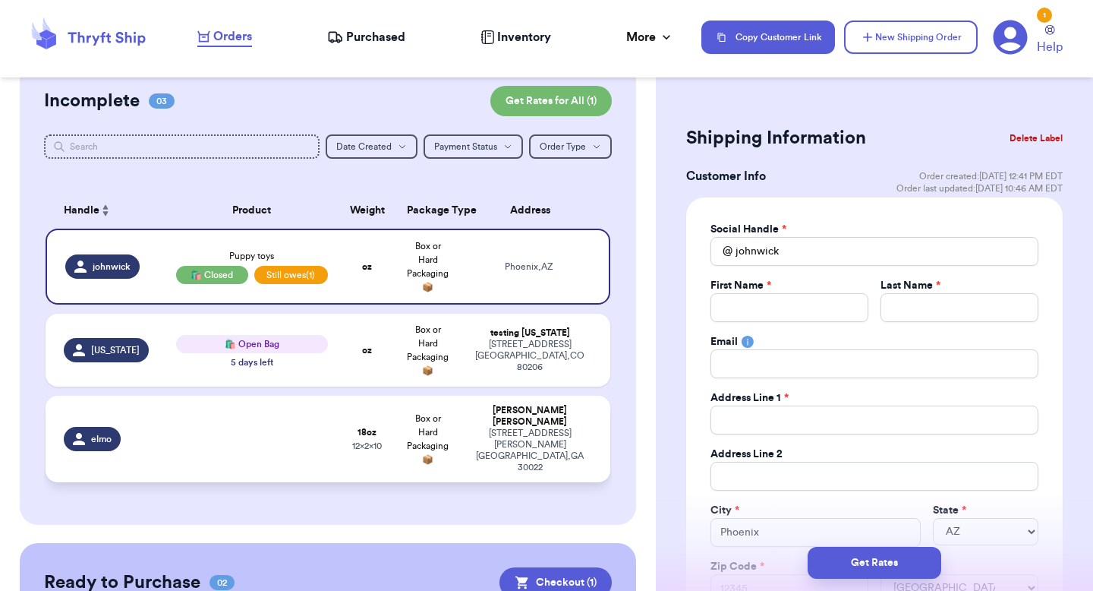
type input "12"
type input "2"
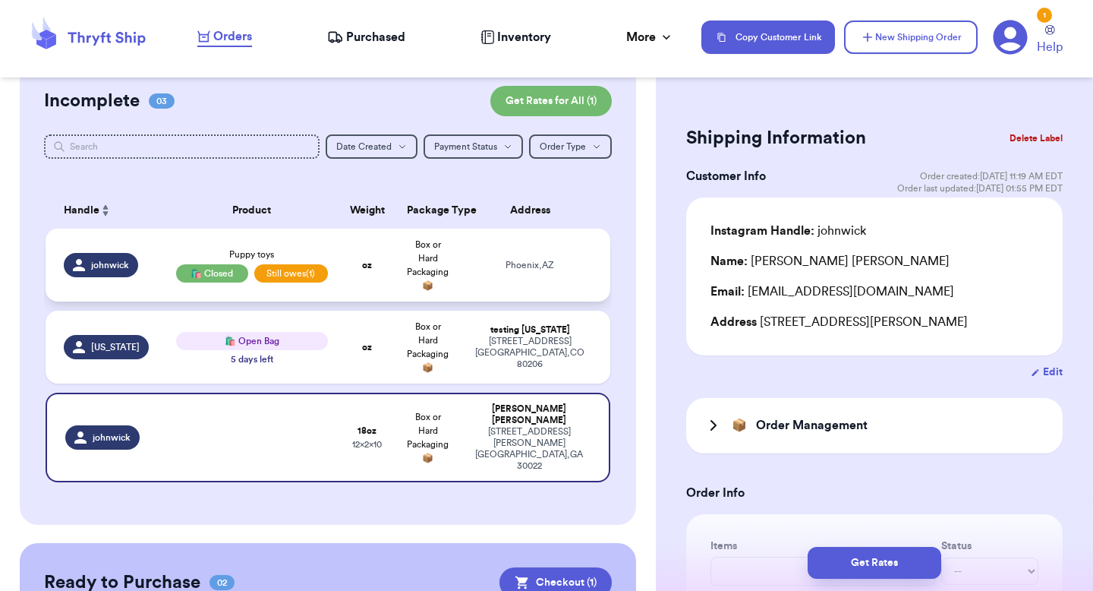
click at [578, 285] on td "Phoenix , AZ" at bounding box center [535, 265] width 152 height 73
type input "Puppy toys"
select select "unpaid"
type input "0"
select select "AZ"
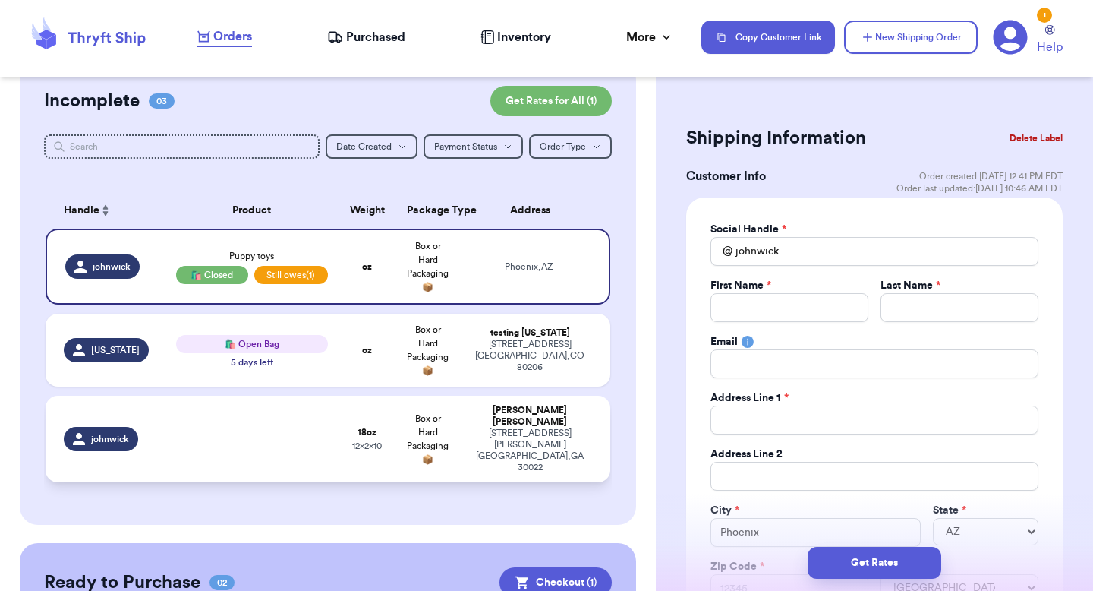
click at [509, 409] on td "Valeria Brenner 10370 Oxford Mill Circle Johns Creek , GA 30022" at bounding box center [535, 439] width 152 height 87
select select "unknown"
type input "1"
type input "2"
type input "10"
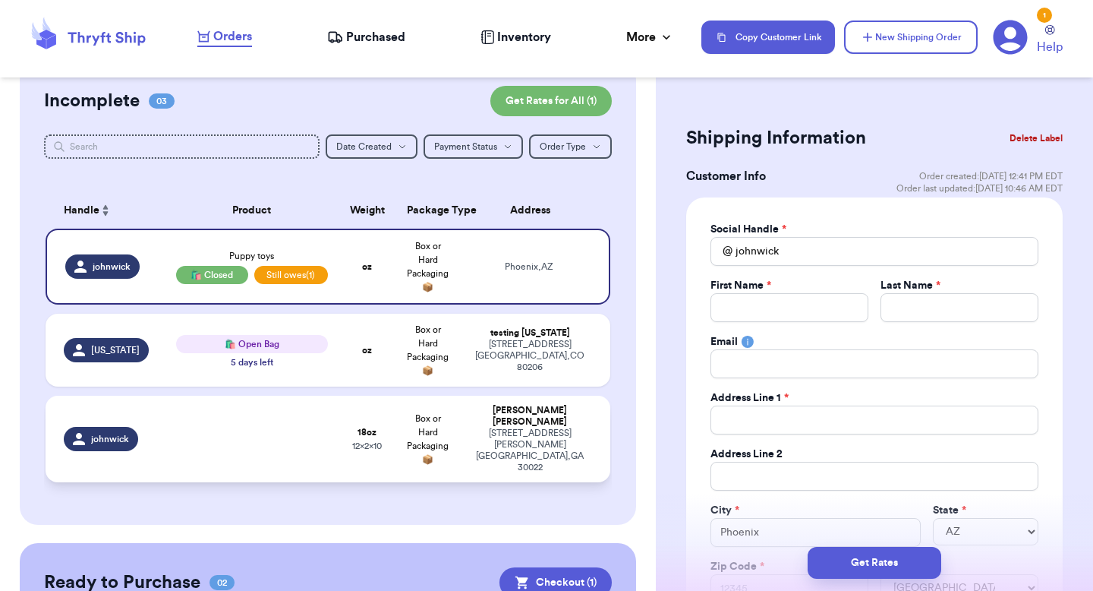
type input "12"
type input "2"
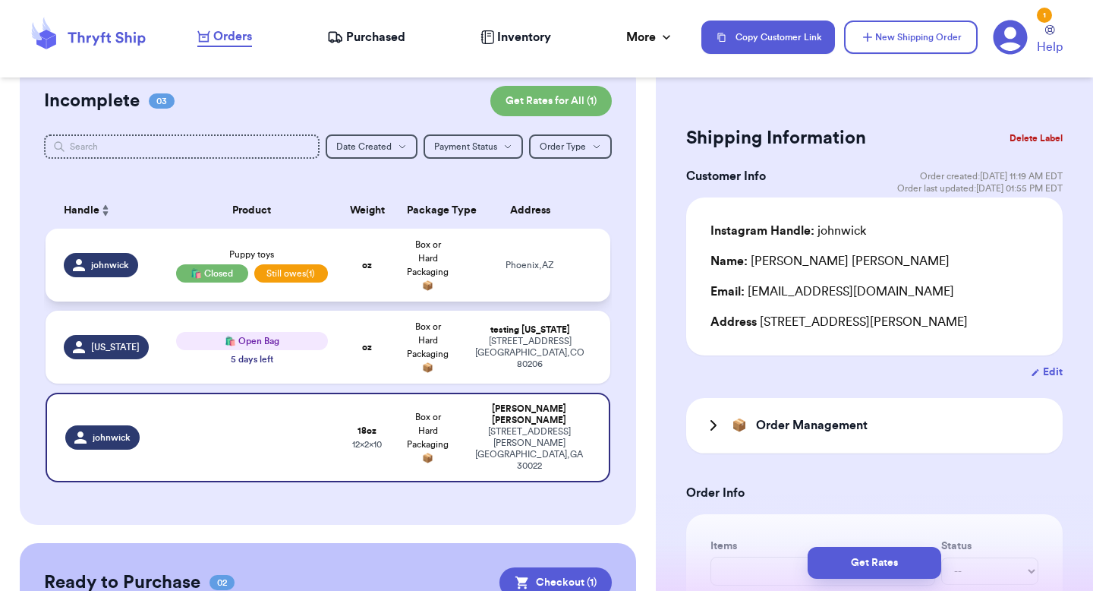
click at [557, 242] on td "Phoenix , AZ" at bounding box center [535, 265] width 152 height 73
type input "Puppy toys"
select select "unpaid"
type input "0"
select select "AZ"
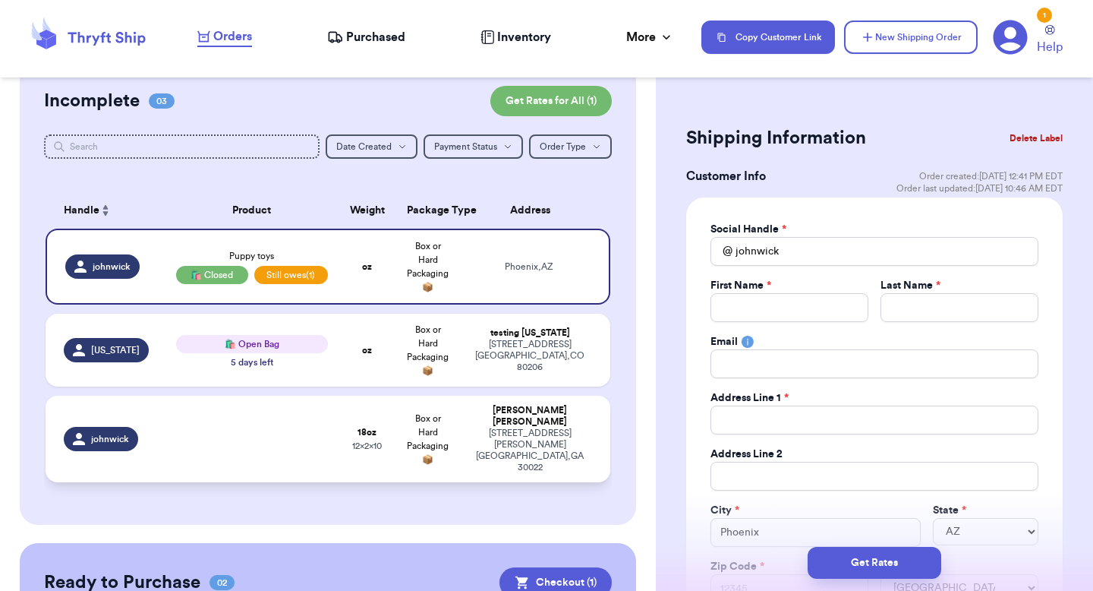
click at [468, 405] on td "Valeria Brenner 10370 Oxford Mill Circle Johns Creek , GA 30022" at bounding box center [535, 439] width 152 height 87
select select "unknown"
type input "1"
type input "2"
type input "10"
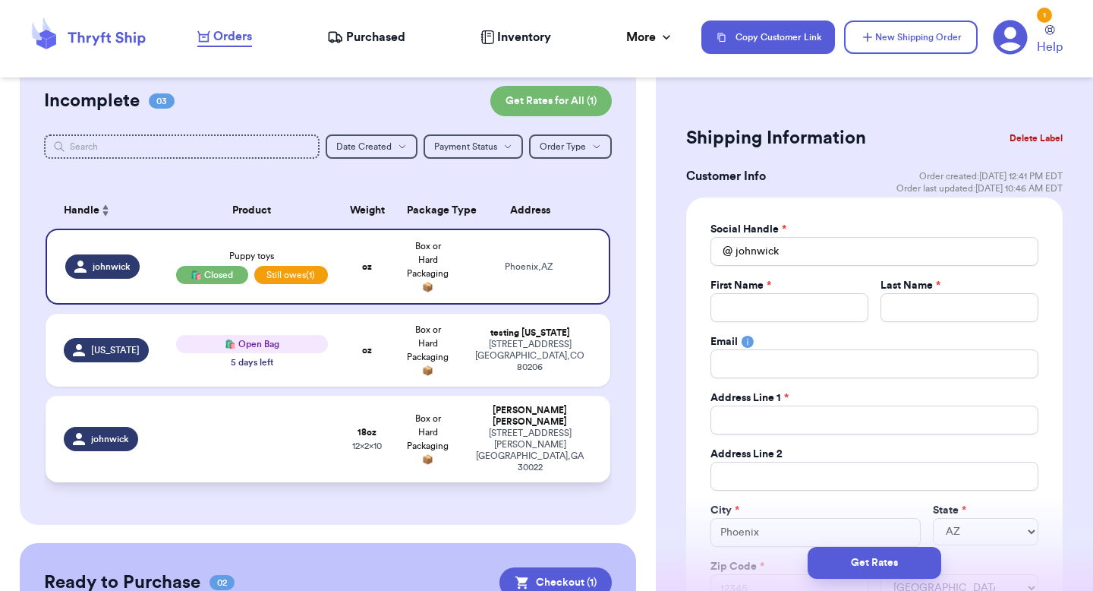
type input "12"
type input "2"
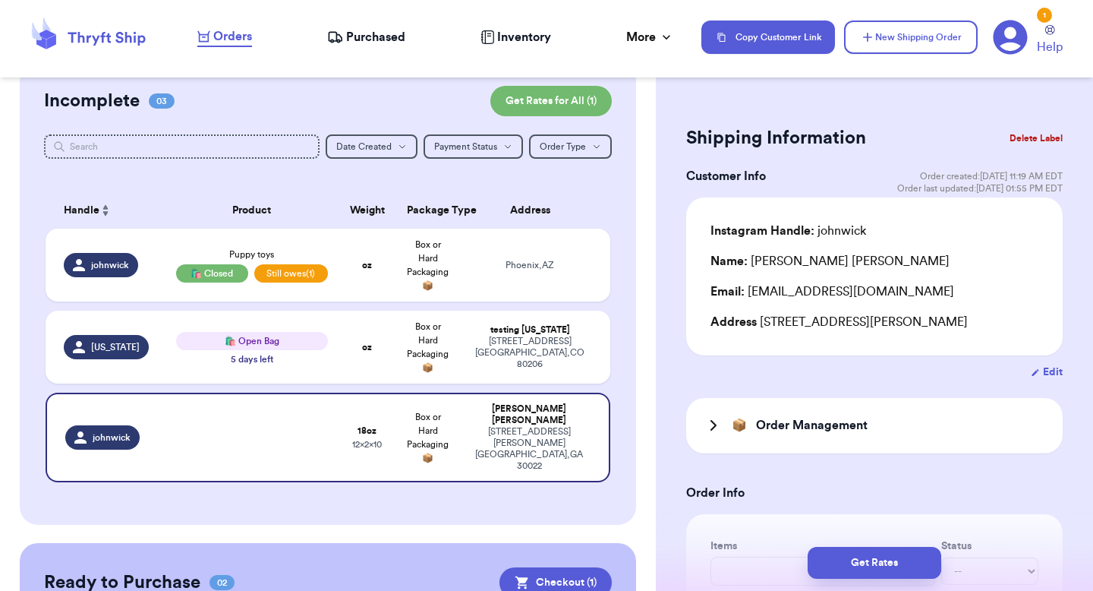
click at [1047, 367] on button "Edit" at bounding box center [1047, 371] width 32 height 15
select select "GA"
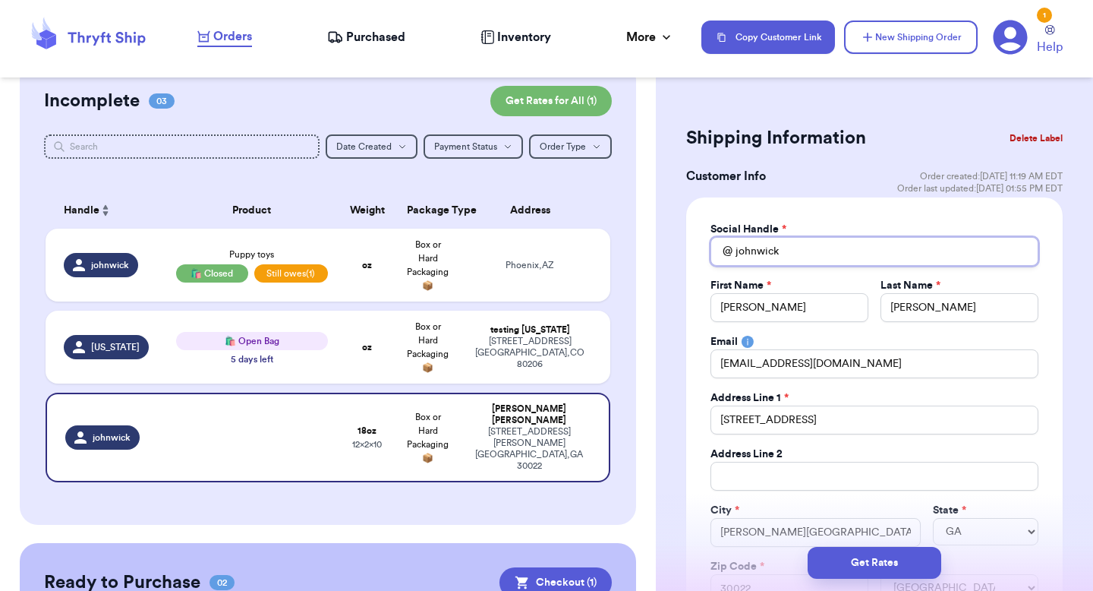
click at [855, 251] on input "johnwick" at bounding box center [875, 251] width 328 height 29
type input "j"
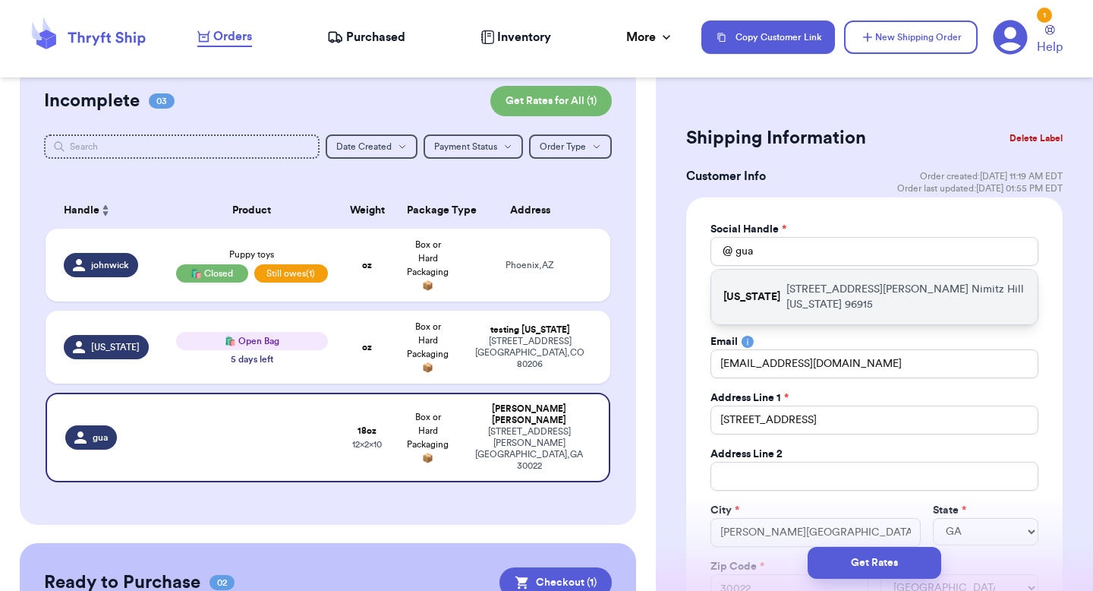
click at [879, 279] on div "guam 164 Mama Sandy St Nimitz Hill Guam 96915" at bounding box center [874, 297] width 326 height 55
type input "guam"
type input "Testing"
type input "guam"
type input "164 Mama Sandy St"
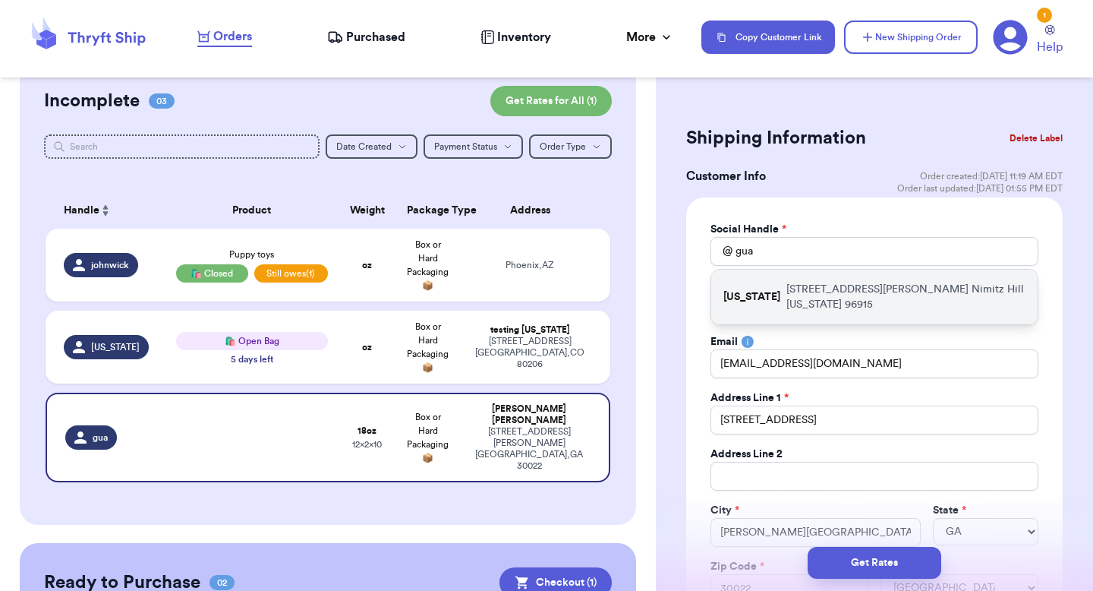
type input "Nimitz Hill"
select select "GU"
type input "96915"
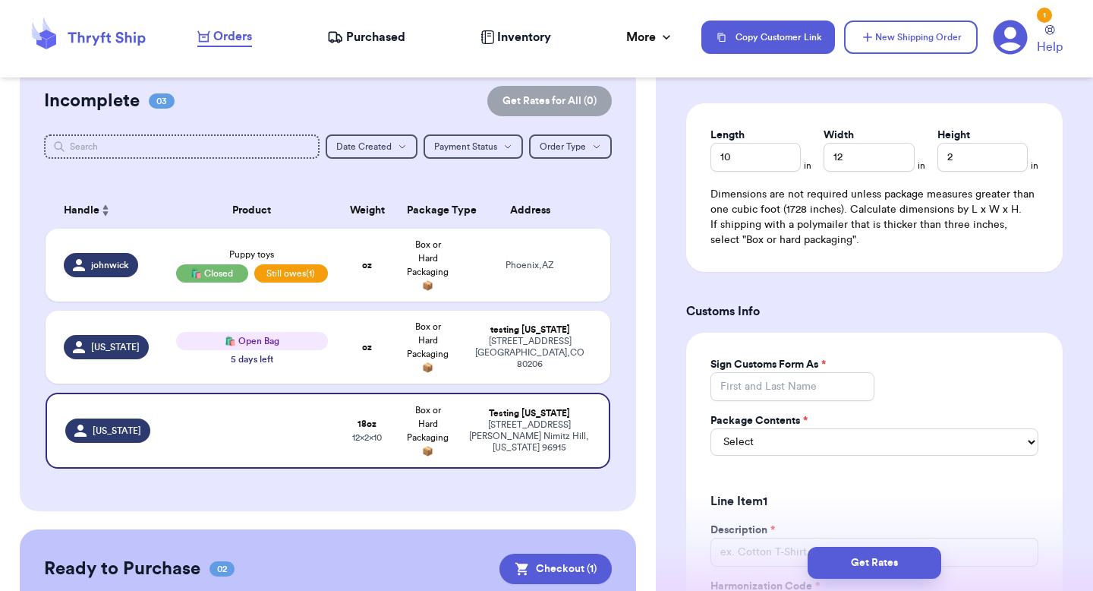
scroll to position [1350, 0]
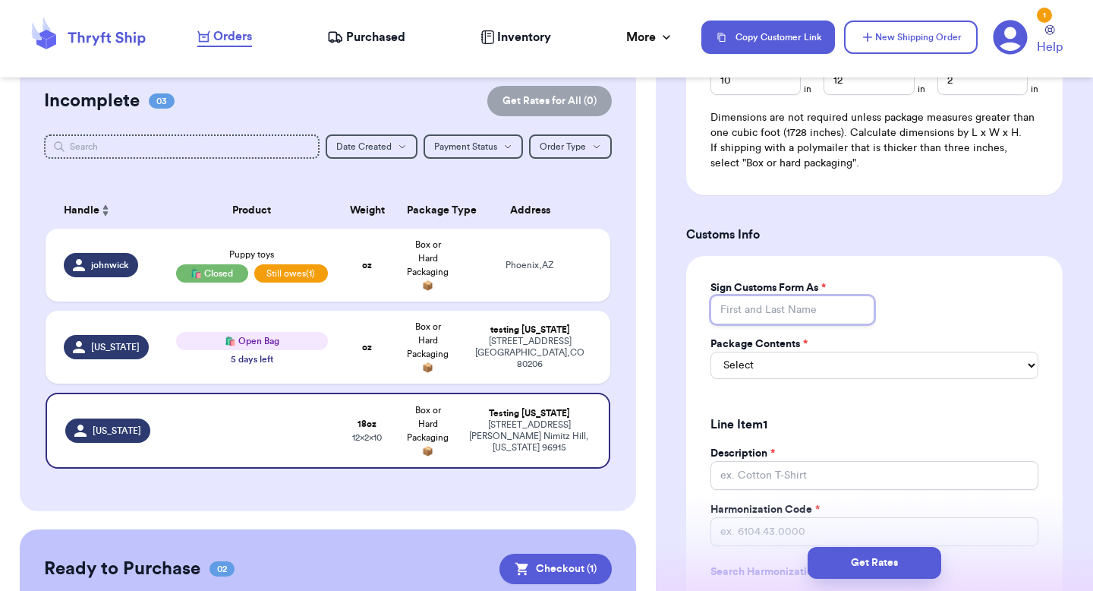
click at [771, 299] on input "Sign Customs Form As *" at bounding box center [793, 309] width 164 height 29
type input "vb"
select select "MERCHANDISE"
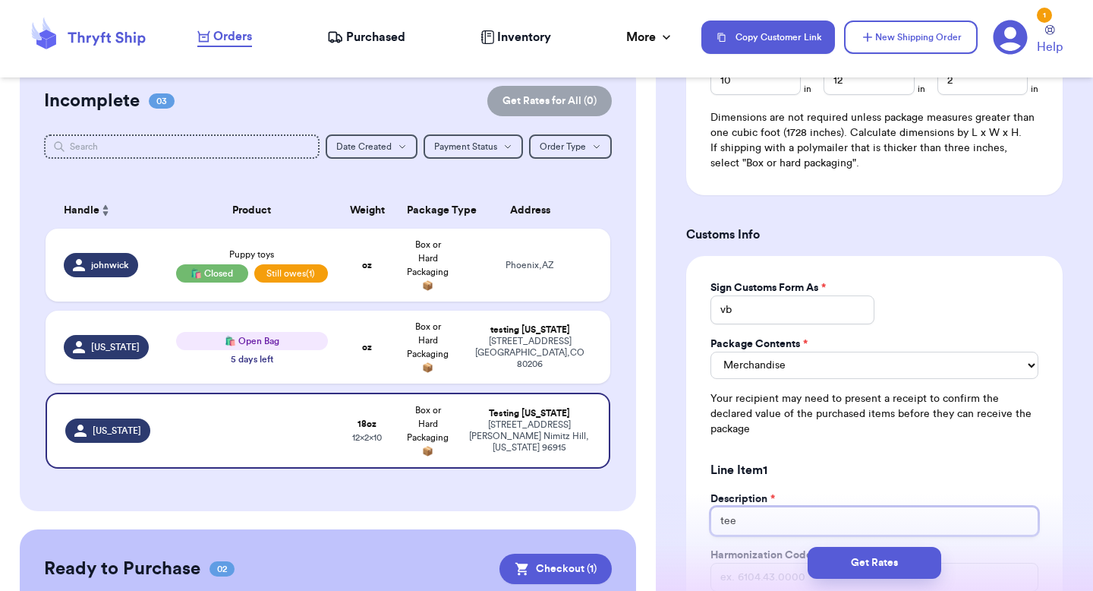
type input "tee"
paste input "6104.43.0000"
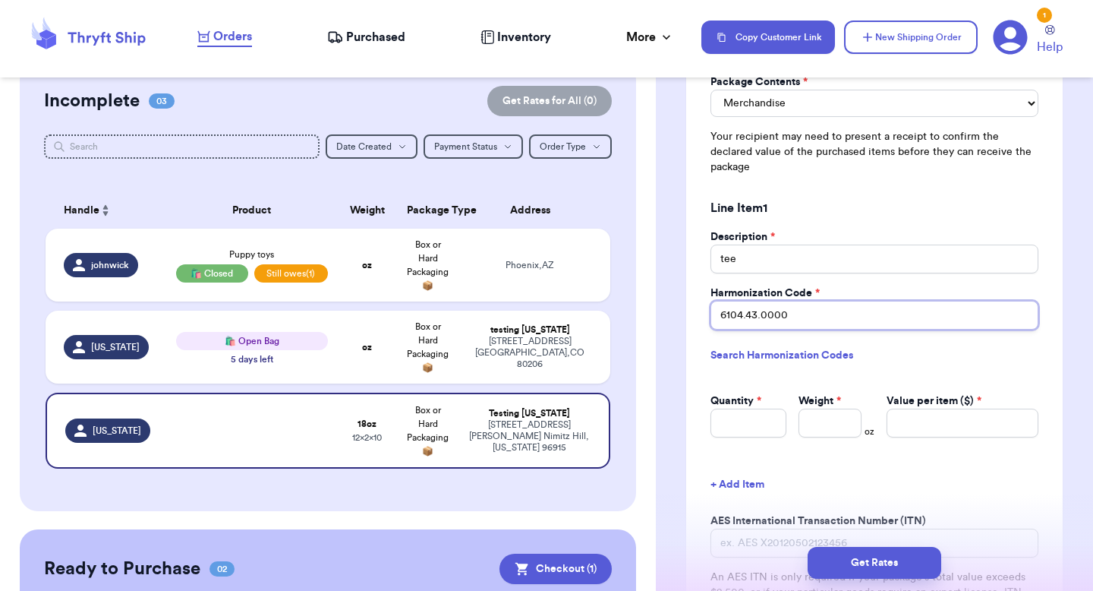
scroll to position [1670, 0]
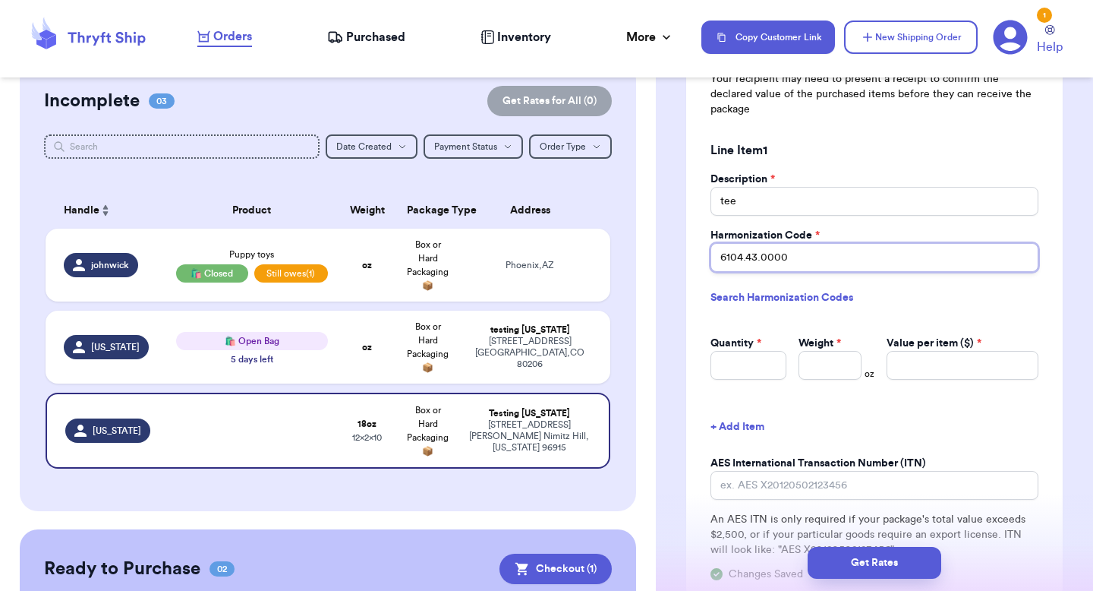
type input "6104.43.0000"
click at [739, 358] on input "Quantity *" at bounding box center [749, 365] width 76 height 29
type input "1"
type input "5"
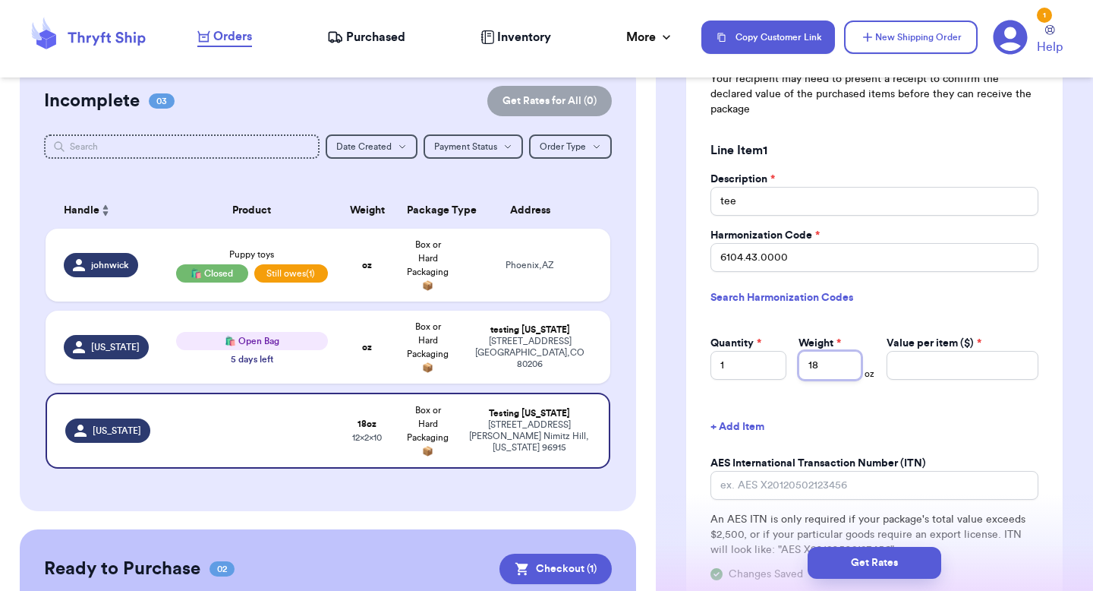
type input "18"
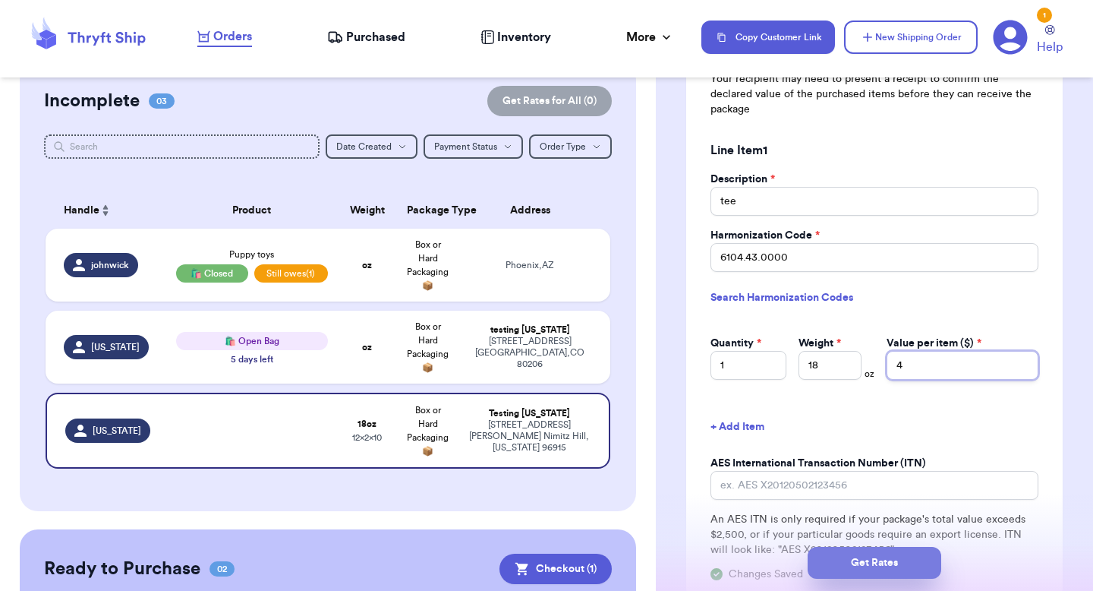
type input "4"
click at [834, 570] on button "Get Rates" at bounding box center [875, 563] width 134 height 32
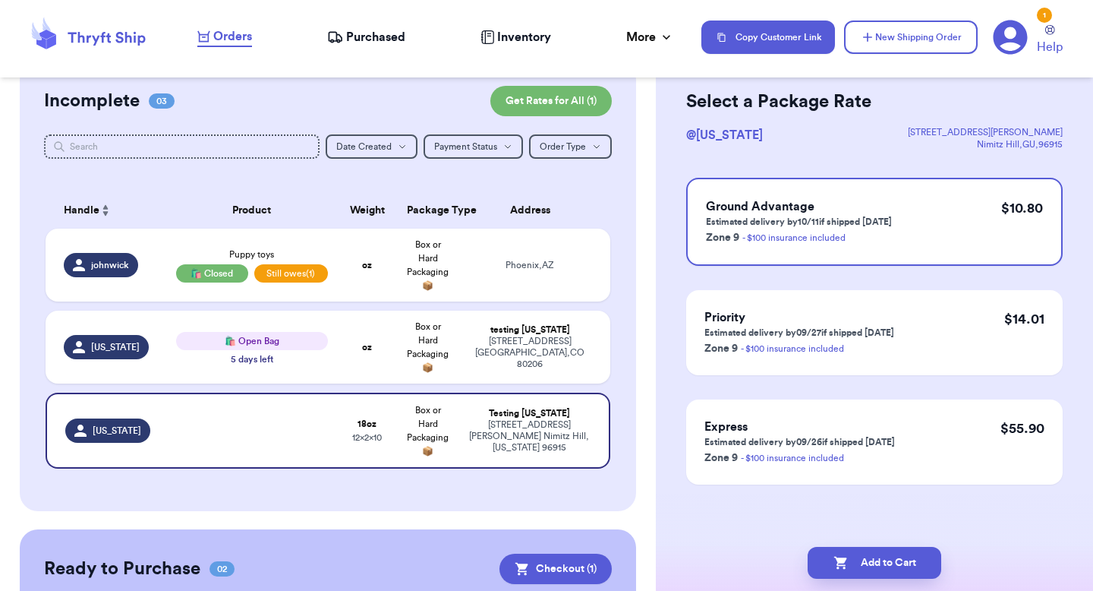
scroll to position [0, 0]
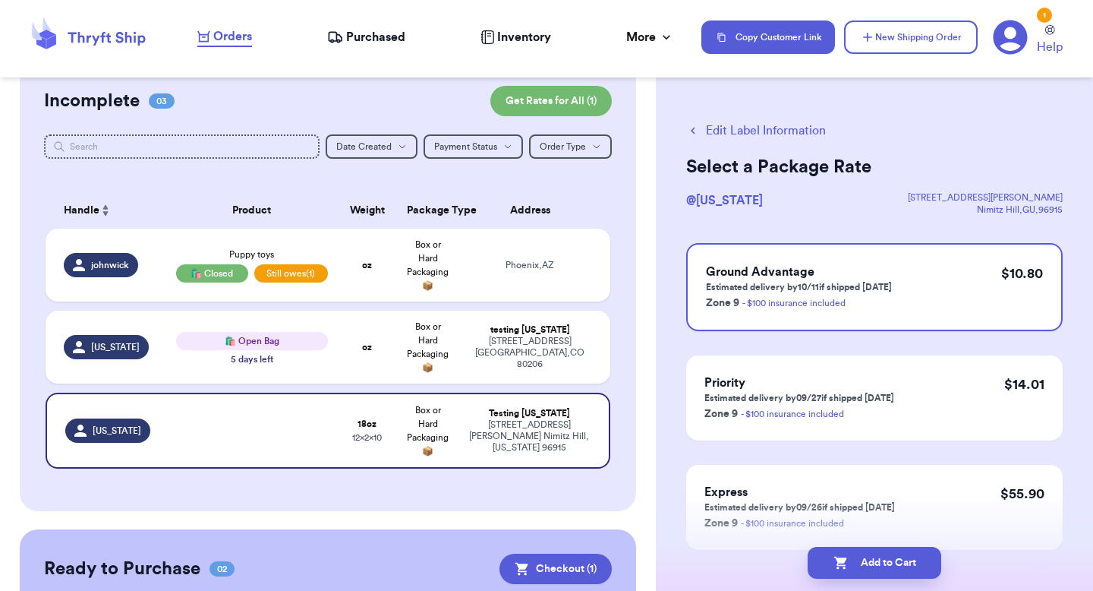
click at [834, 570] on button "Add to Cart" at bounding box center [875, 563] width 134 height 32
select select "AZ"
select select "unpaid"
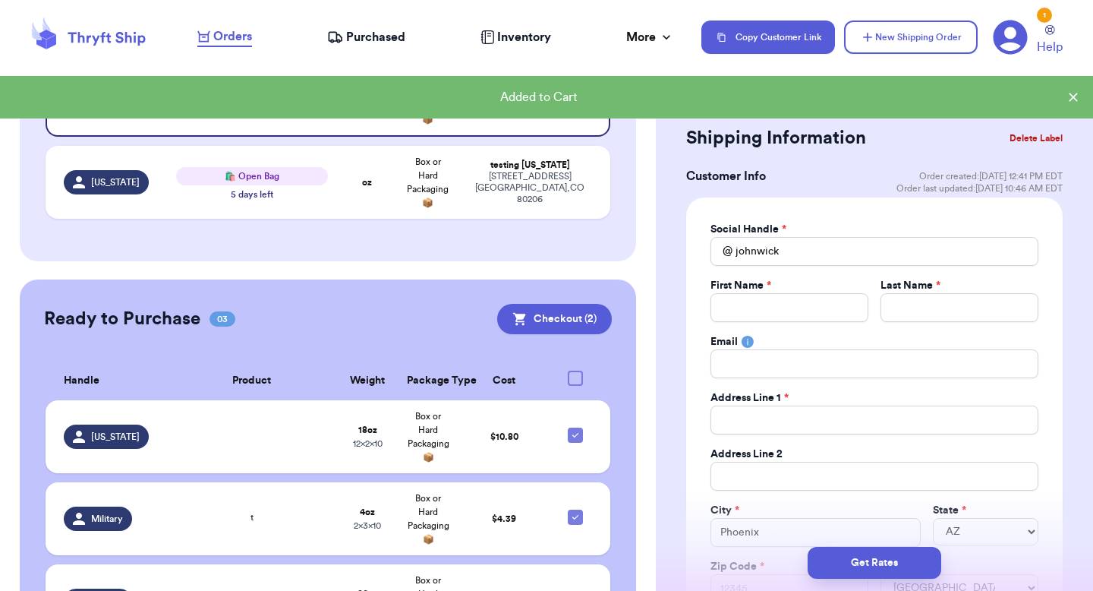
scroll to position [322, 0]
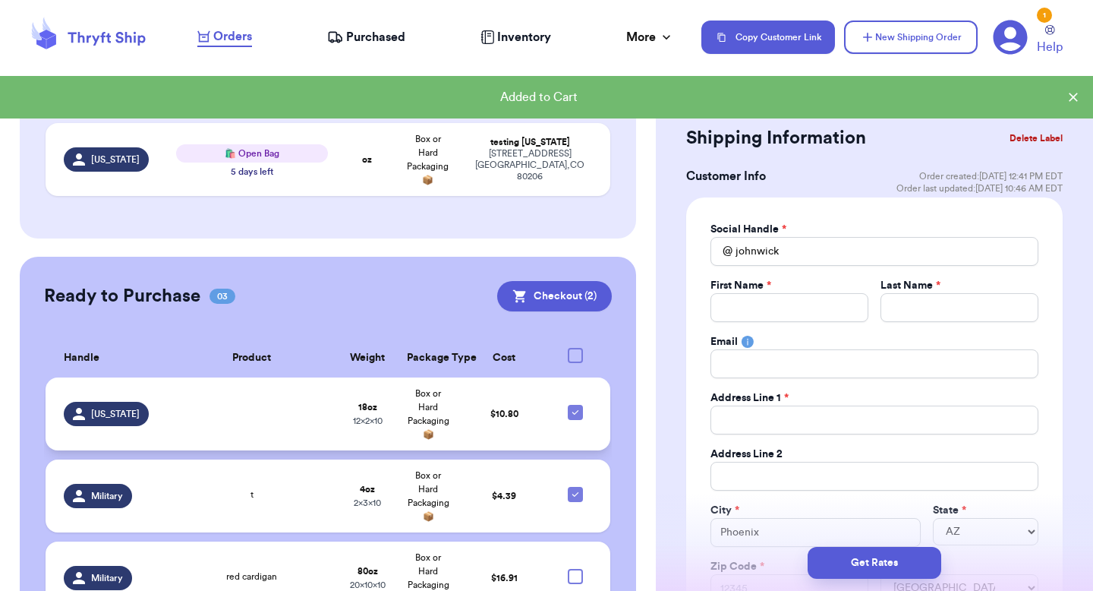
click at [505, 423] on td "$ 10.80" at bounding box center [504, 413] width 91 height 73
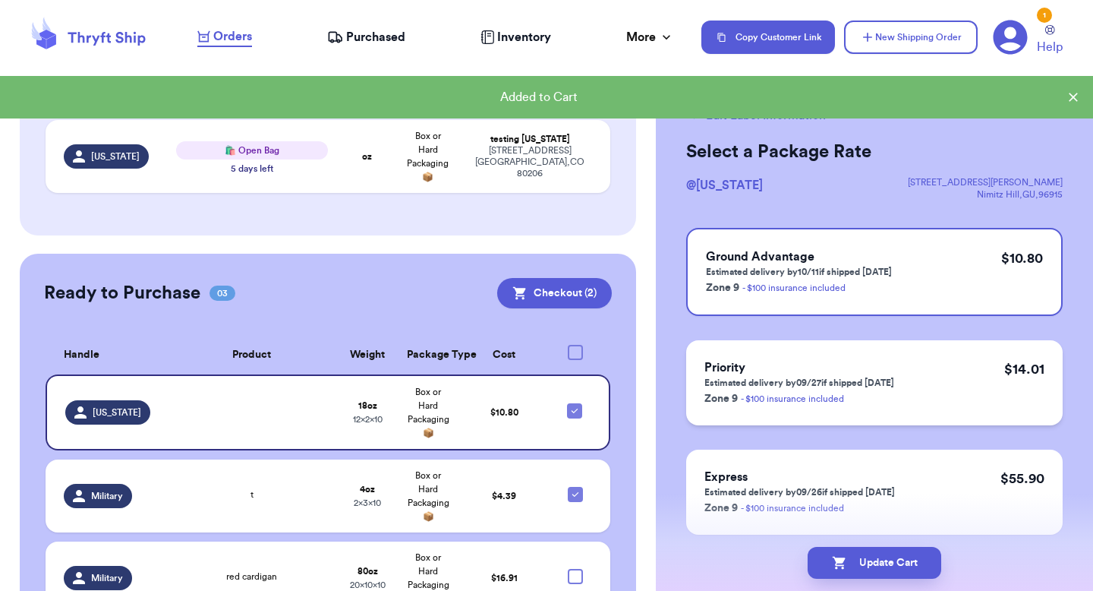
scroll to position [0, 0]
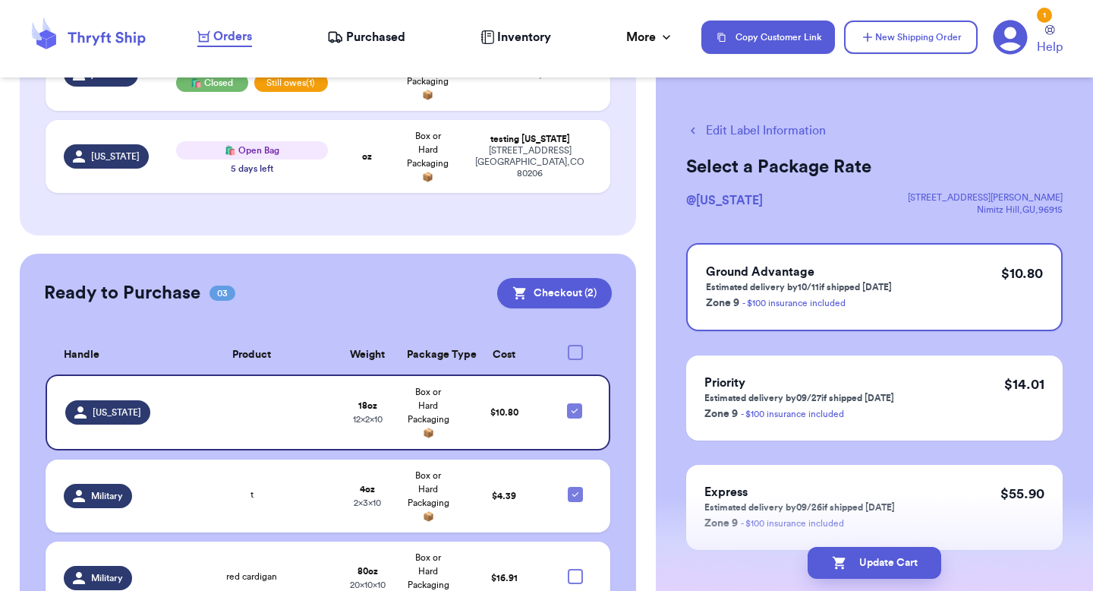
click at [729, 140] on div "Edit Label Information Select a Package Rate @ guam 164 Mama Sandy St Nimitz Hi…" at bounding box center [874, 373] width 437 height 565
click at [730, 136] on button "Edit Label Information" at bounding box center [756, 130] width 140 height 18
checkbox input "false"
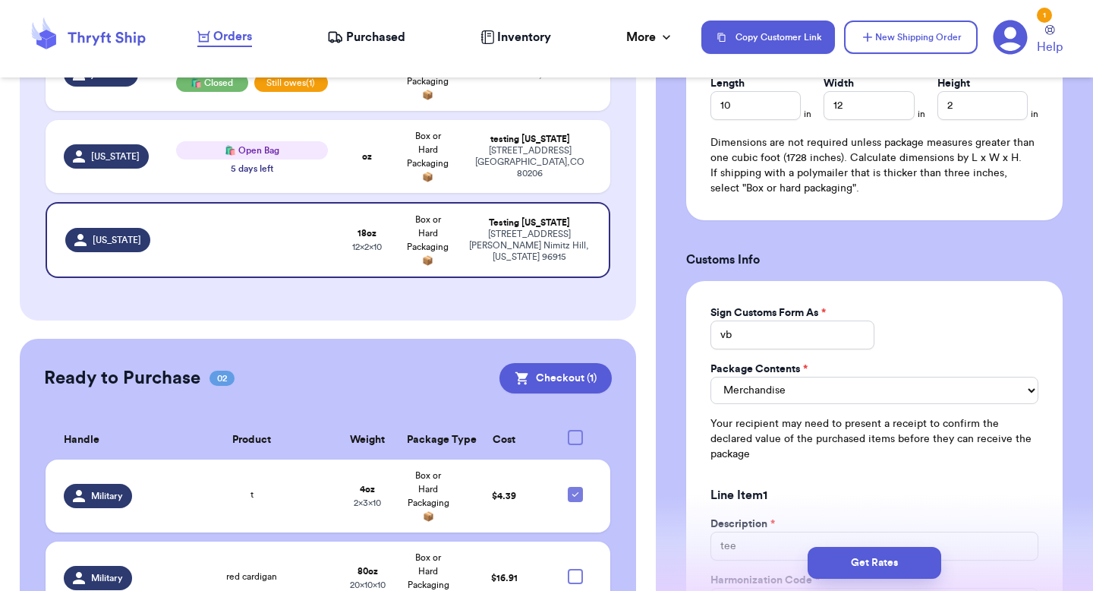
scroll to position [1559, 0]
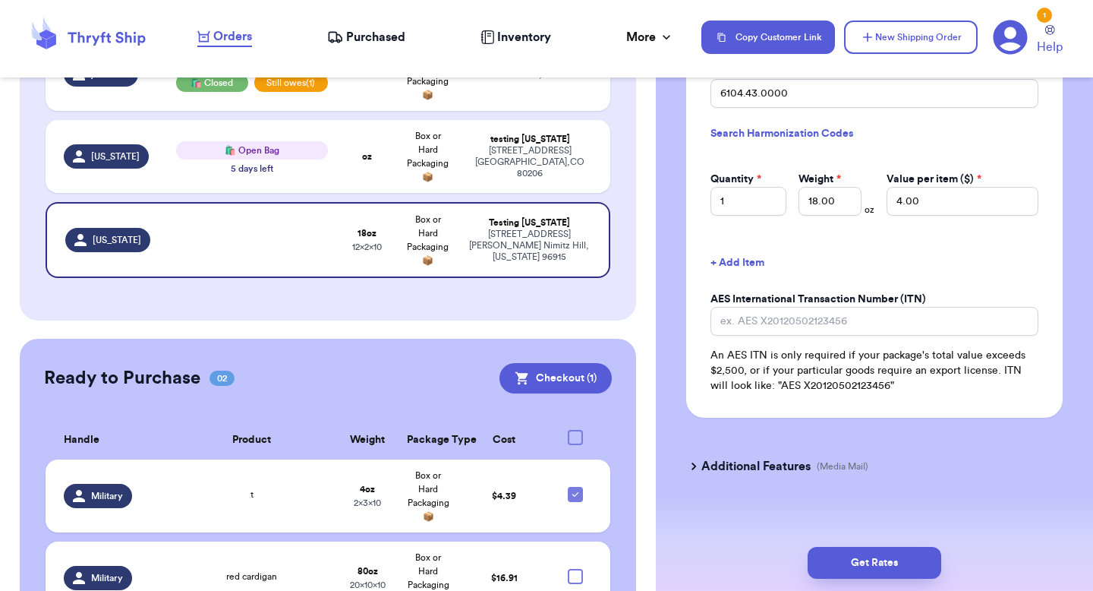
click at [726, 457] on h3 "Additional Features" at bounding box center [756, 466] width 109 height 18
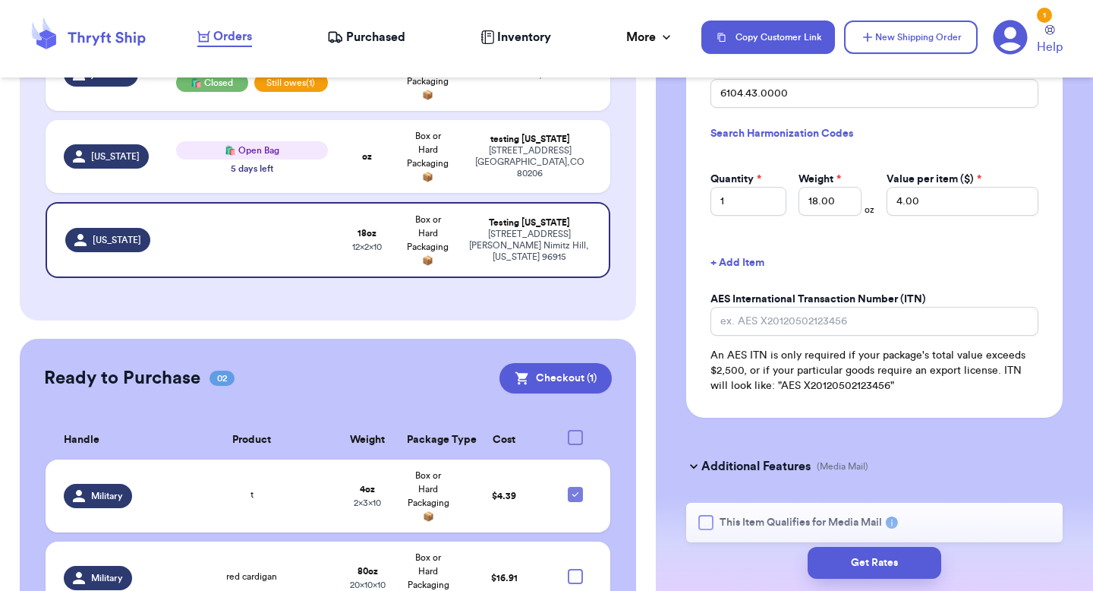
click at [718, 515] on label "This Item Qualifies for Media Mail" at bounding box center [791, 522] width 184 height 15
click at [0, 0] on input "This Item Qualifies for Media Mail" at bounding box center [0, 0] width 0 height 0
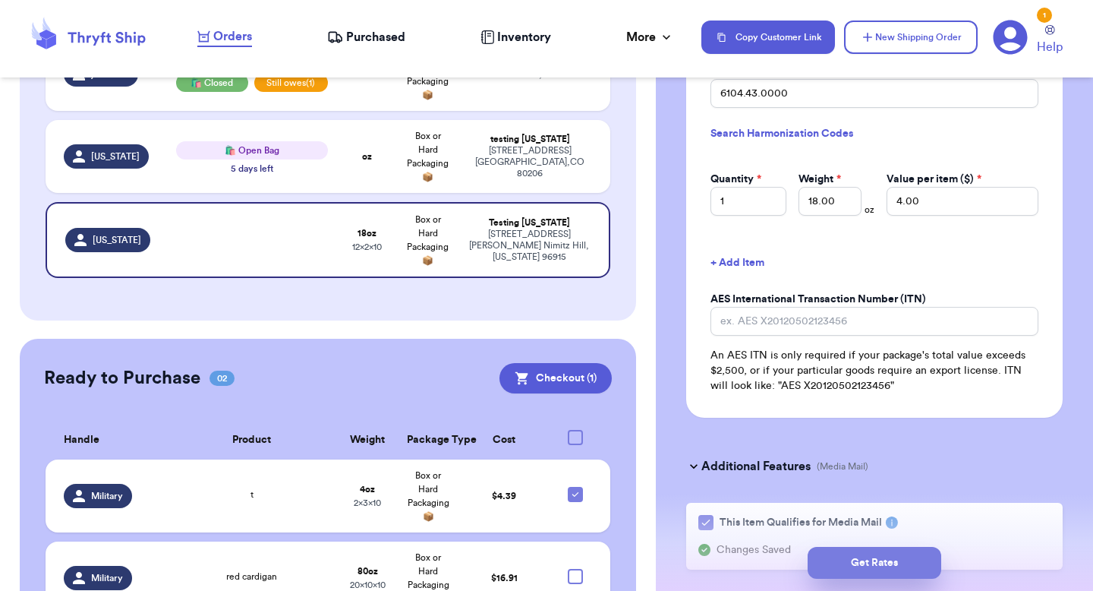
click at [849, 569] on button "Get Rates" at bounding box center [875, 563] width 134 height 32
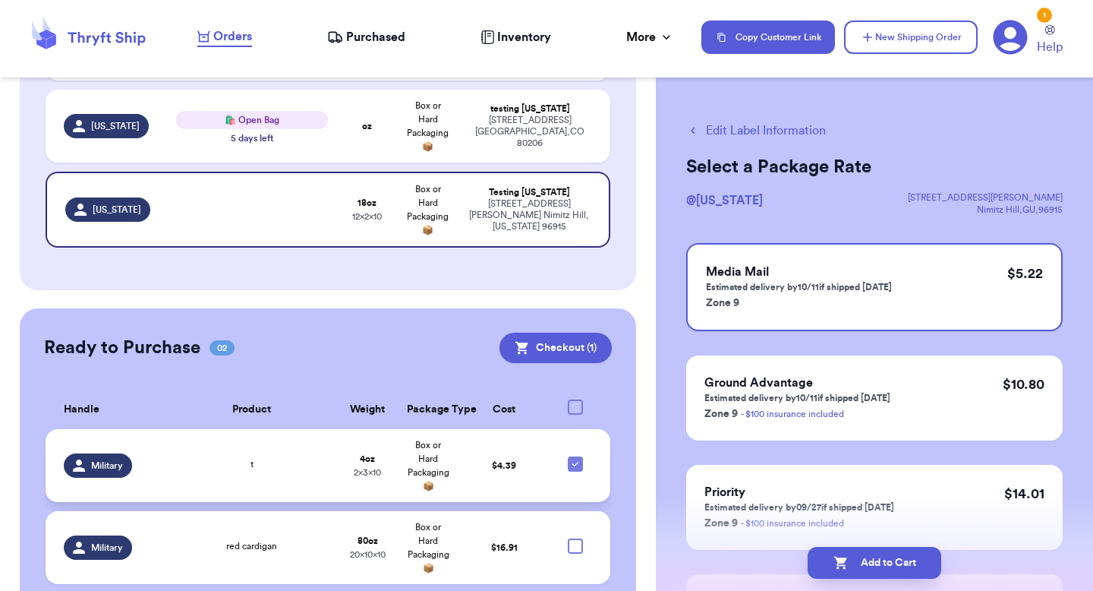
scroll to position [405, 0]
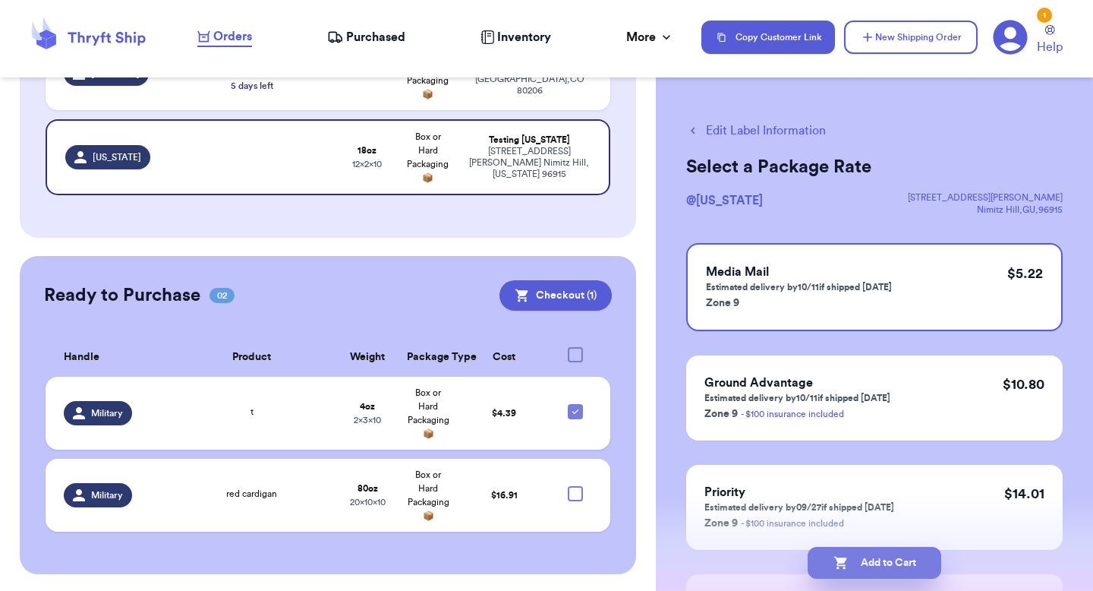
click at [866, 557] on button "Add to Cart" at bounding box center [875, 563] width 134 height 32
select select "AZ"
select select "unpaid"
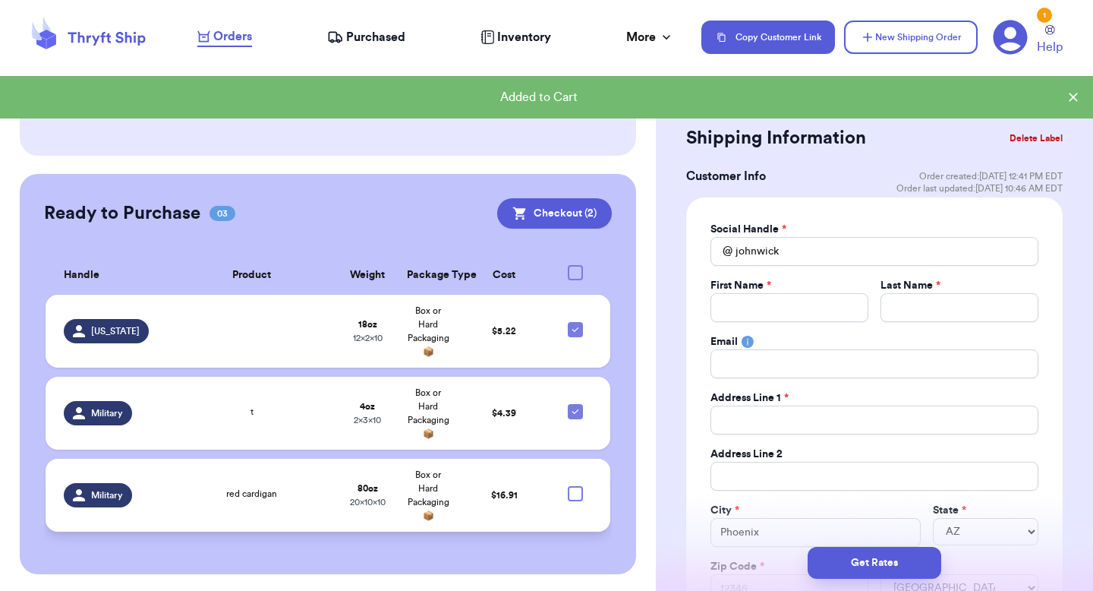
click at [473, 472] on td "$ 16.91" at bounding box center [504, 495] width 91 height 73
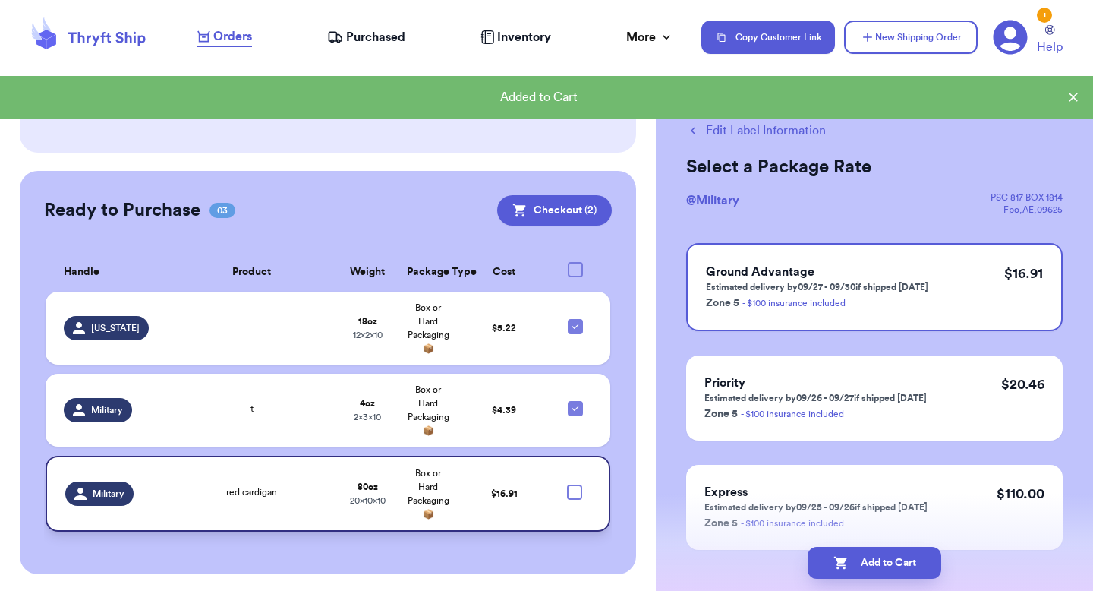
click at [586, 484] on td at bounding box center [580, 494] width 61 height 76
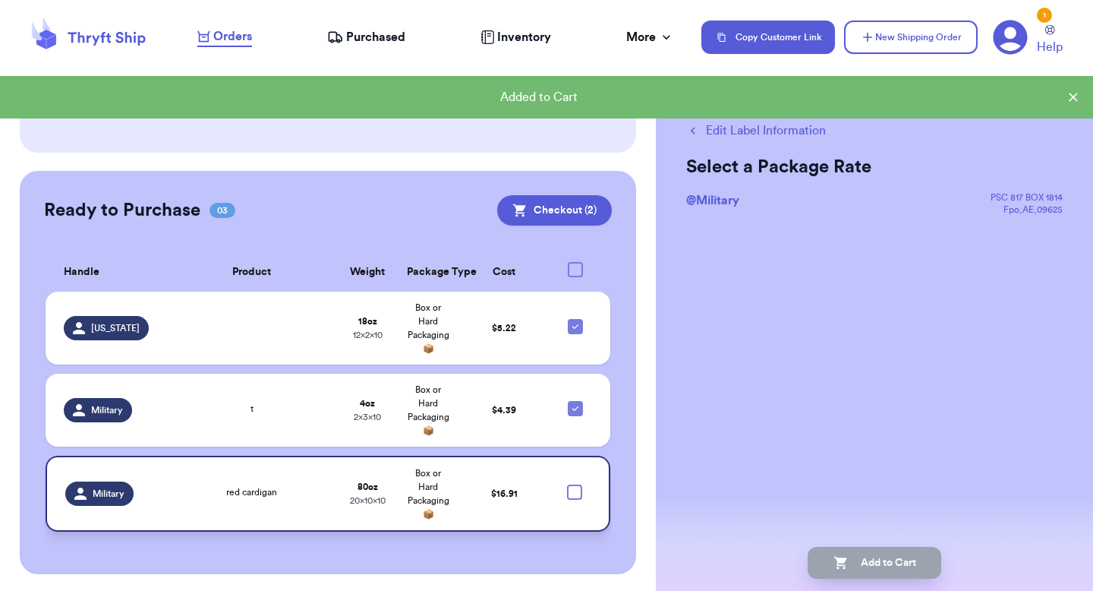
click at [538, 479] on td "$ 16.91" at bounding box center [504, 494] width 91 height 76
click at [721, 137] on button "Edit Label Information" at bounding box center [756, 130] width 140 height 18
select select "paid"
select select "GIFT"
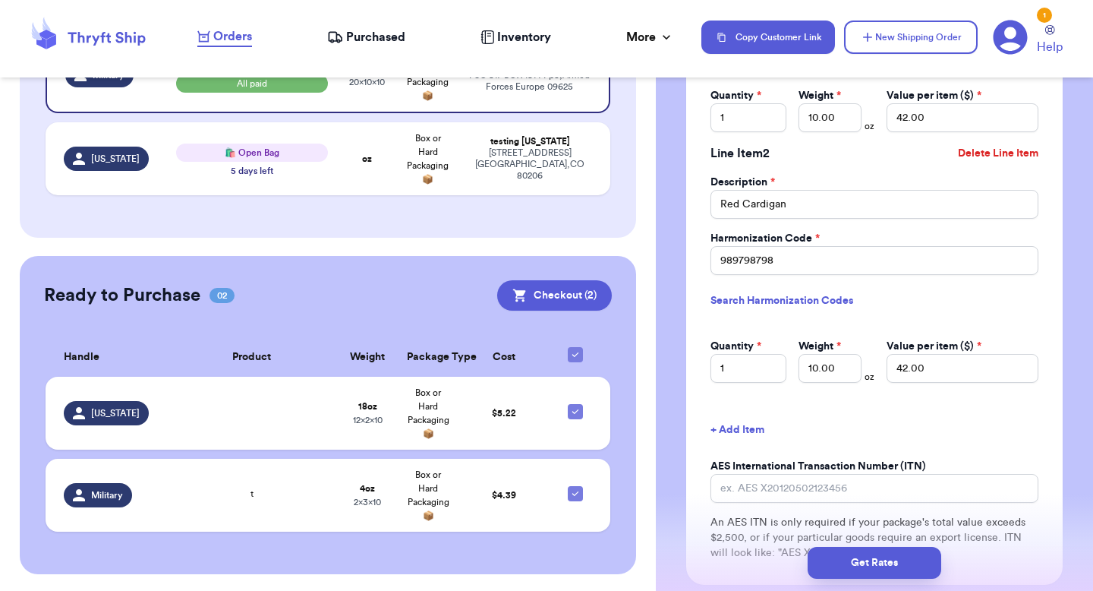
scroll to position [1828, 0]
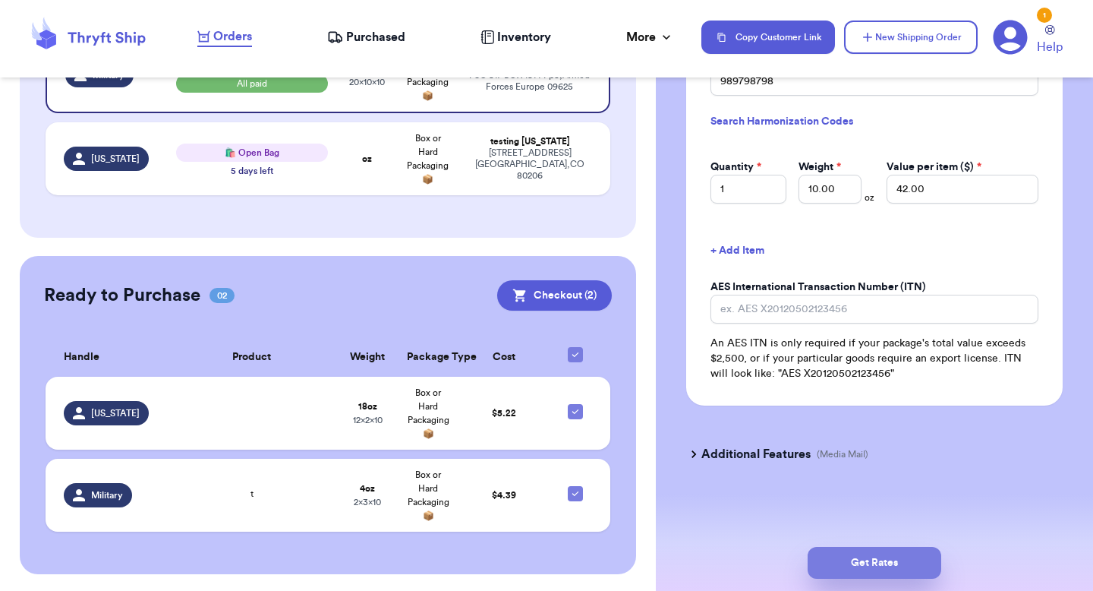
click at [863, 563] on button "Get Rates" at bounding box center [875, 563] width 134 height 32
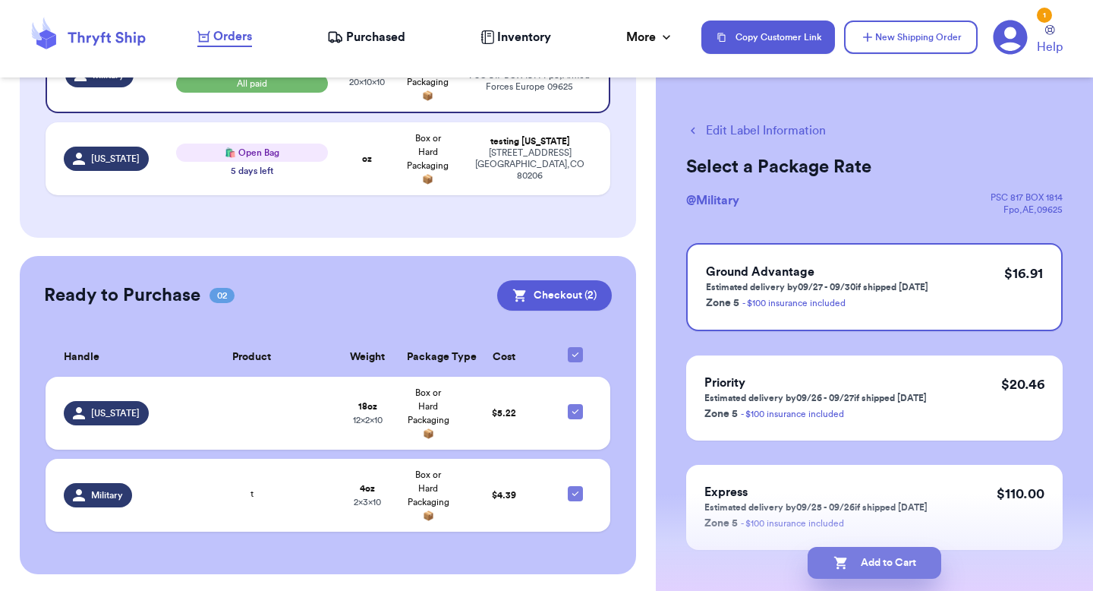
click at [864, 563] on button "Add to Cart" at bounding box center [875, 563] width 134 height 32
checkbox input "true"
select select "AZ"
select select "unpaid"
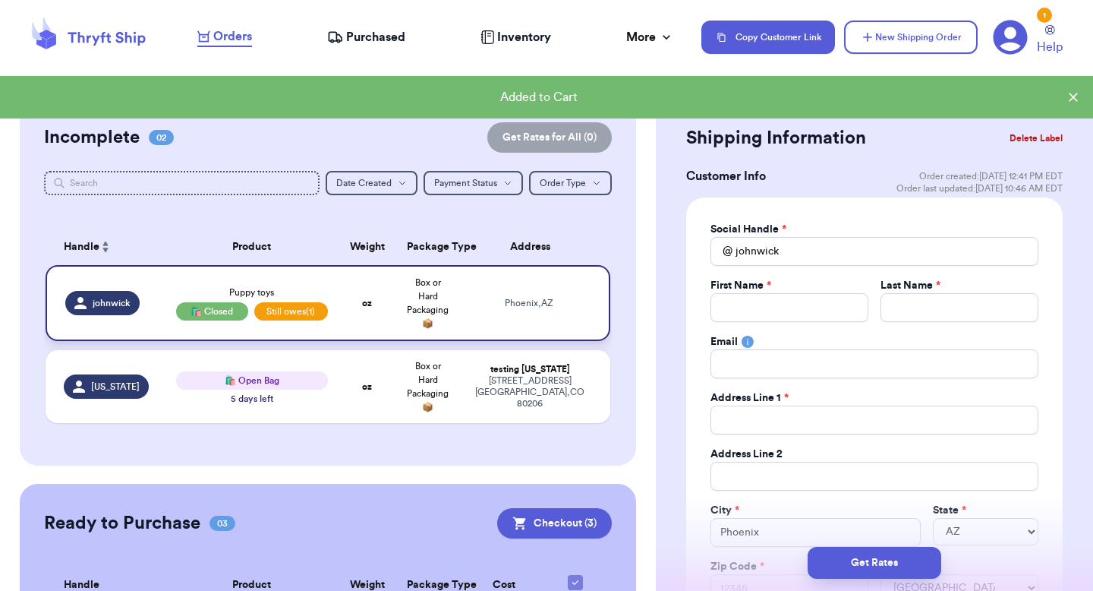
scroll to position [204, 0]
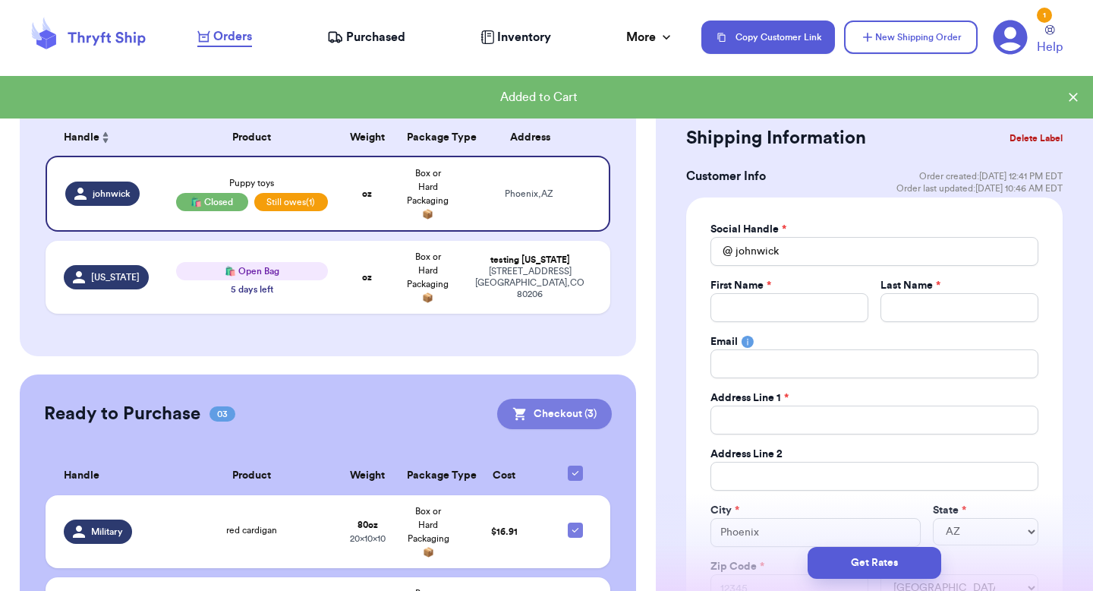
click at [535, 402] on button "Checkout ( 3 )" at bounding box center [554, 414] width 115 height 30
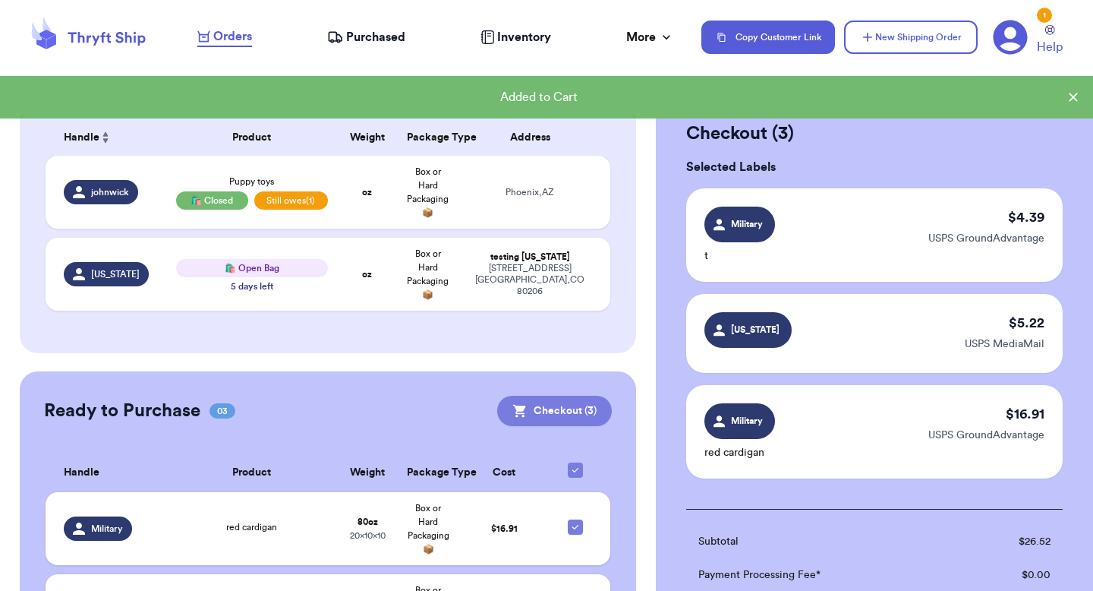
click at [572, 405] on button "Checkout ( 3 )" at bounding box center [554, 411] width 115 height 30
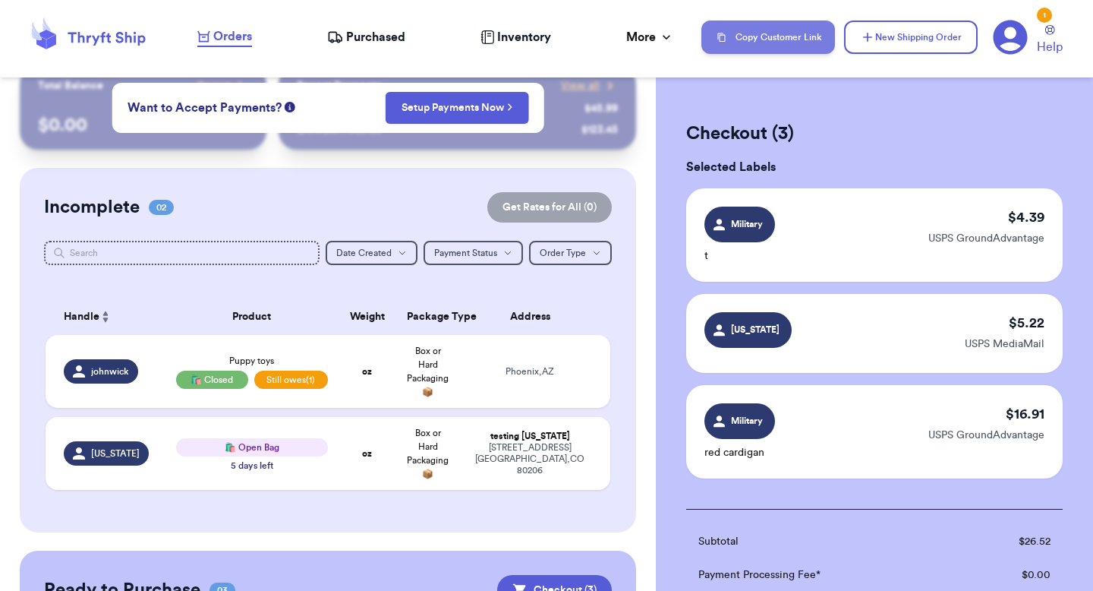
scroll to position [39, 0]
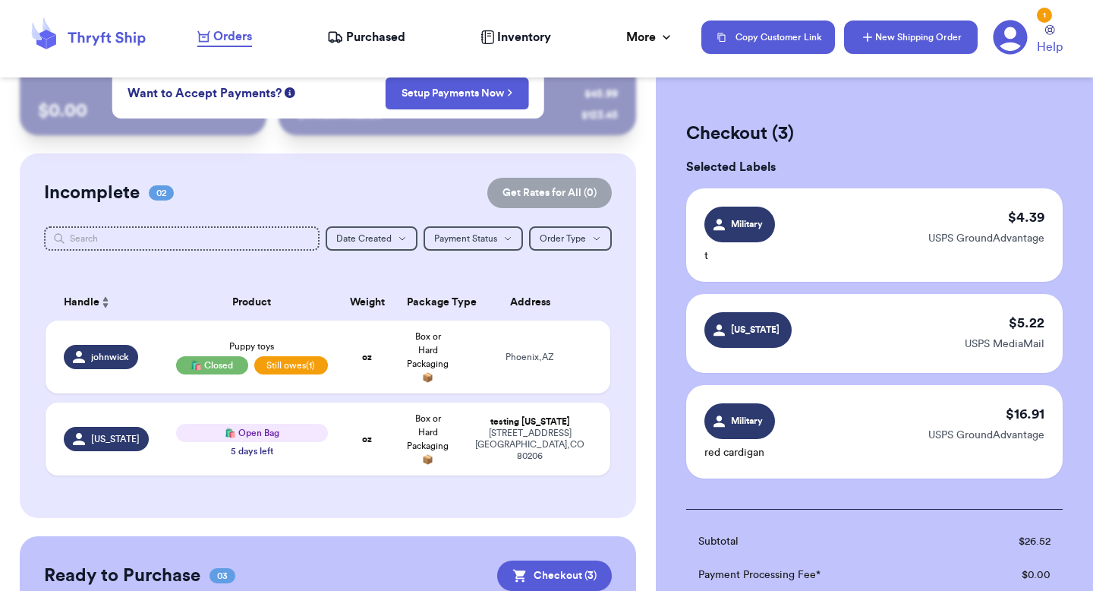
click at [877, 43] on button "New Shipping Order" at bounding box center [911, 37] width 134 height 33
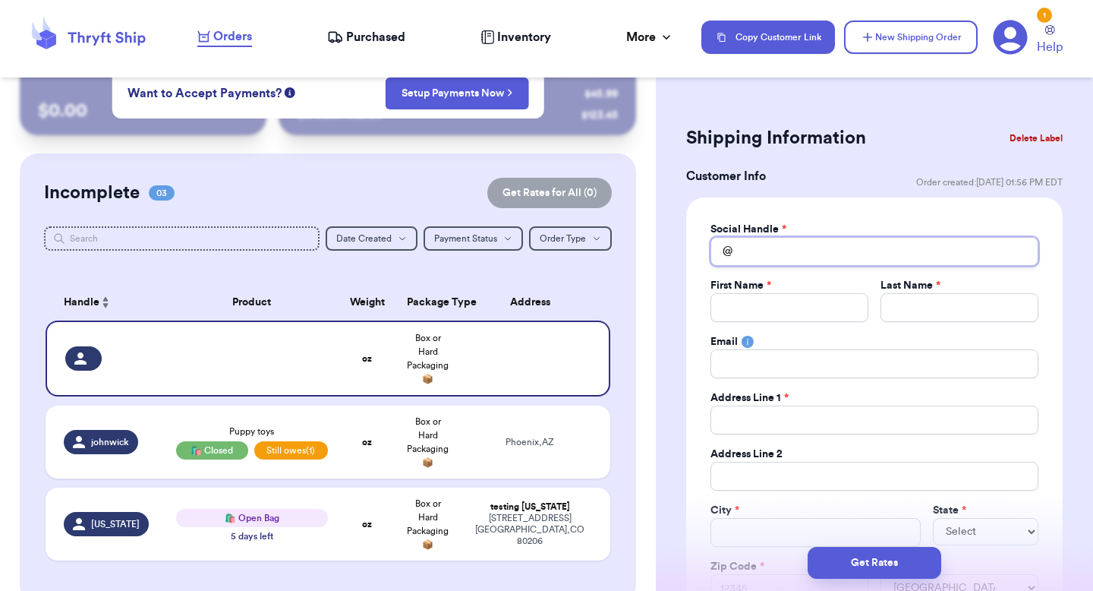
click at [758, 257] on input "Total Amount Paid" at bounding box center [875, 251] width 328 height 29
type input "c"
type input "ca"
type input "can"
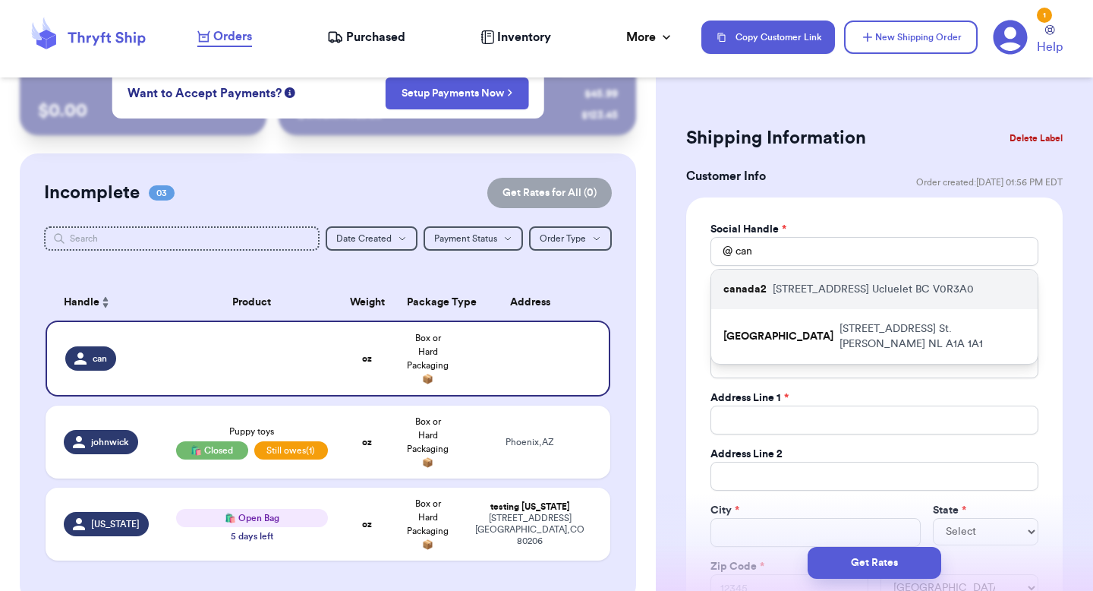
click at [757, 282] on p "canada2" at bounding box center [745, 289] width 43 height 15
type input "canada2"
type input "Shipping"
type input "test"
type input "228 Albion Crescent"
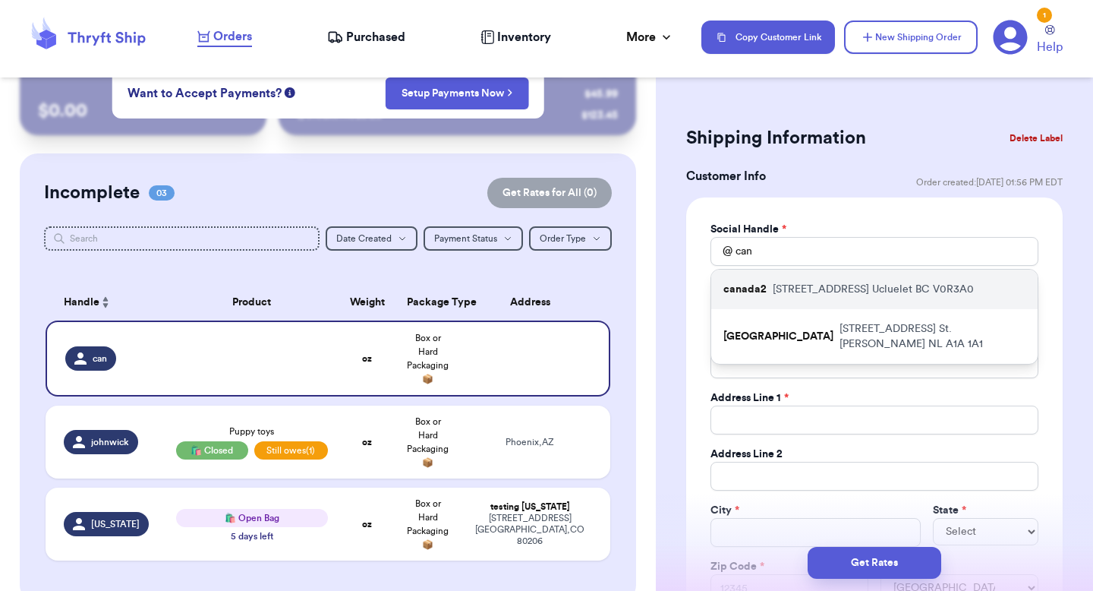
type input "241"
type input "Ucluelet"
select select "BC"
type input "V0R3A0"
select select "CA"
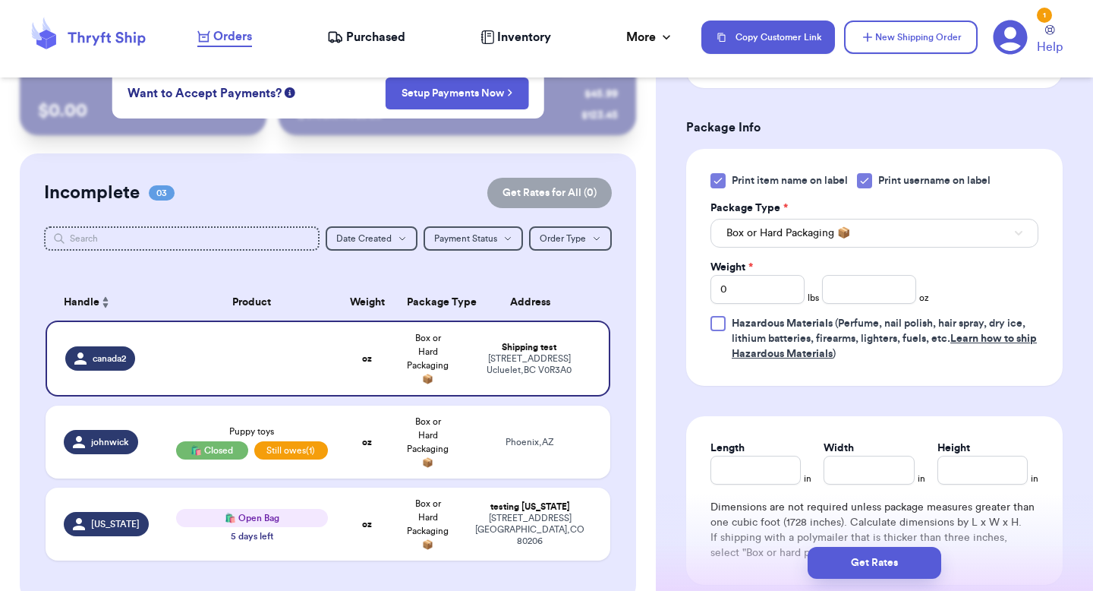
scroll to position [1037, 0]
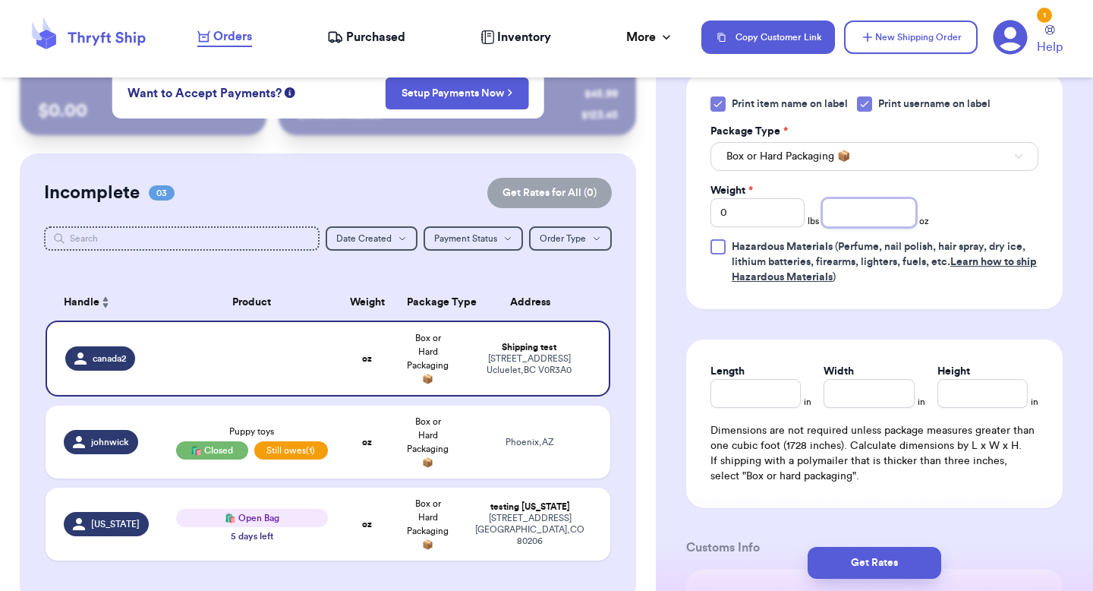
click at [858, 212] on input "number" at bounding box center [869, 212] width 94 height 29
type input "5"
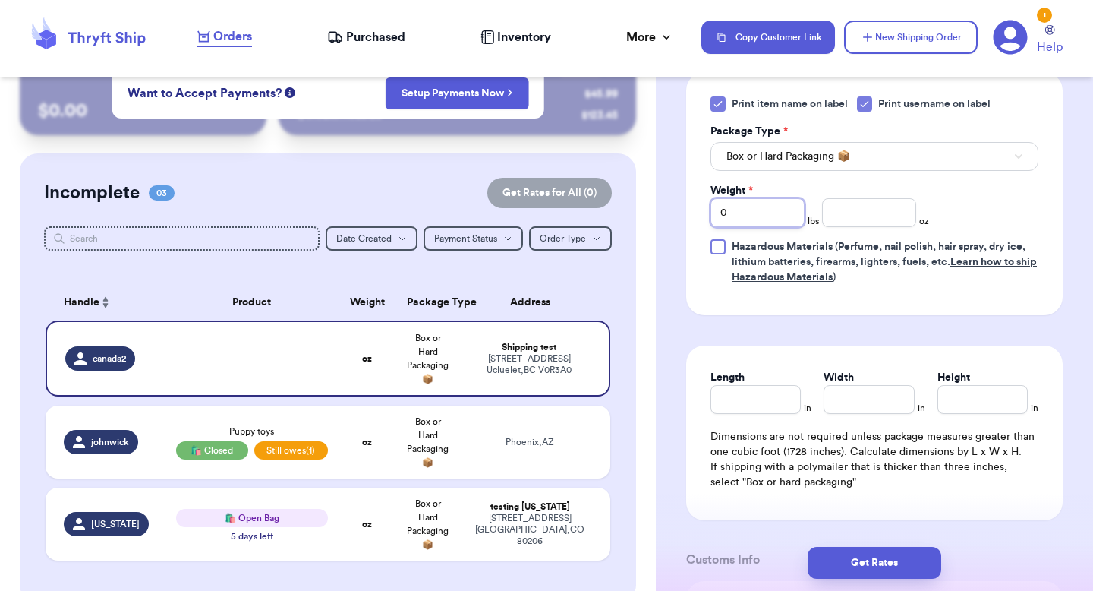
click at [753, 225] on input "0" at bounding box center [758, 212] width 94 height 29
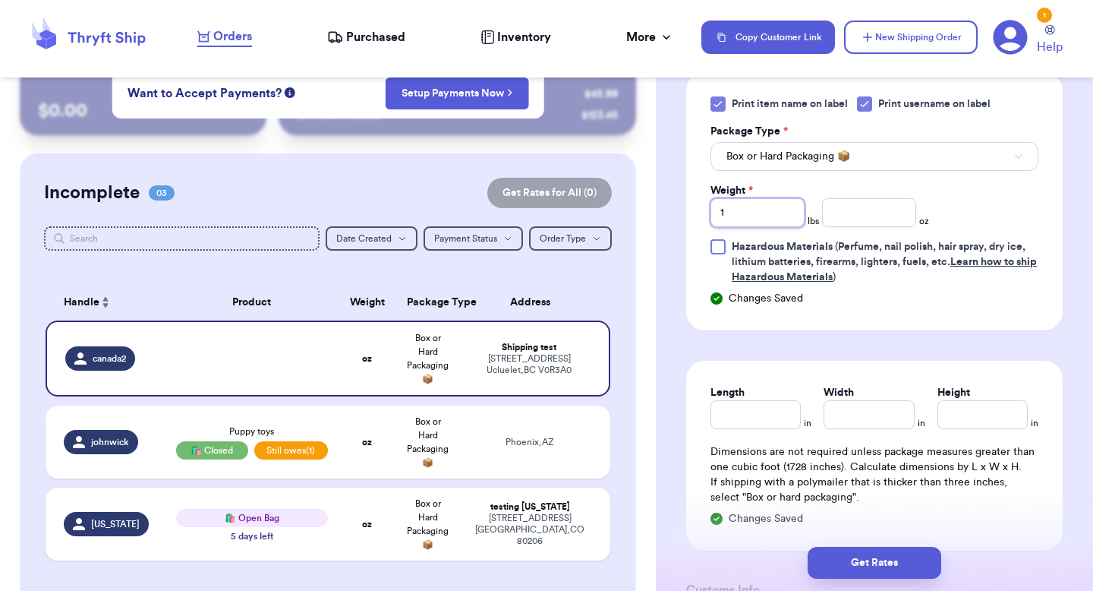
type input "1"
type input "4"
click at [729, 414] on input "Length" at bounding box center [756, 414] width 90 height 29
type input "10"
click at [853, 425] on input "123" at bounding box center [869, 414] width 90 height 29
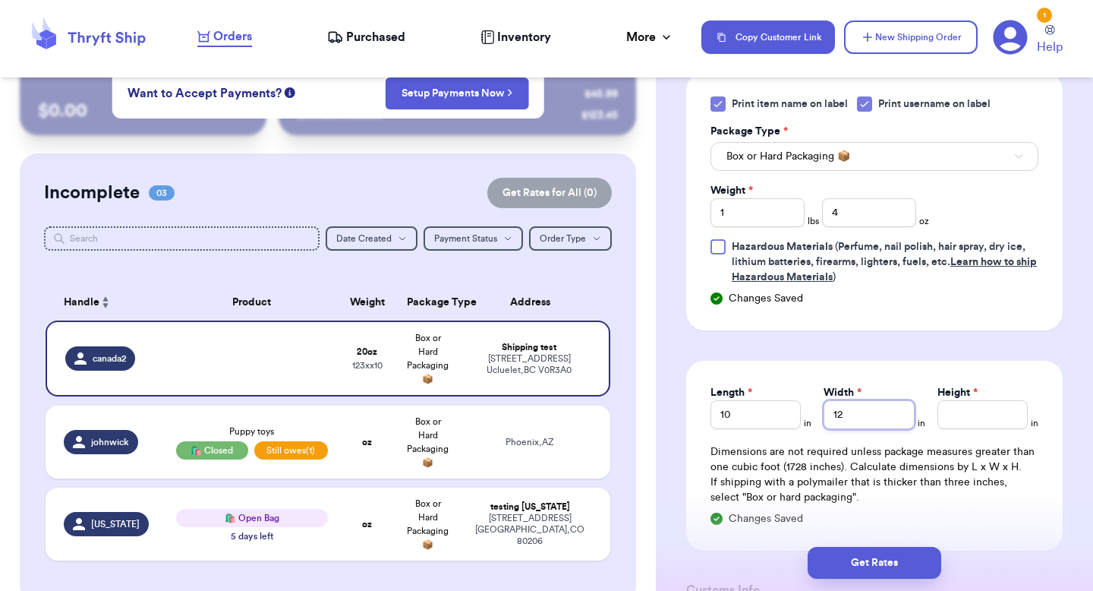
type input "12"
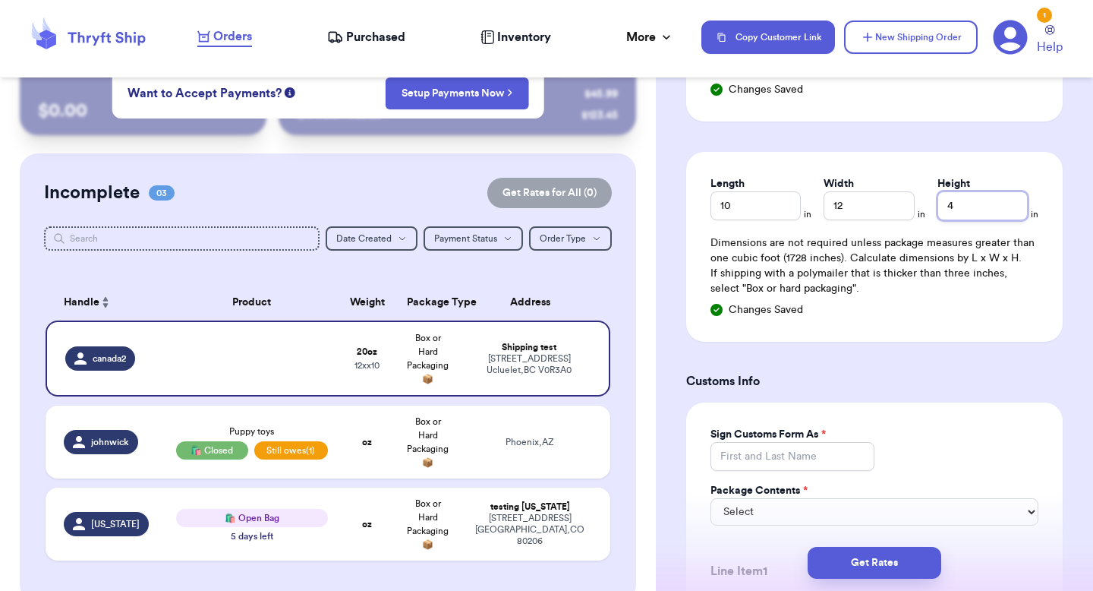
scroll to position [1412, 0]
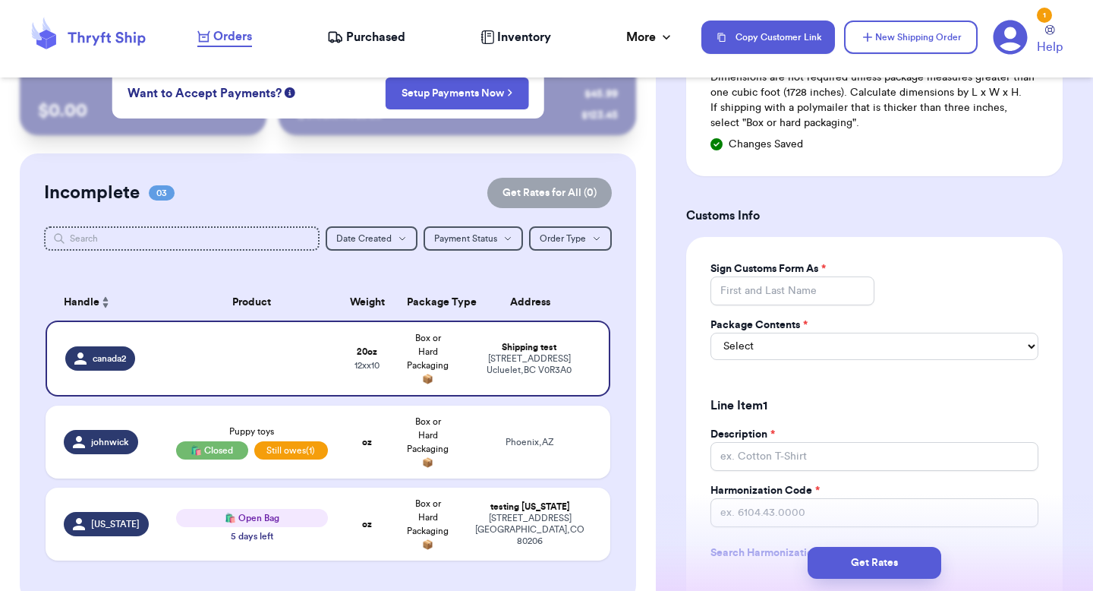
type input "4"
click at [844, 270] on div "Sign Customs Form As *" at bounding box center [793, 268] width 164 height 15
click at [833, 290] on input "Sign Customs Form As *" at bounding box center [793, 290] width 164 height 29
type input "vb"
select select "MERCHANDISE"
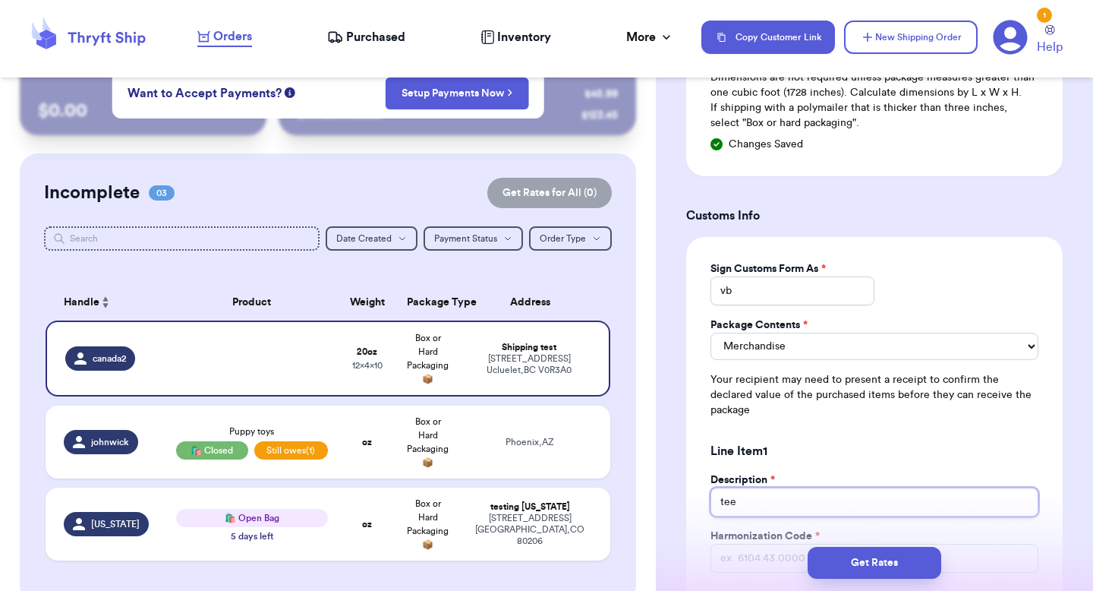
type input "tee"
paste input "6104.43.0000"
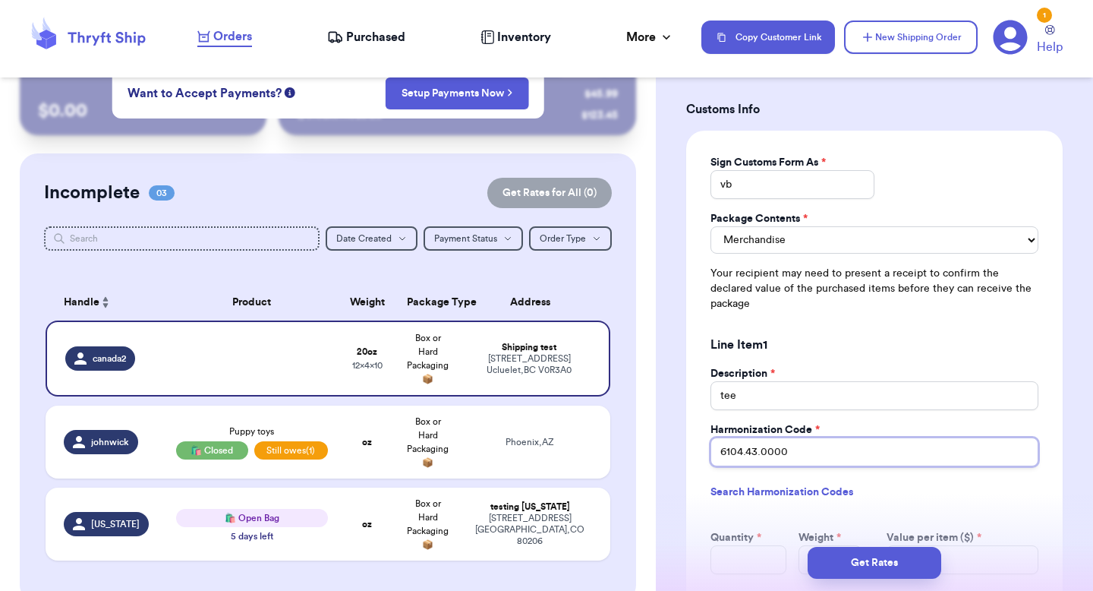
type input "6104.43.0000"
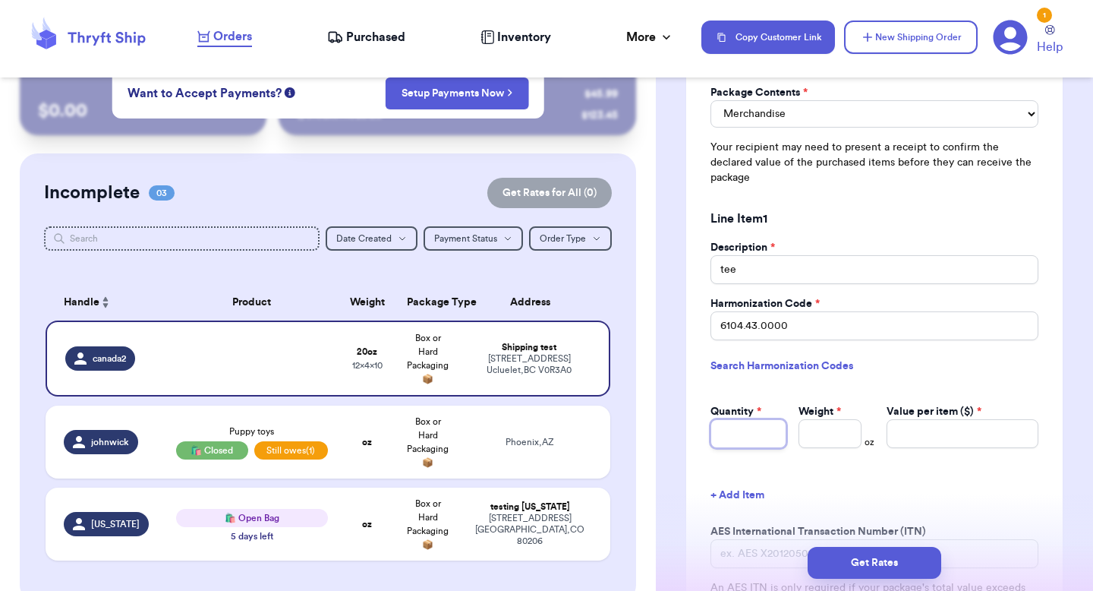
scroll to position [1645, 0]
type input "1"
type input "20"
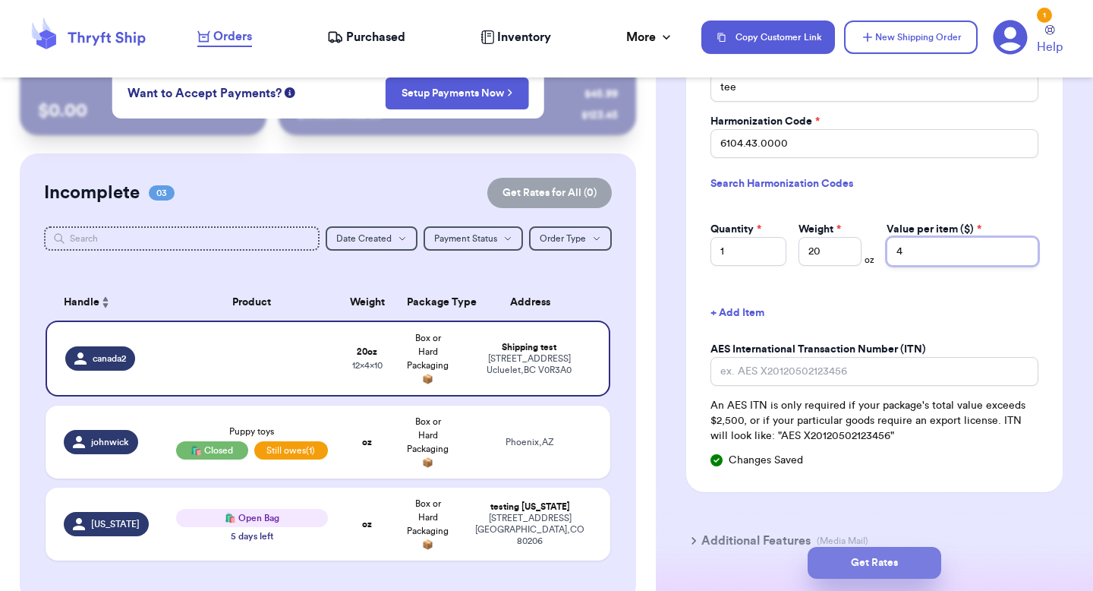
type input "4"
click at [828, 550] on button "Get Rates" at bounding box center [875, 563] width 134 height 32
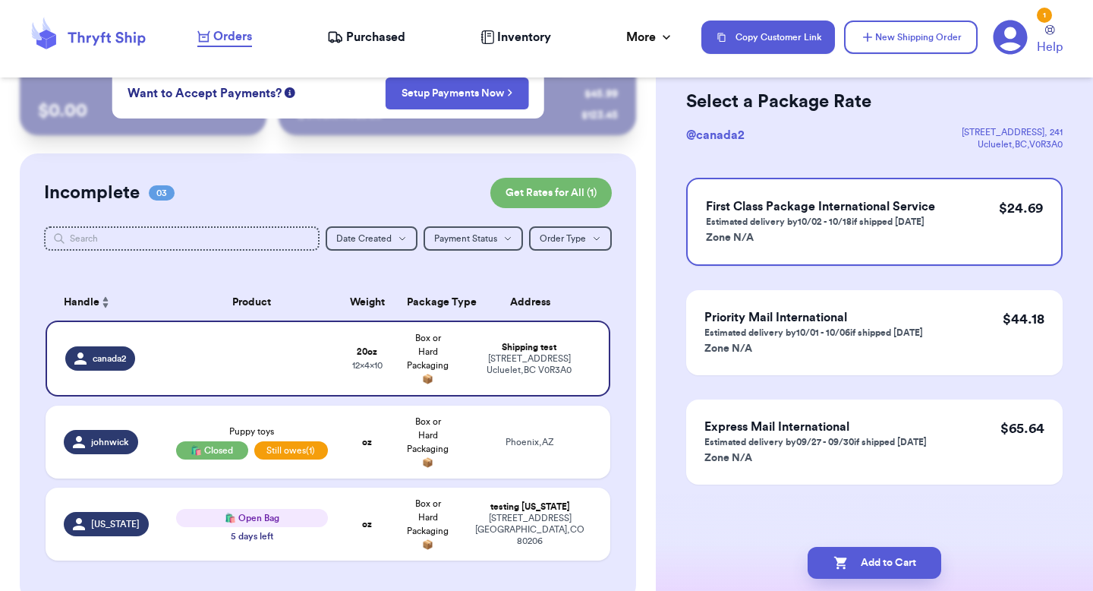
scroll to position [0, 0]
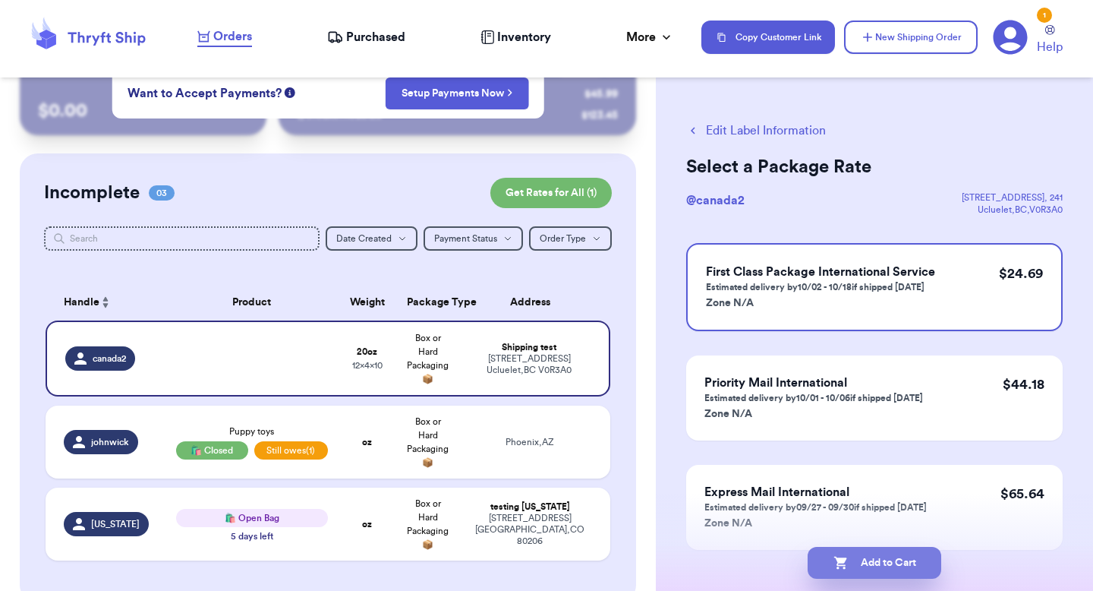
click at [828, 550] on button "Add to Cart" at bounding box center [875, 563] width 134 height 32
checkbox input "true"
select select "AZ"
select select "unpaid"
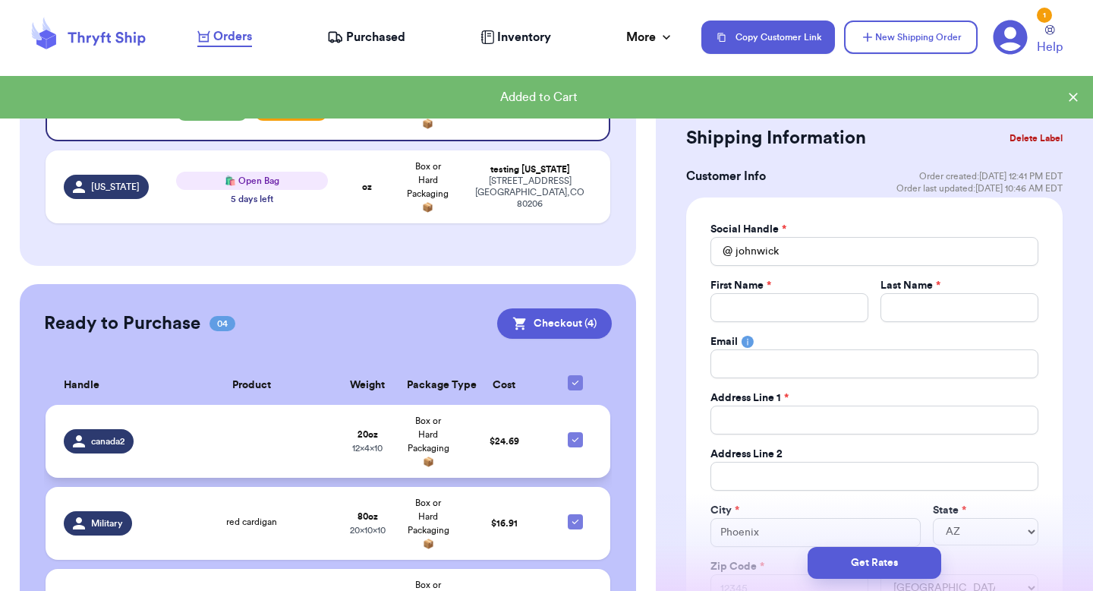
scroll to position [323, 0]
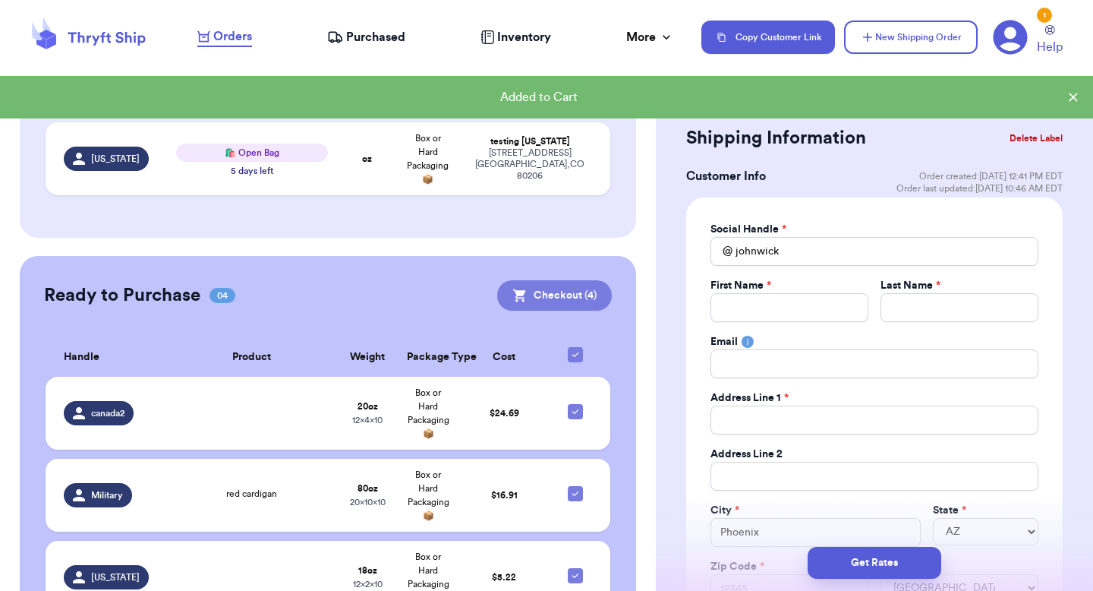
click at [543, 294] on button "Checkout ( 4 )" at bounding box center [554, 295] width 115 height 30
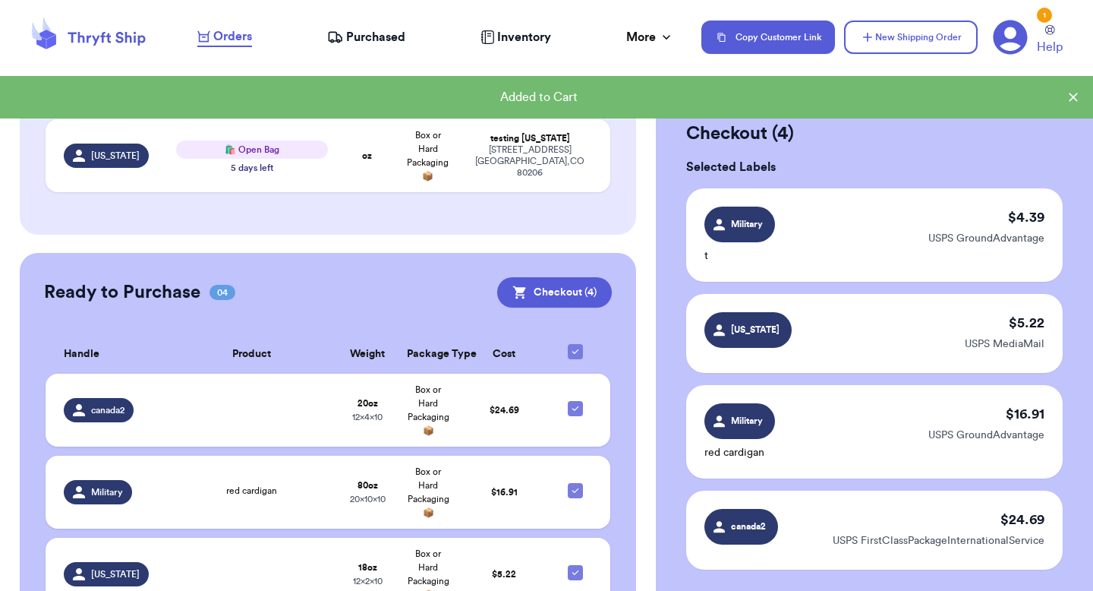
scroll to position [391, 0]
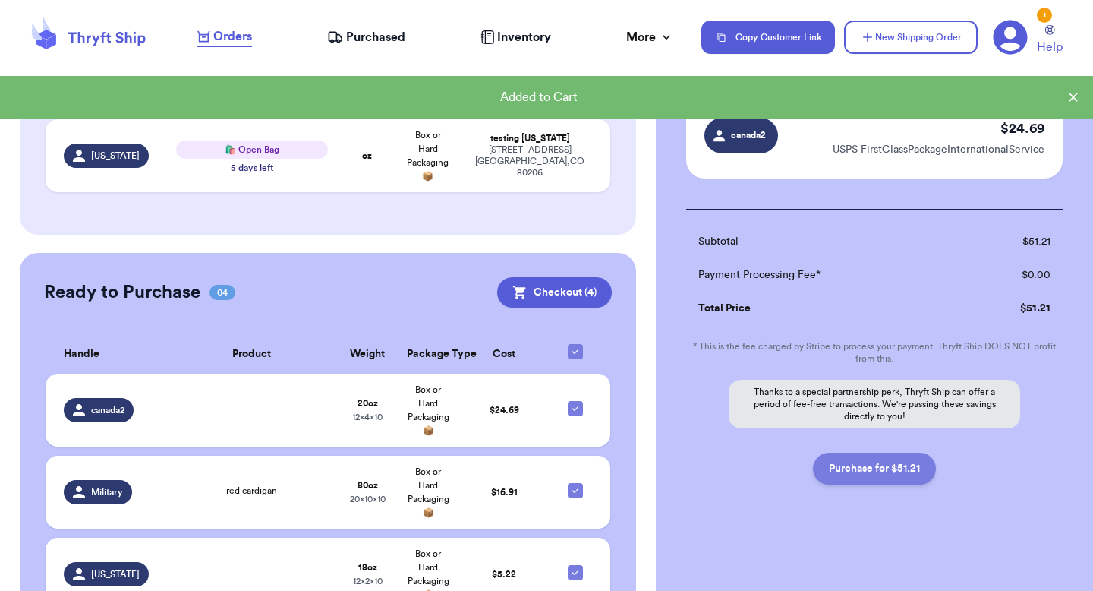
click at [866, 472] on button "Purchase for $51.21" at bounding box center [874, 469] width 123 height 32
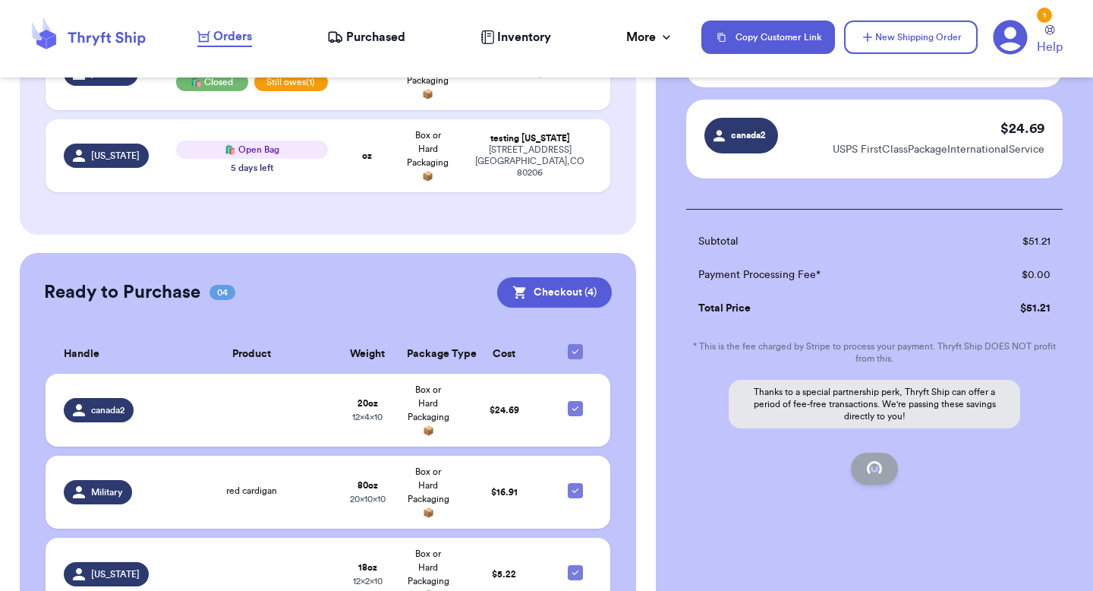
checkbox input "false"
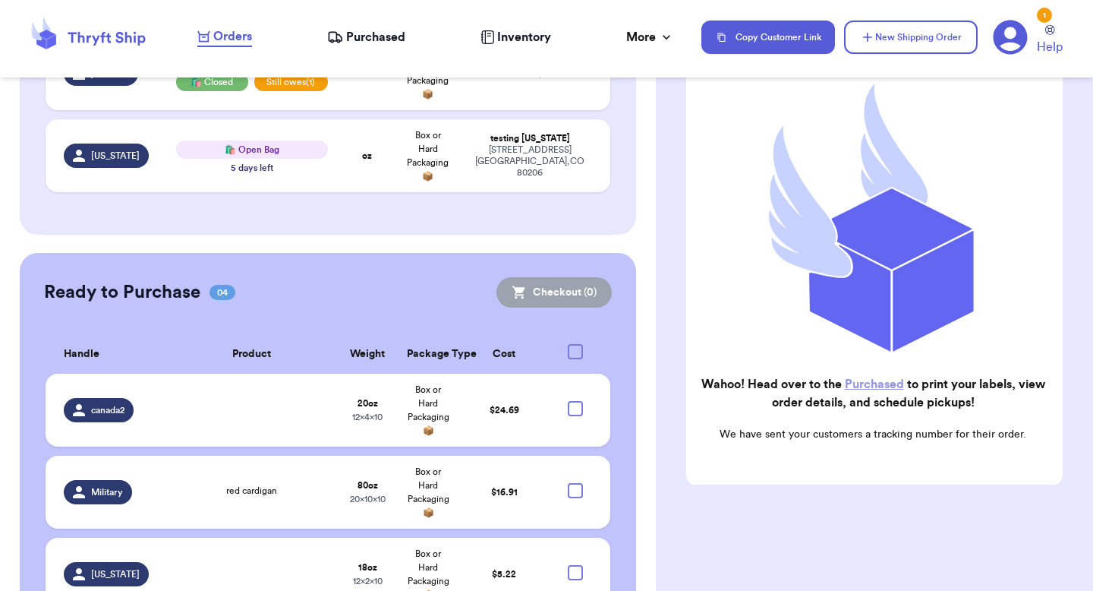
checkbox input "true"
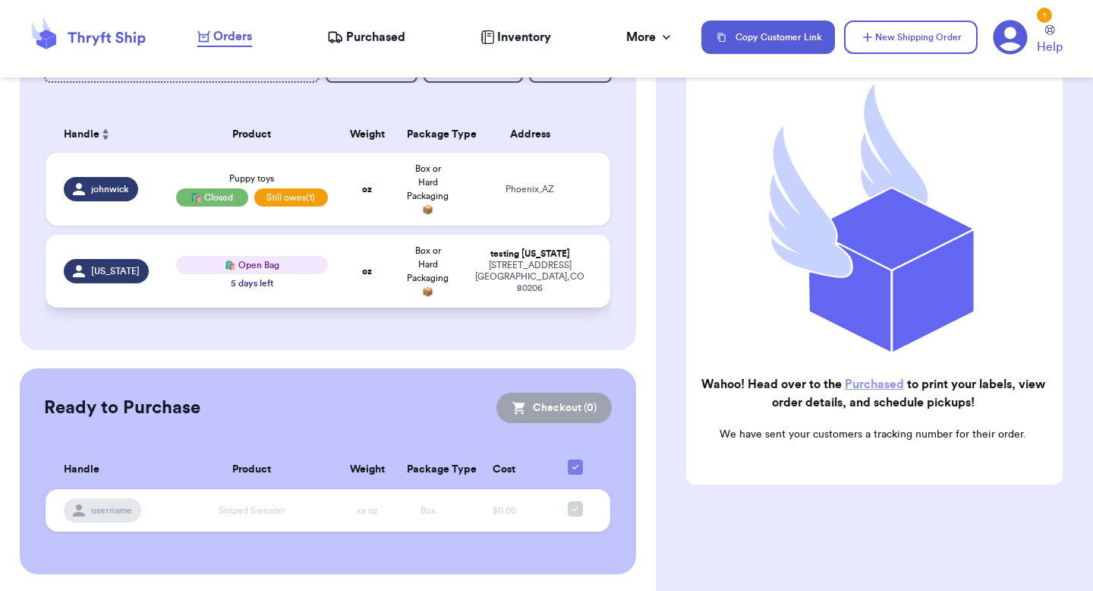
click at [496, 264] on div "3000 E 1st Ave Denver , CO 80206" at bounding box center [530, 277] width 125 height 34
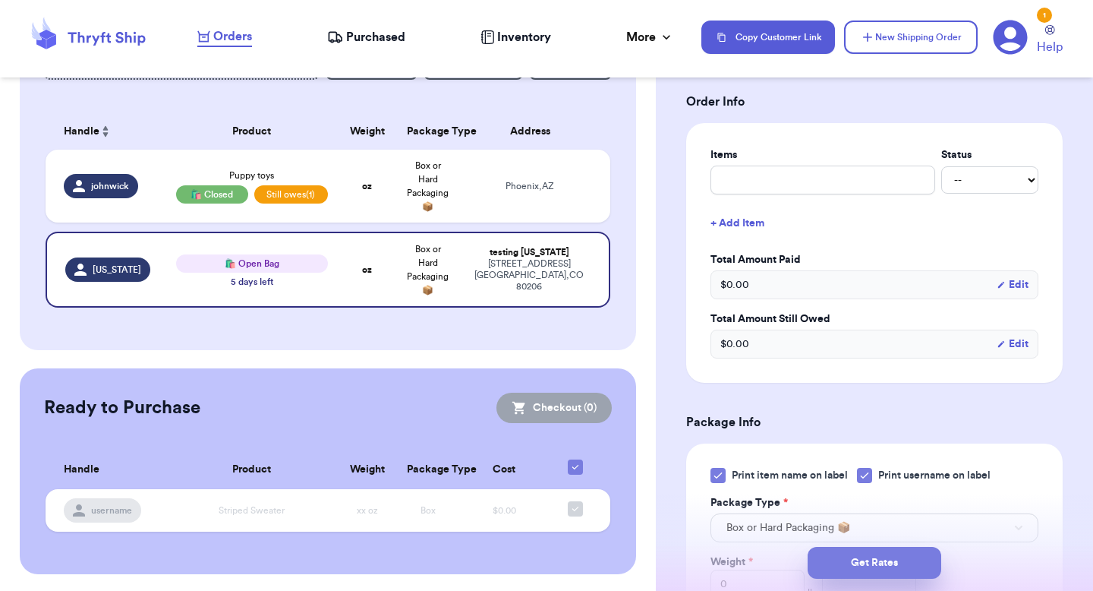
click at [829, 561] on button "Get Rates" at bounding box center [875, 563] width 134 height 32
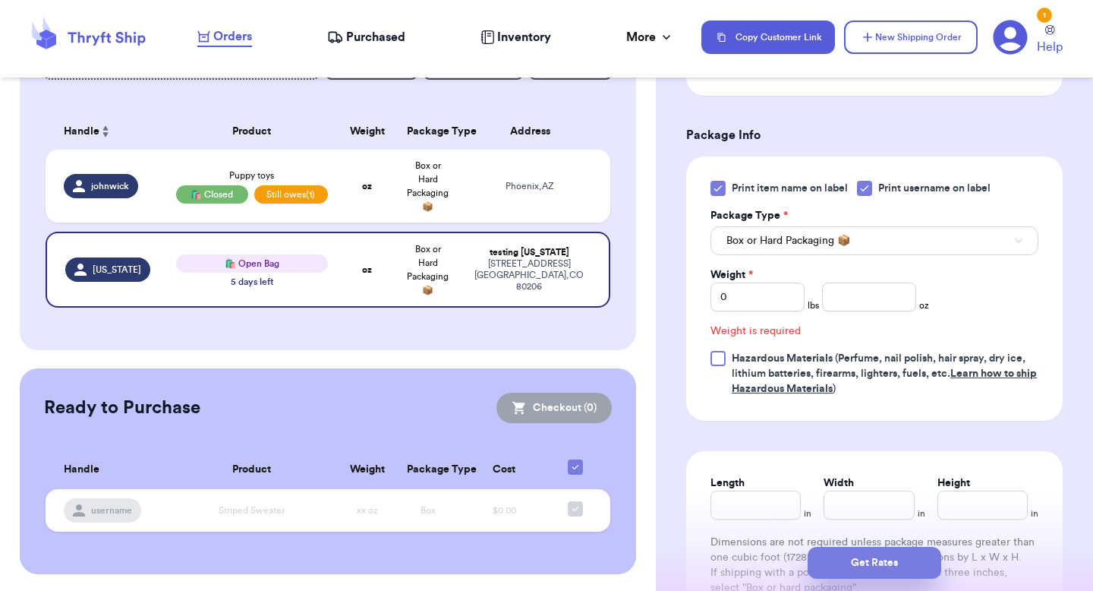
scroll to position [680, 0]
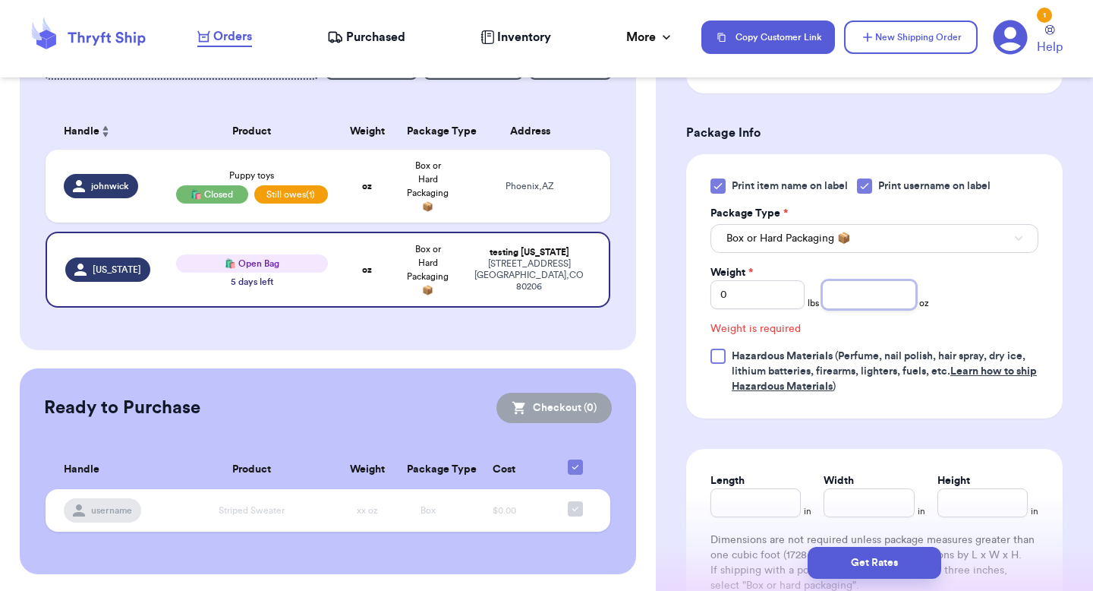
click at [859, 293] on input "number" at bounding box center [869, 294] width 94 height 29
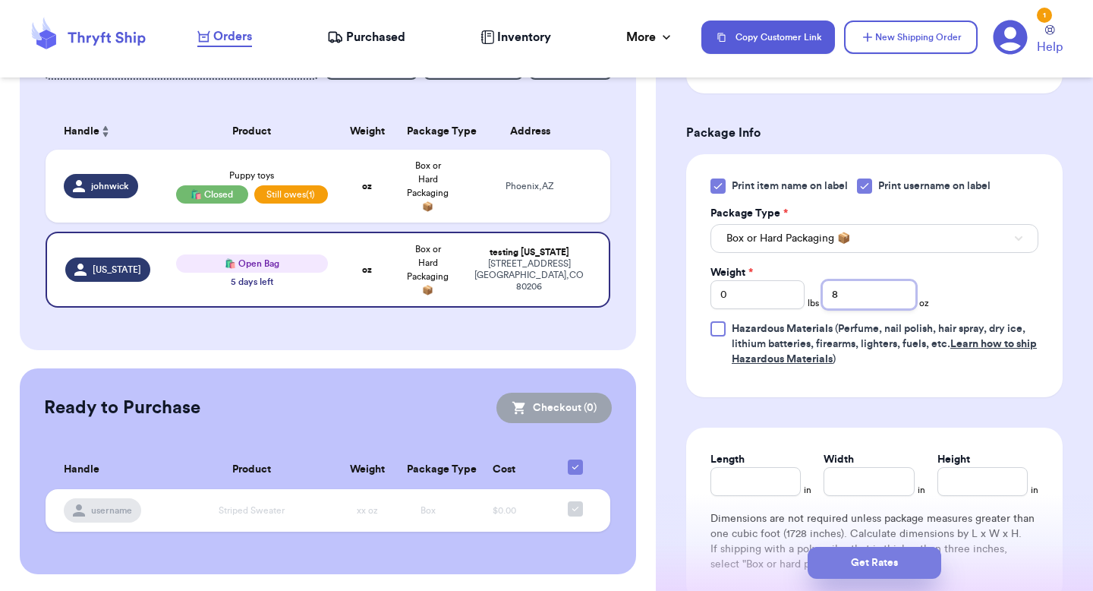
type input "8"
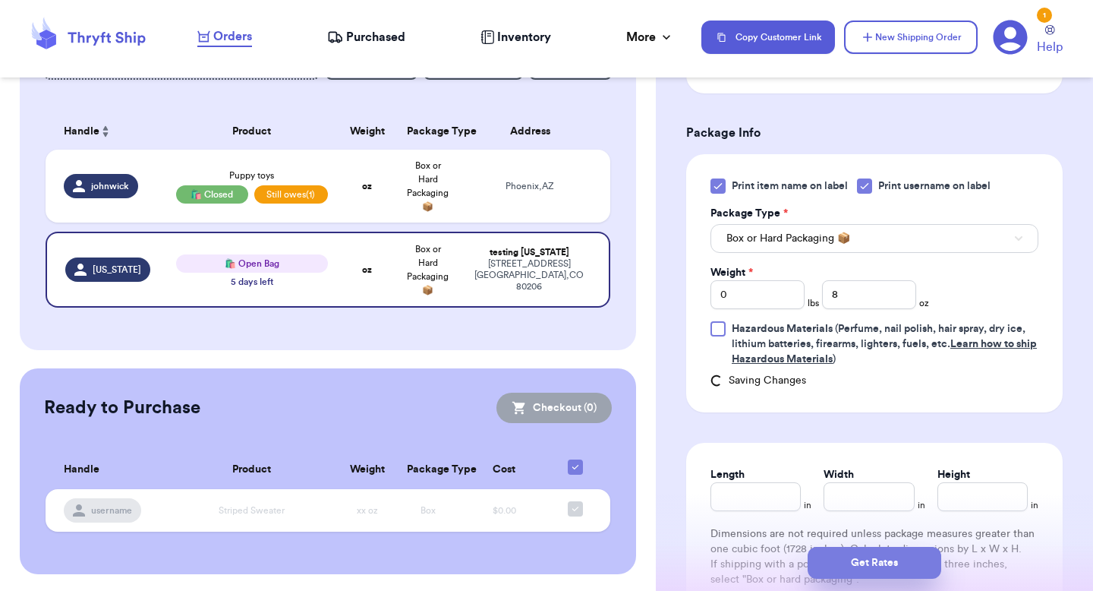
click at [848, 561] on button "Get Rates" at bounding box center [875, 563] width 134 height 32
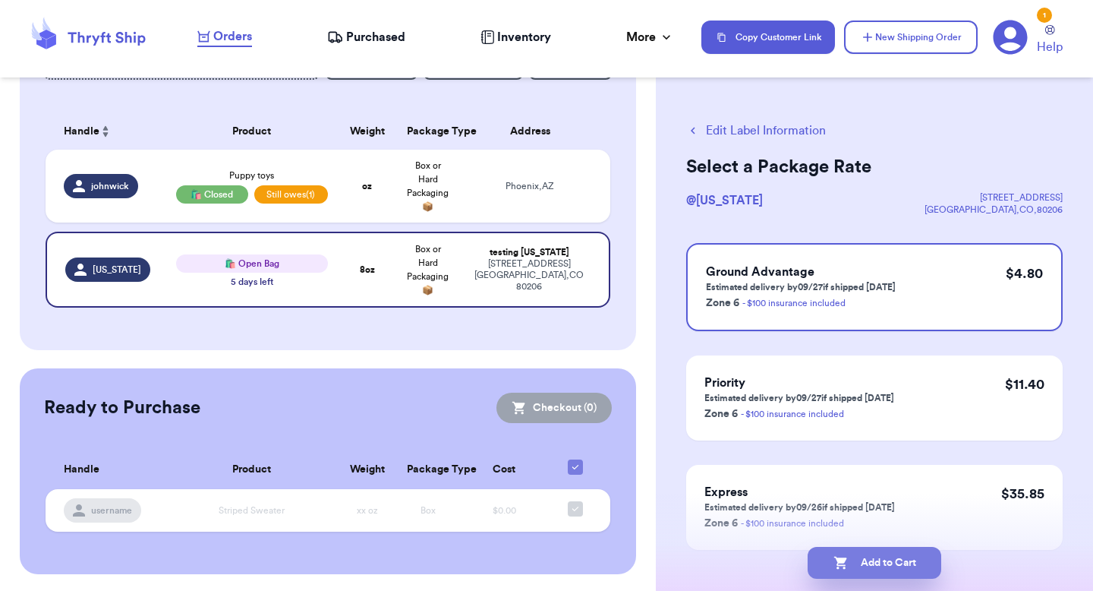
click at [848, 560] on button "Add to Cart" at bounding box center [875, 563] width 134 height 32
checkbox input "true"
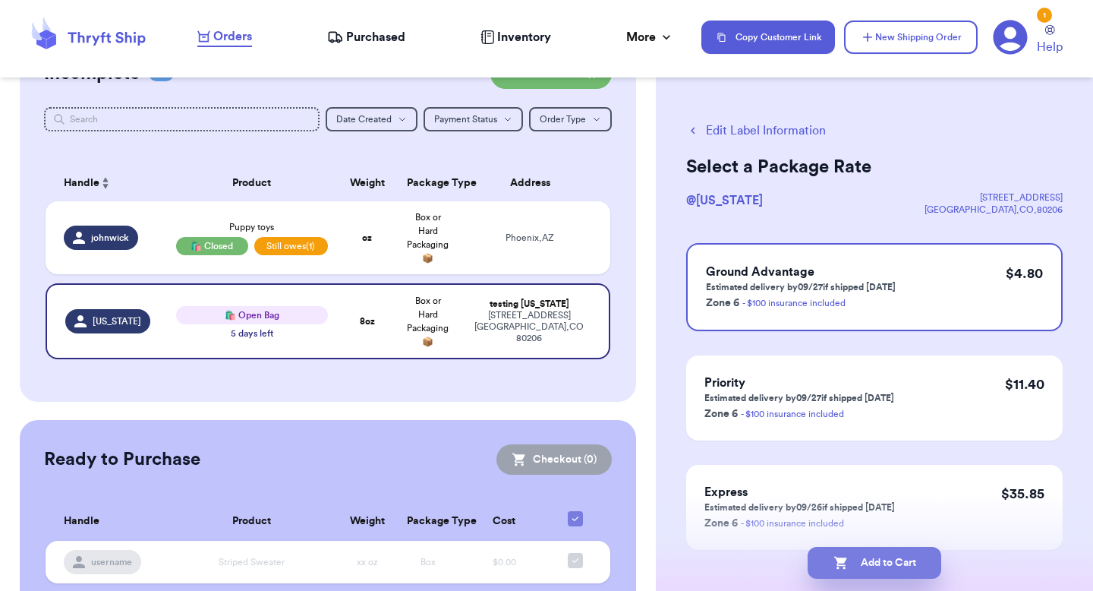
select select "AZ"
select select "unpaid"
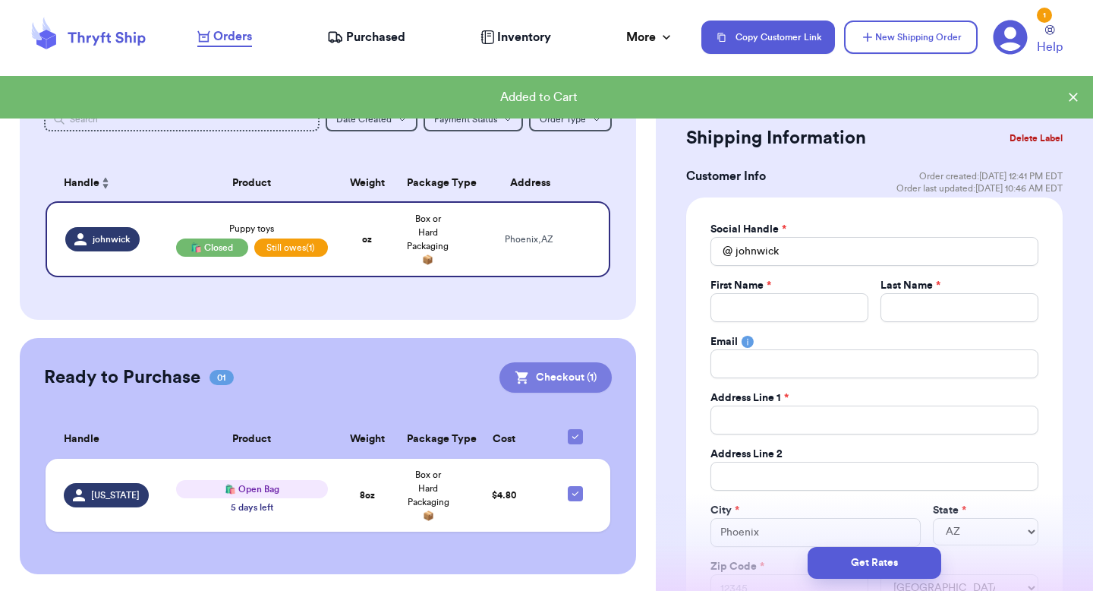
click at [547, 390] on button "Checkout ( 1 )" at bounding box center [556, 377] width 112 height 30
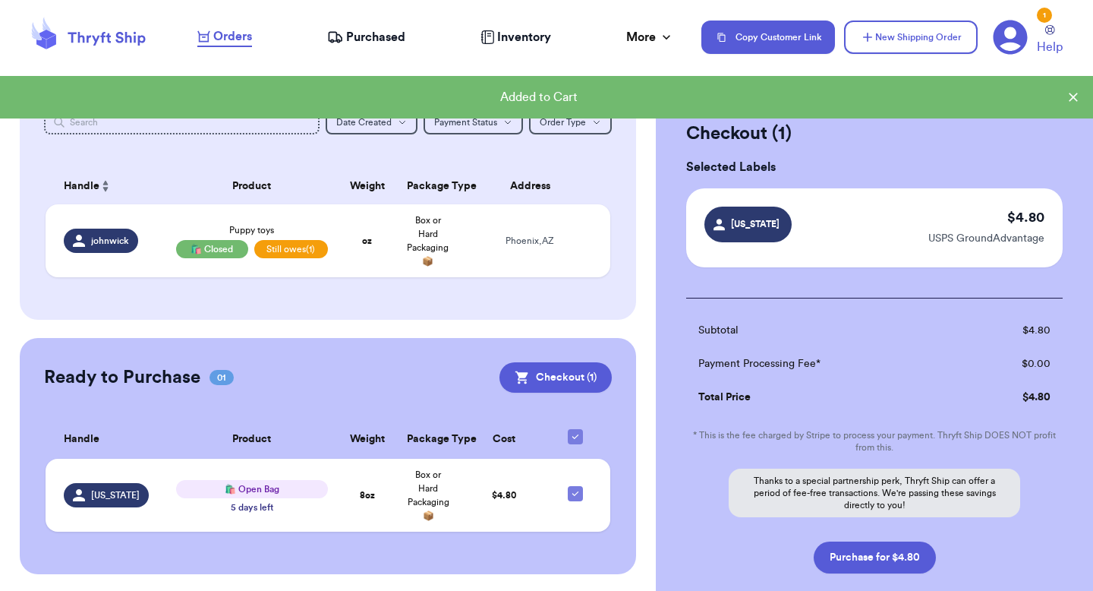
click at [867, 537] on div "Subtotal $ 4.80 Payment Processing Fee* $ 0.00 Total Price $ 4.80 * This is the…" at bounding box center [874, 436] width 377 height 276
click at [858, 551] on button "Purchase for $4.80" at bounding box center [875, 557] width 122 height 32
checkbox input "false"
checkbox input "true"
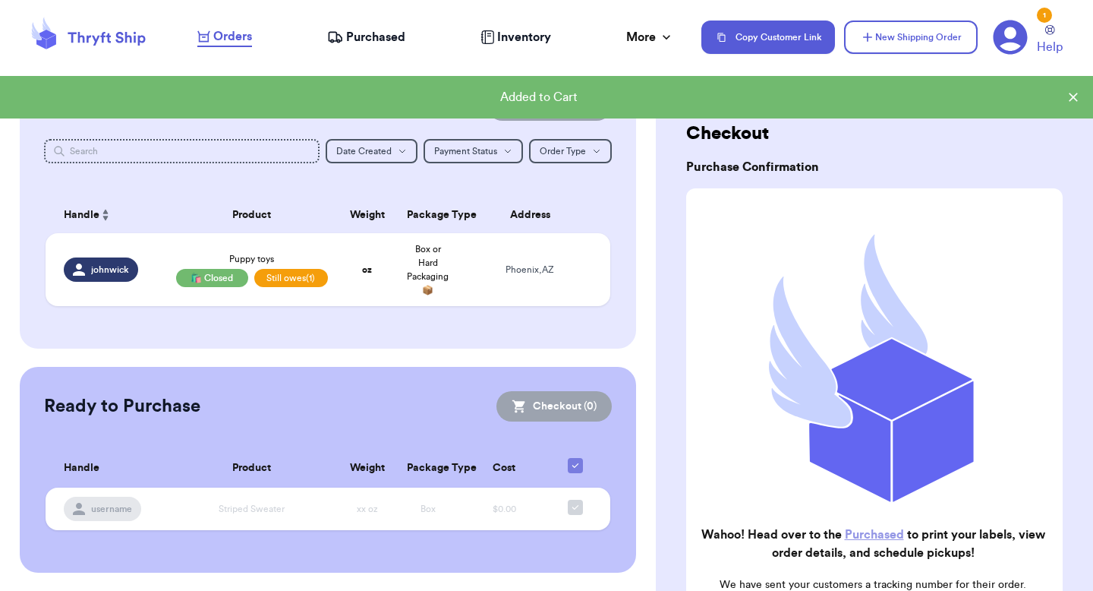
scroll to position [125, 0]
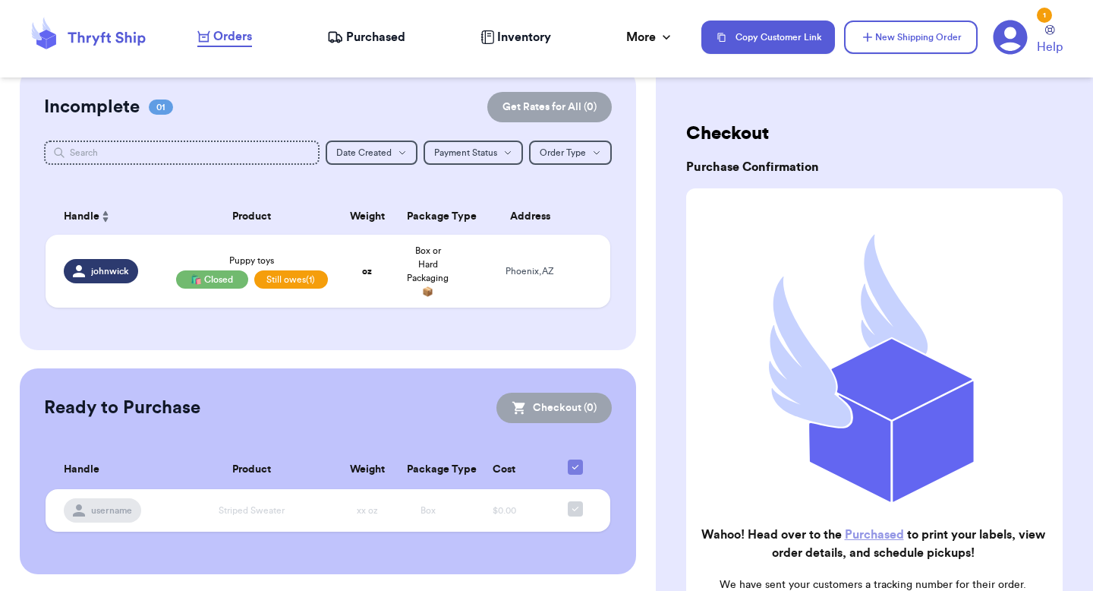
click at [368, 41] on span "Purchased" at bounding box center [375, 37] width 59 height 18
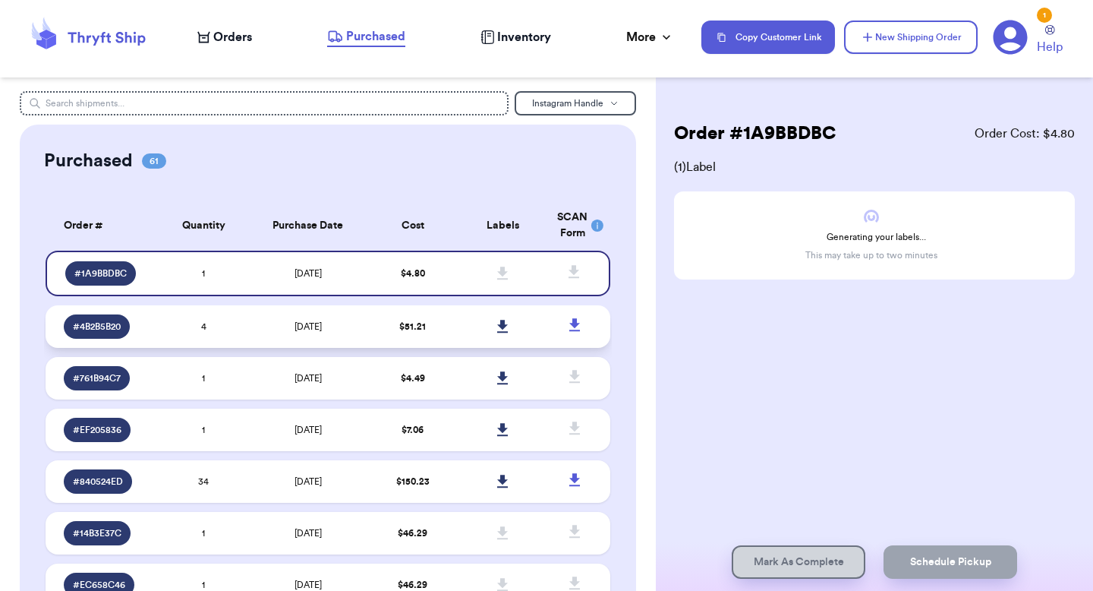
click at [380, 324] on td "$ 51.21" at bounding box center [412, 326] width 90 height 43
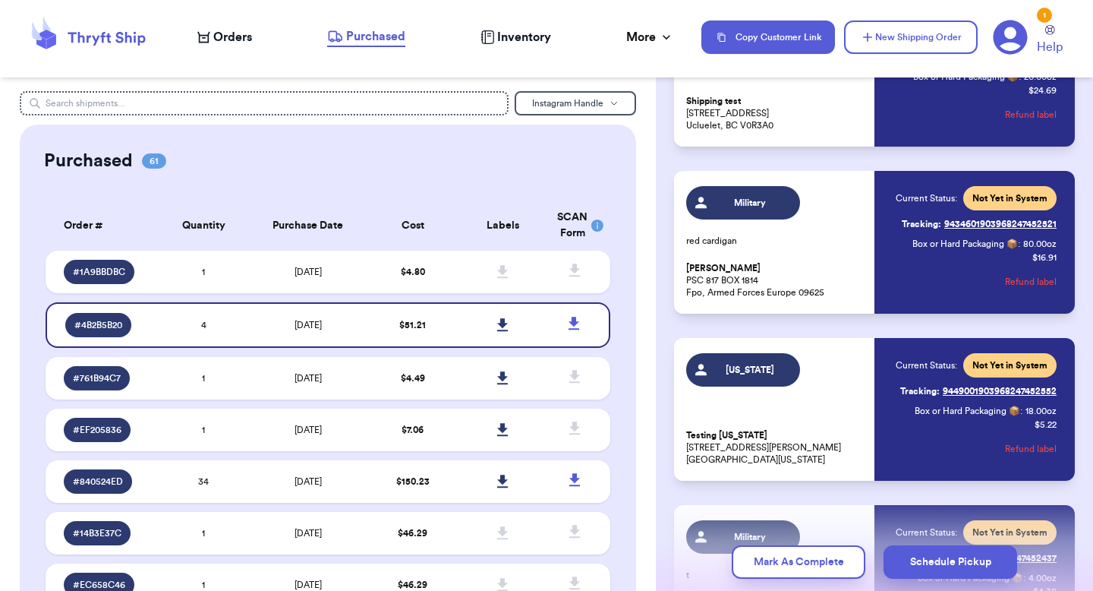
scroll to position [366, 0]
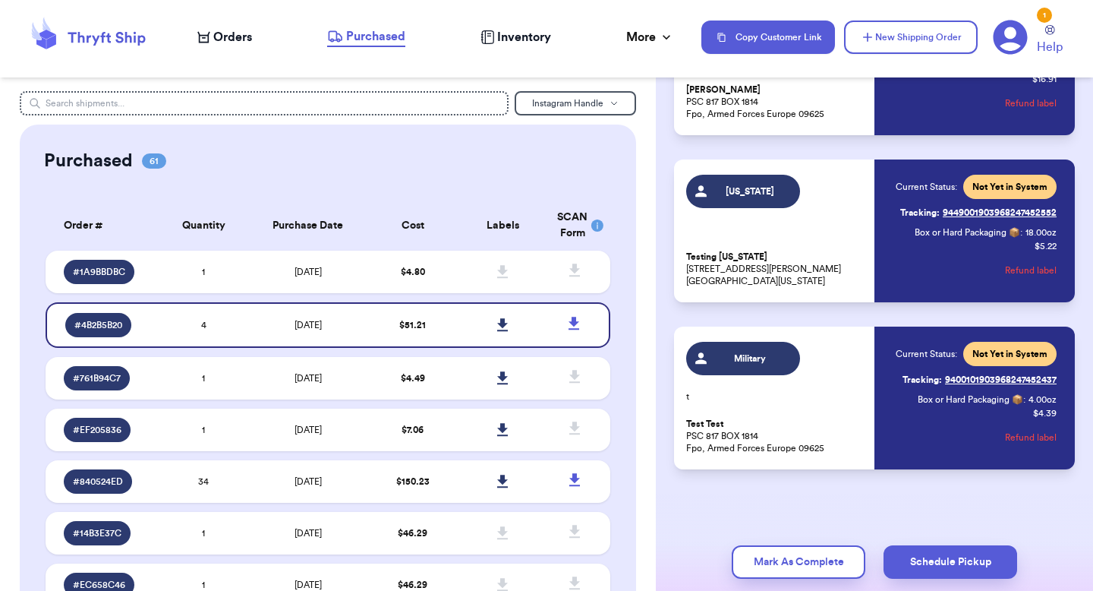
click at [1039, 267] on button "Refund label" at bounding box center [1031, 270] width 52 height 33
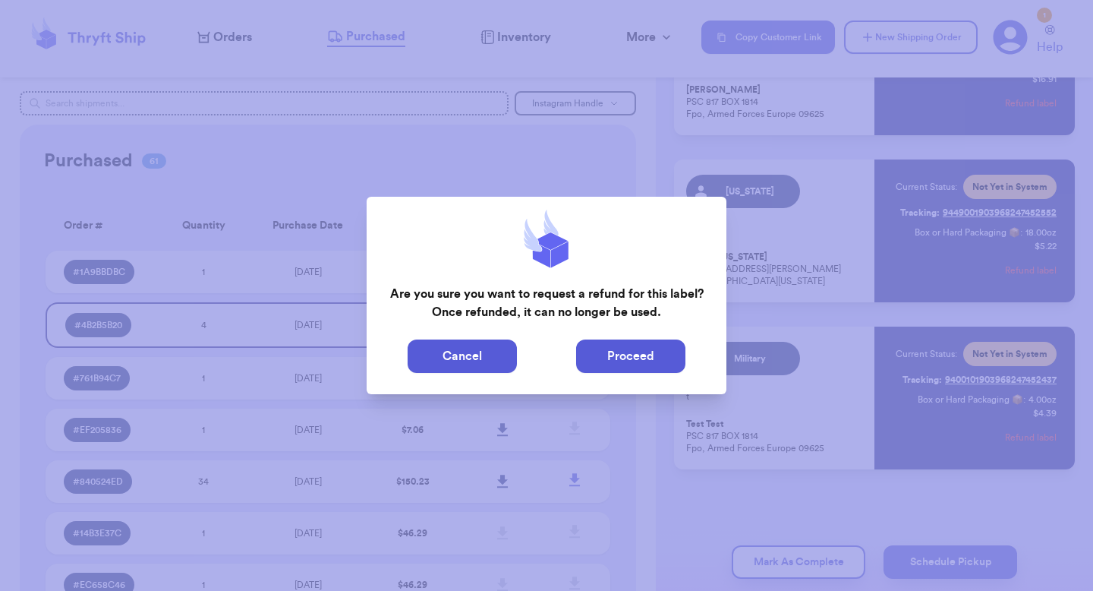
click at [645, 358] on button "Proceed" at bounding box center [630, 355] width 109 height 33
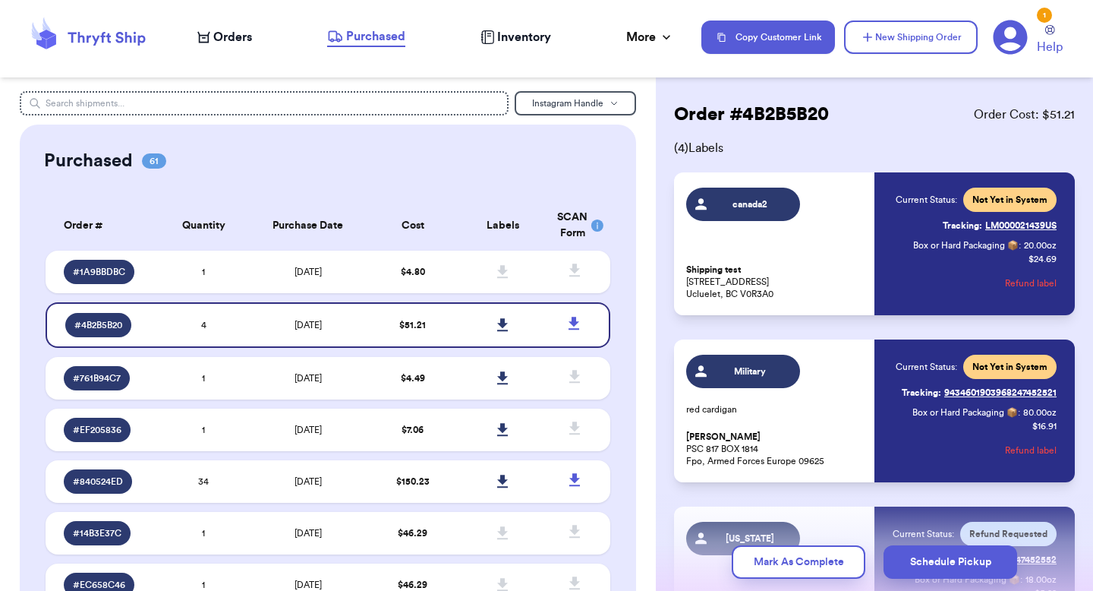
scroll to position [20, 0]
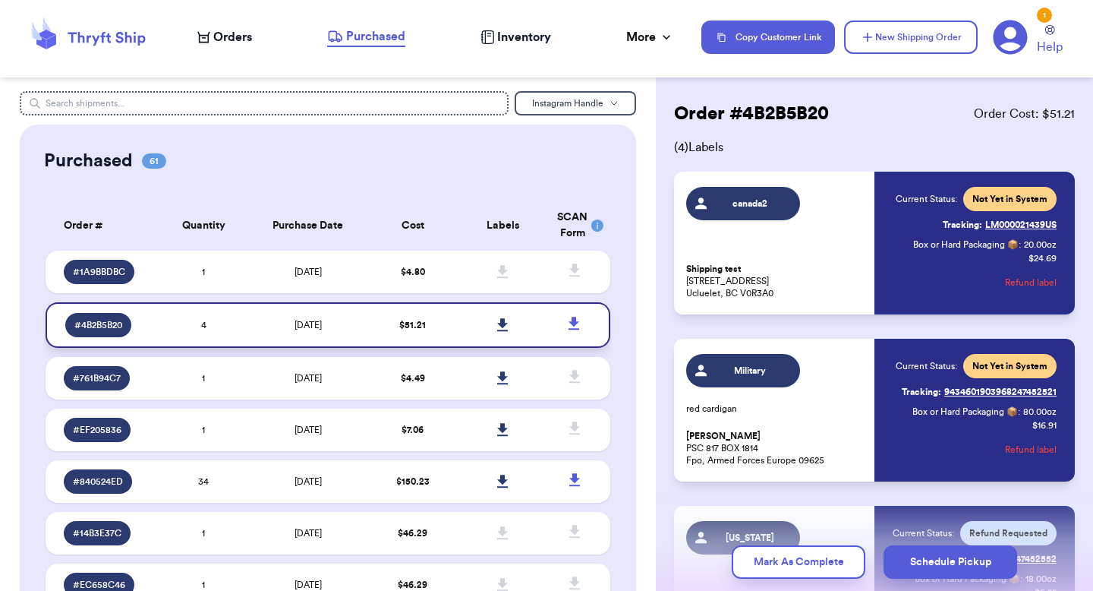
click at [573, 329] on icon at bounding box center [574, 323] width 11 height 13
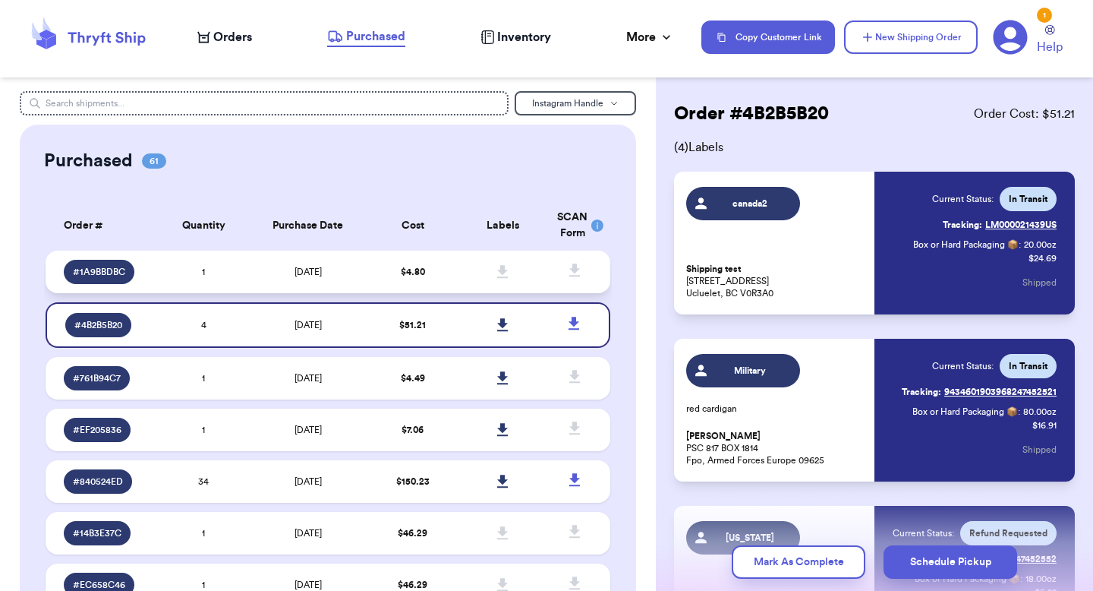
click at [497, 279] on span at bounding box center [503, 271] width 33 height 33
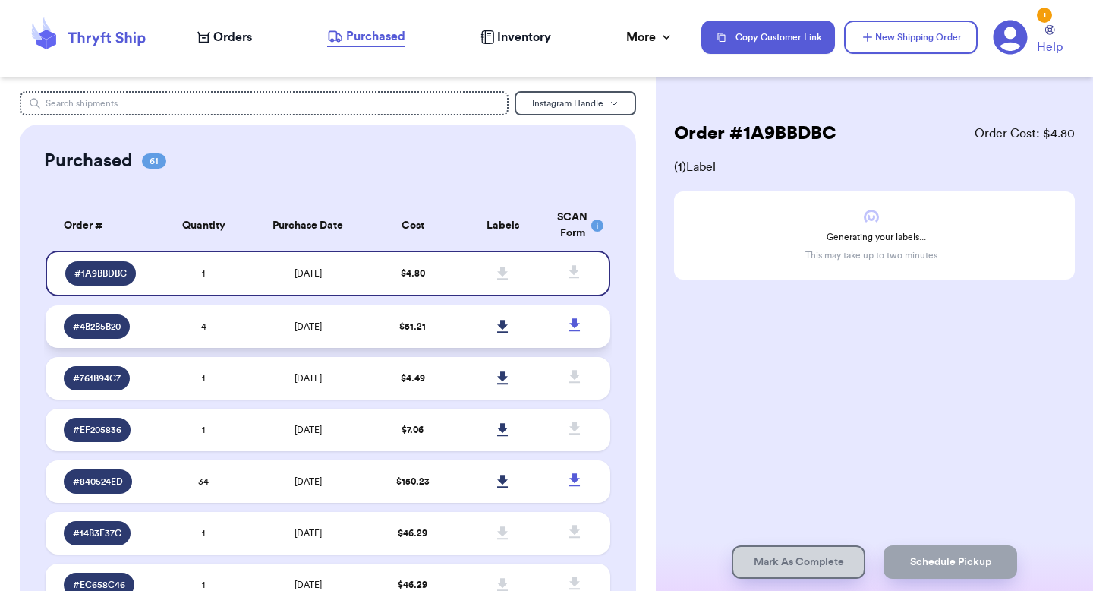
click at [492, 328] on link at bounding box center [503, 326] width 33 height 33
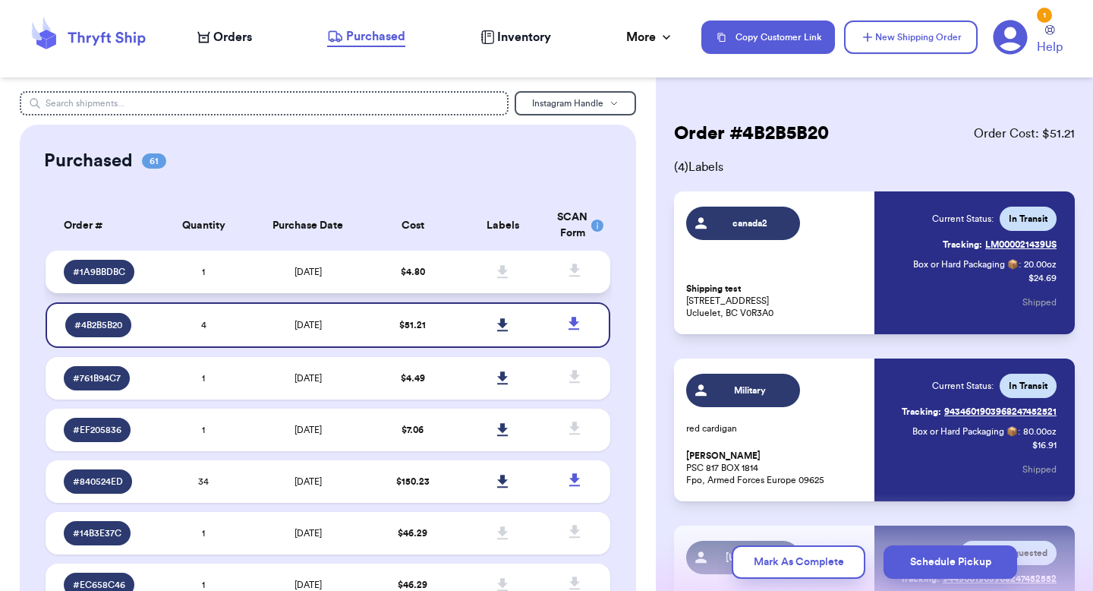
click at [439, 267] on td "$ 4.80" at bounding box center [412, 272] width 90 height 43
